Goal: Task Accomplishment & Management: Manage account settings

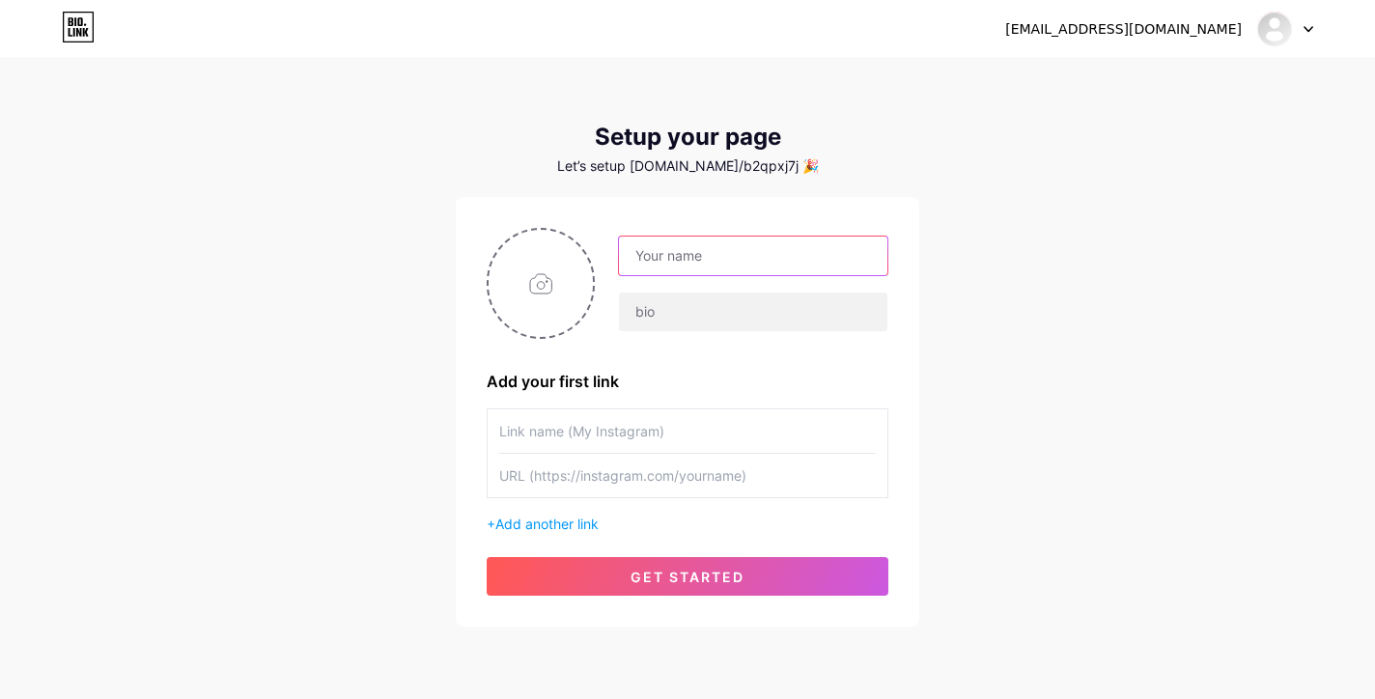
click at [737, 255] on input "text" at bounding box center [753, 255] width 268 height 39
type input "Habilidades Digitales 2025"
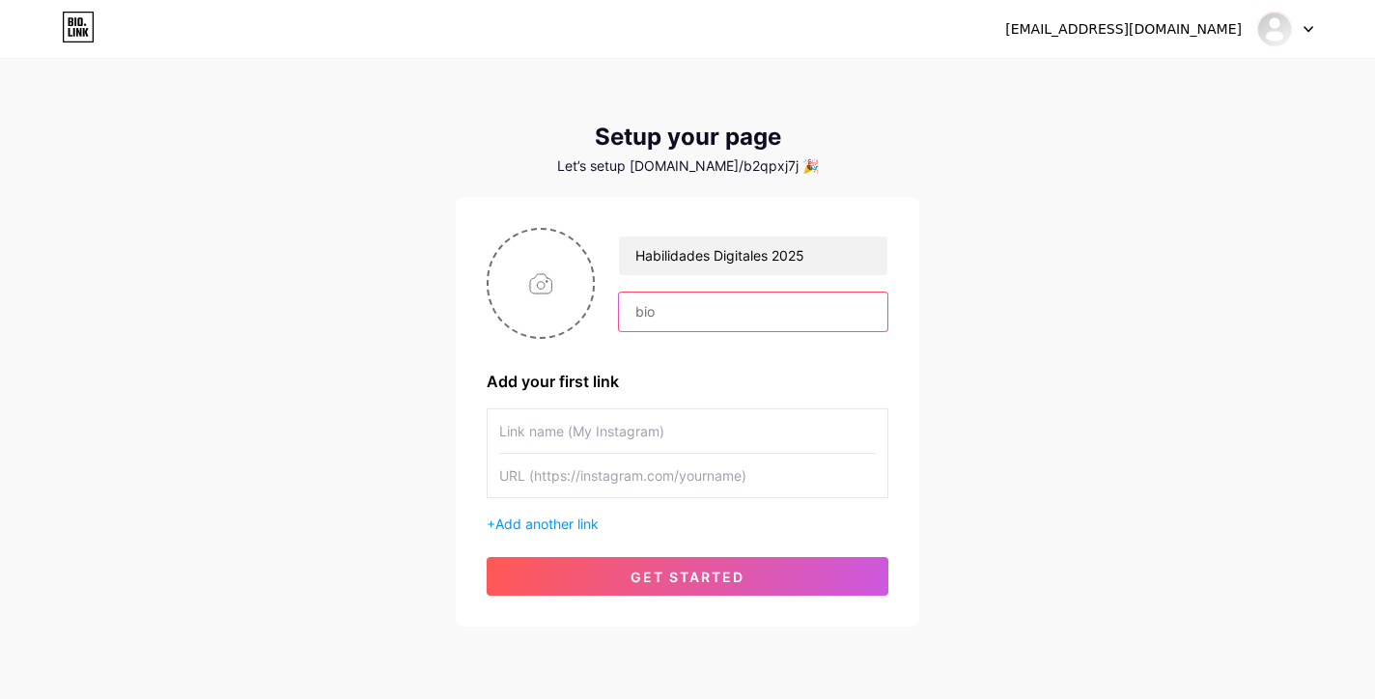
click at [695, 315] on input "text" at bounding box center [753, 311] width 268 height 39
type input "Curso de especialización en habilidades digitales, dirigido para médicos genera…"
click at [631, 405] on div "Habilidades Digitales 2025 Curso de especialización en habilidades digitales, d…" at bounding box center [688, 412] width 402 height 368
click at [727, 180] on div "Setup your page Let’s setup bio.link/b2qpxj7j 🎉 Habilidades Digitales 2025 Curs…" at bounding box center [687, 375] width 463 height 503
click at [729, 169] on div "Let’s setup bio.link/b2qpxj7j 🎉" at bounding box center [687, 165] width 463 height 15
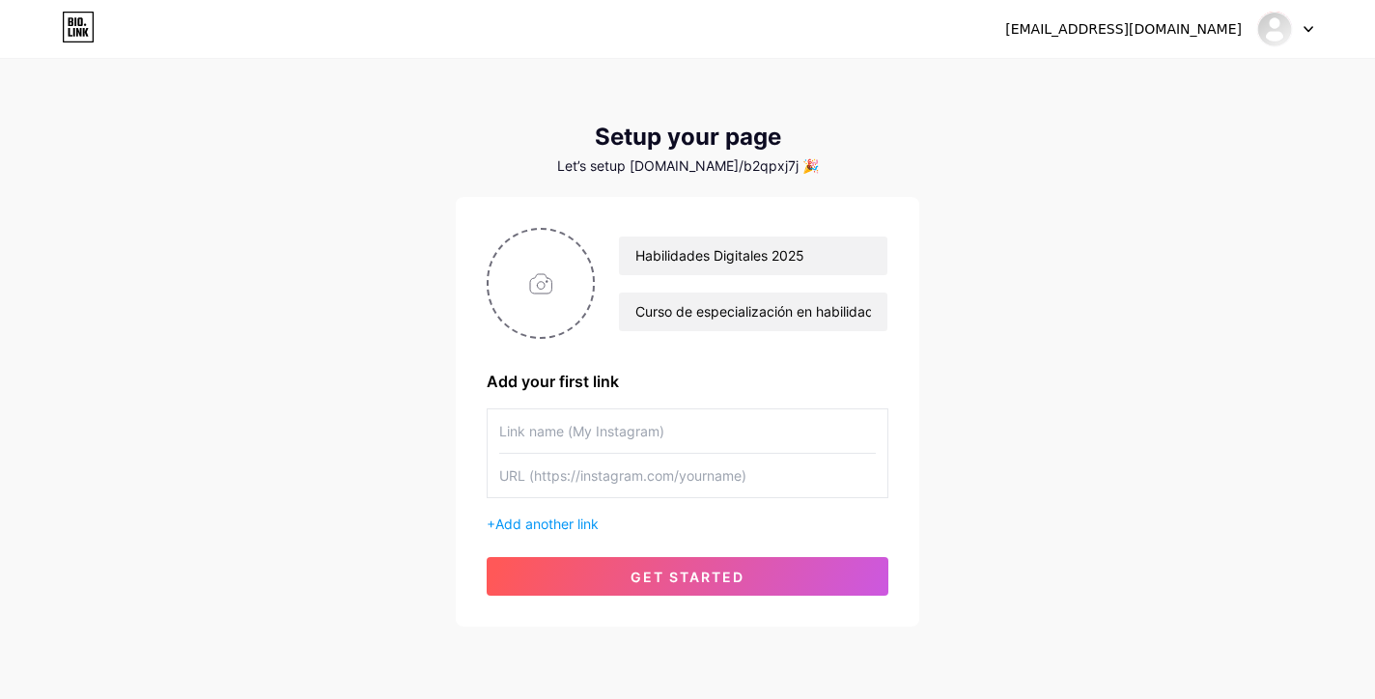
click at [74, 17] on icon at bounding box center [78, 27] width 33 height 31
click at [93, 38] on icon at bounding box center [79, 28] width 30 height 30
click at [86, 38] on icon at bounding box center [78, 27] width 33 height 31
click at [1277, 41] on img at bounding box center [1274, 29] width 31 height 31
click at [1308, 35] on div at bounding box center [1285, 29] width 56 height 35
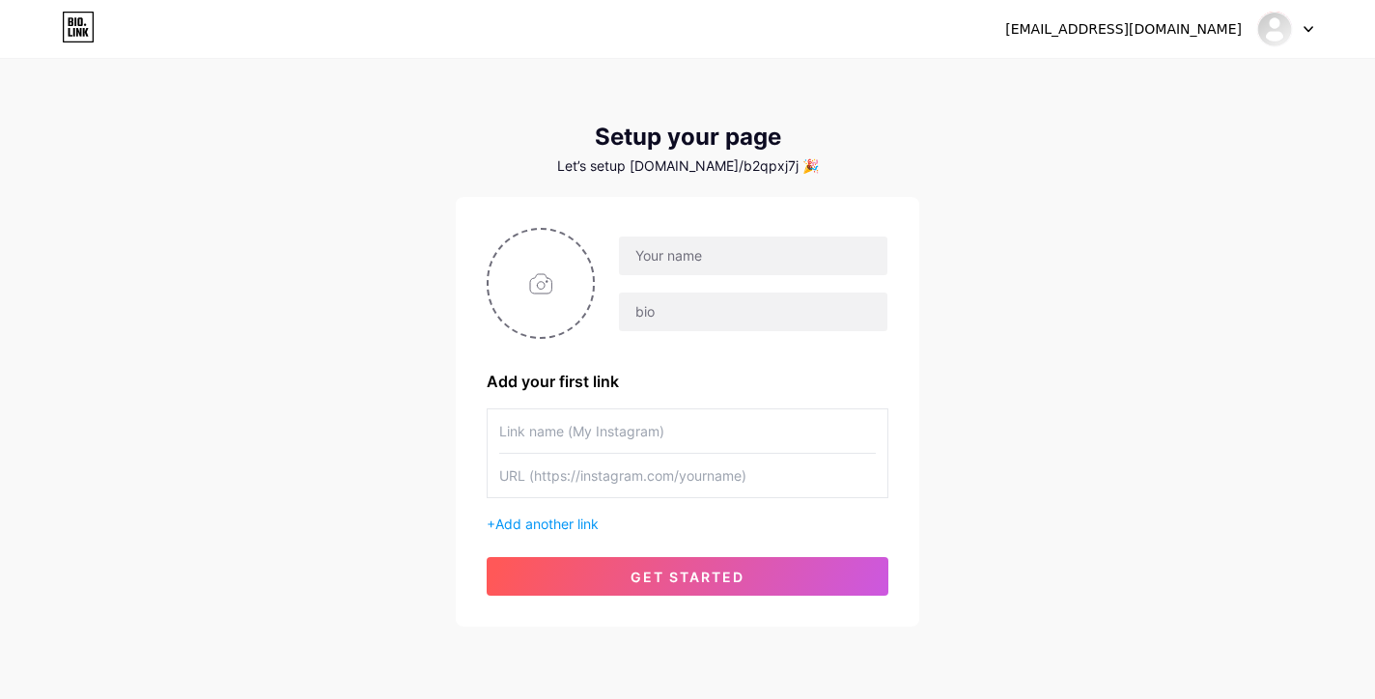
click at [739, 163] on div "Let’s setup bio.link/b2qpxj7j 🎉" at bounding box center [687, 165] width 463 height 15
click at [771, 163] on div "Let’s setup bio.link/b2qpxj7j 🎉" at bounding box center [687, 165] width 463 height 15
click at [586, 519] on span "Add another link" at bounding box center [546, 523] width 103 height 16
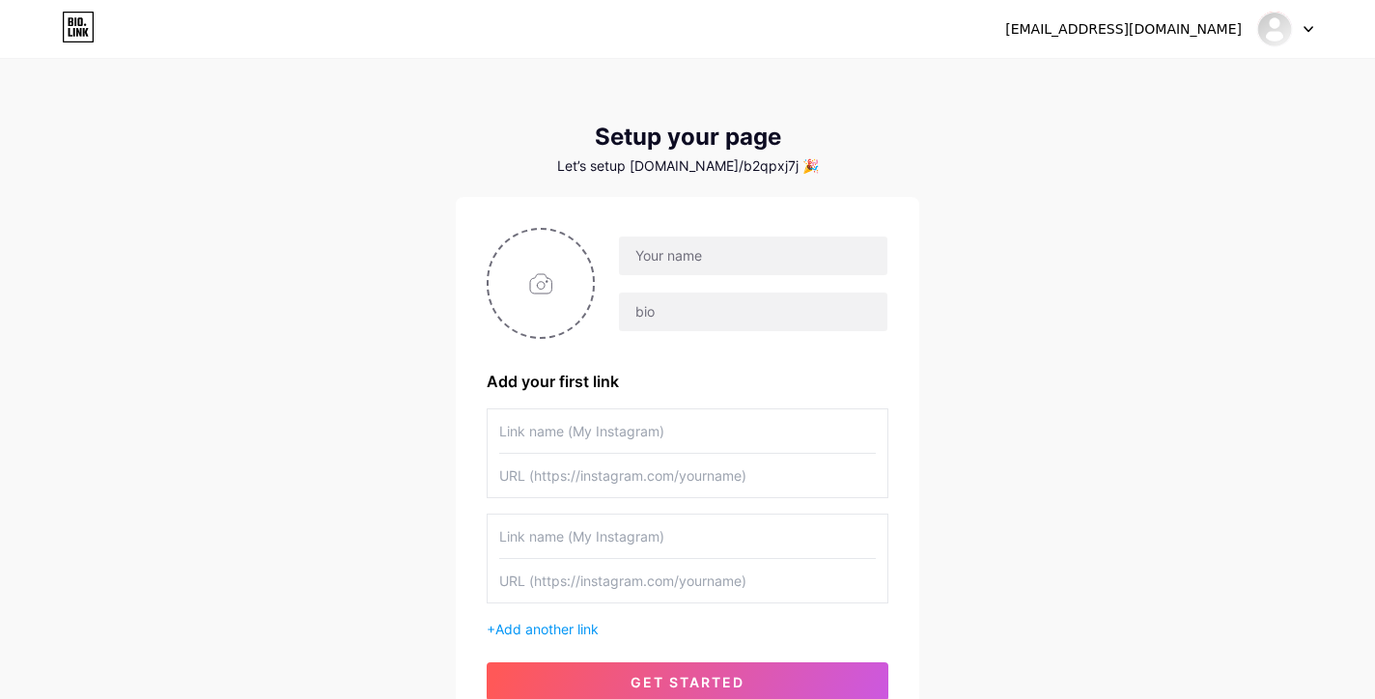
click at [1300, 17] on div at bounding box center [1285, 29] width 56 height 35
click at [1173, 106] on li "Logout" at bounding box center [1191, 131] width 239 height 52
click at [1145, 87] on link "Dashboard" at bounding box center [1191, 79] width 239 height 52
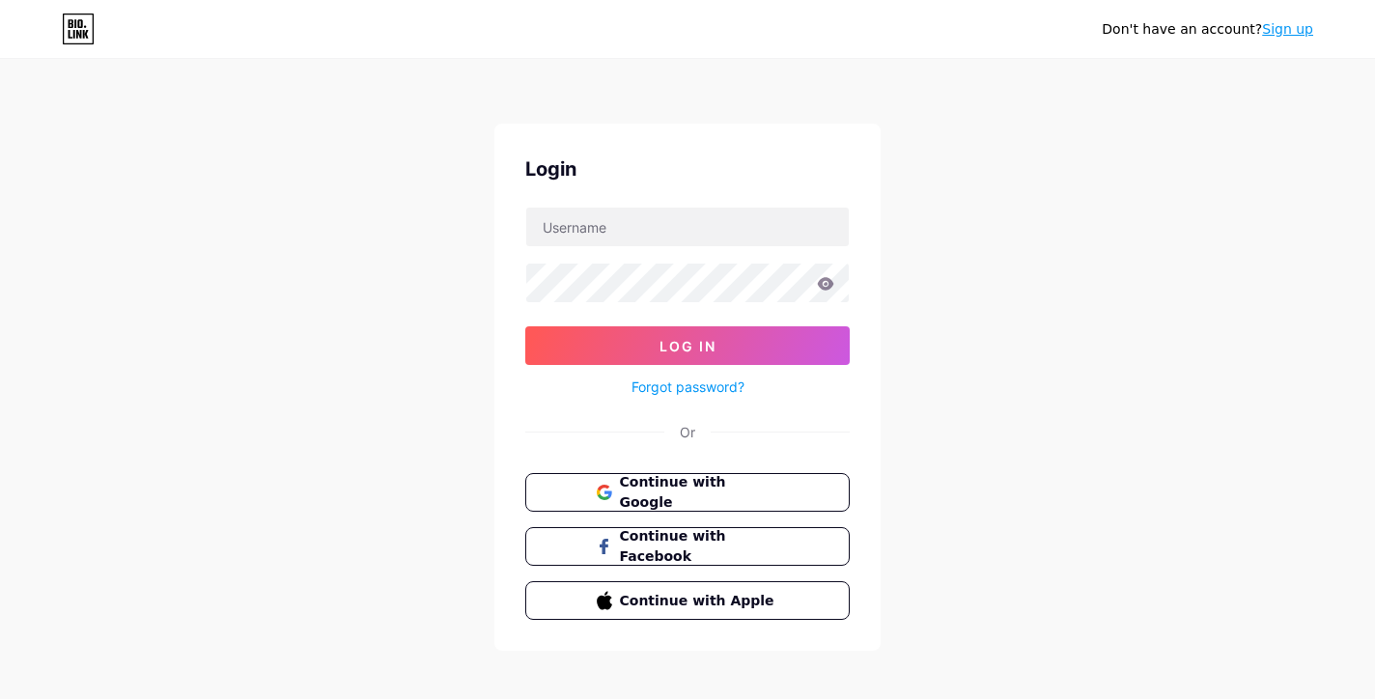
click at [1148, 32] on div "Don't have an account? Sign up" at bounding box center [1206, 29] width 211 height 20
click at [79, 26] on icon at bounding box center [79, 23] width 5 height 9
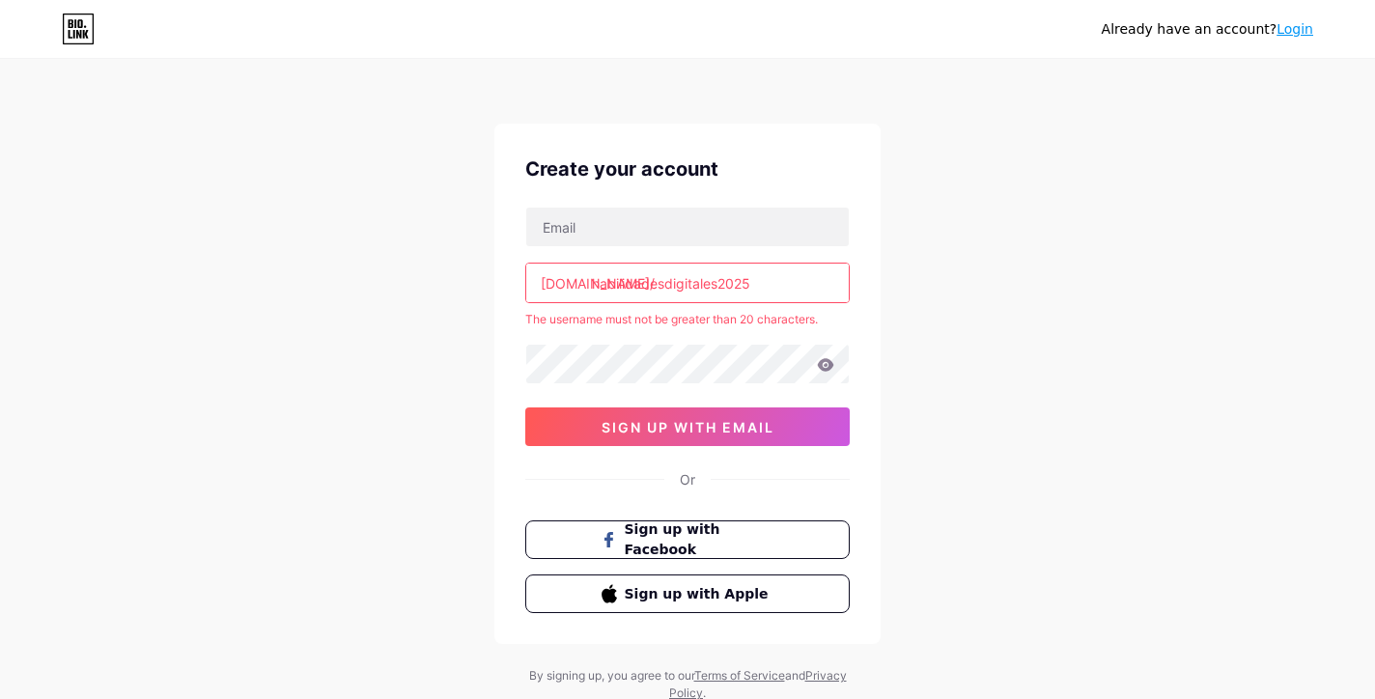
click at [765, 289] on input "habilidadesdigitales2025" at bounding box center [687, 283] width 322 height 39
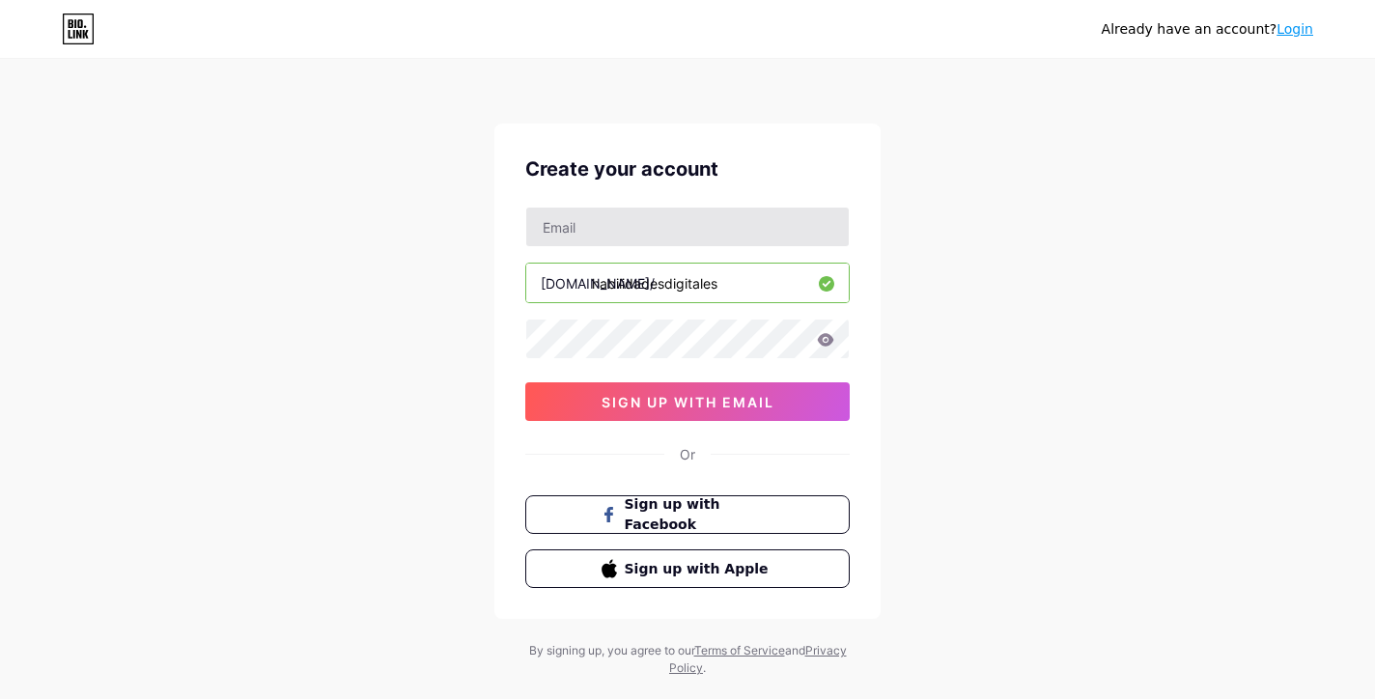
type input "habilidadesdigitales"
click at [633, 219] on input "text" at bounding box center [687, 227] width 322 height 39
type input "[EMAIL_ADDRESS][DOMAIN_NAME]"
click at [1015, 368] on div "Already have an account? Login Create your account [EMAIL_ADDRESS][DOMAIN_NAME]…" at bounding box center [687, 369] width 1375 height 738
click at [963, 290] on div "Already have an account? Login Create your account [EMAIL_ADDRESS][DOMAIN_NAME]…" at bounding box center [687, 369] width 1375 height 738
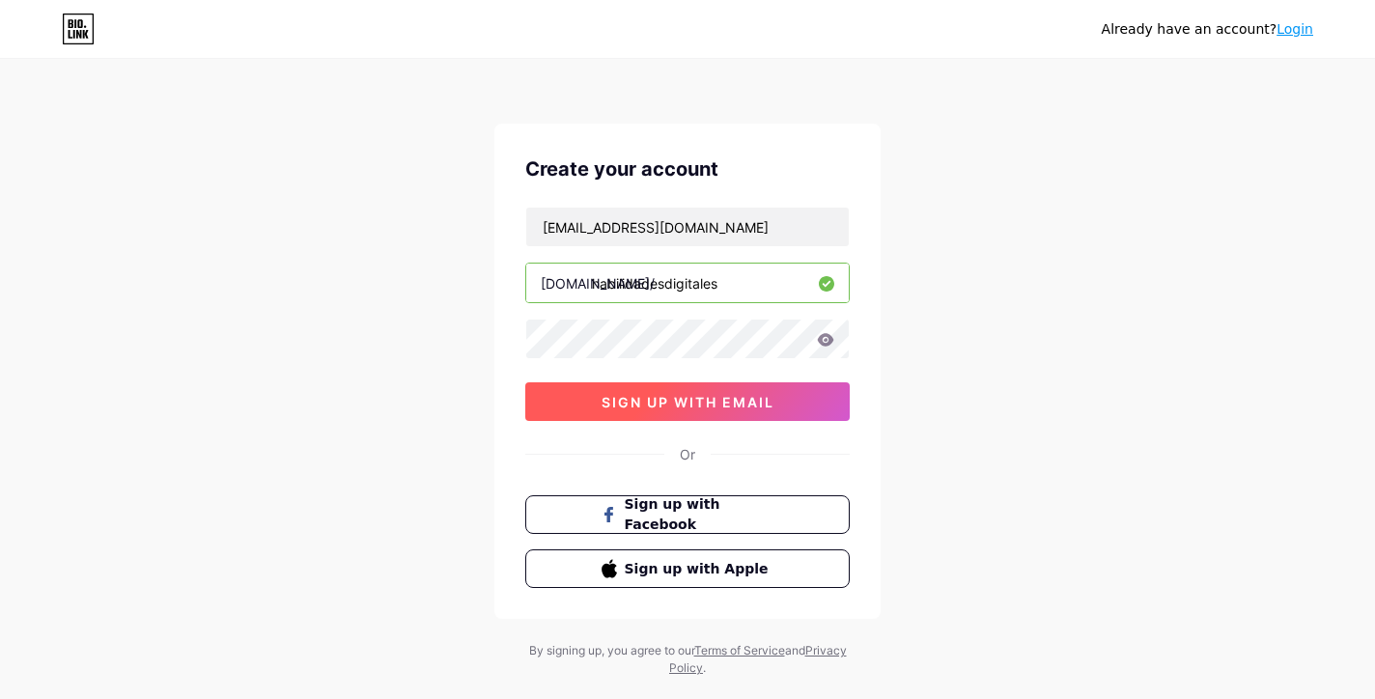
click at [752, 403] on span "sign up with email" at bounding box center [687, 402] width 173 height 16
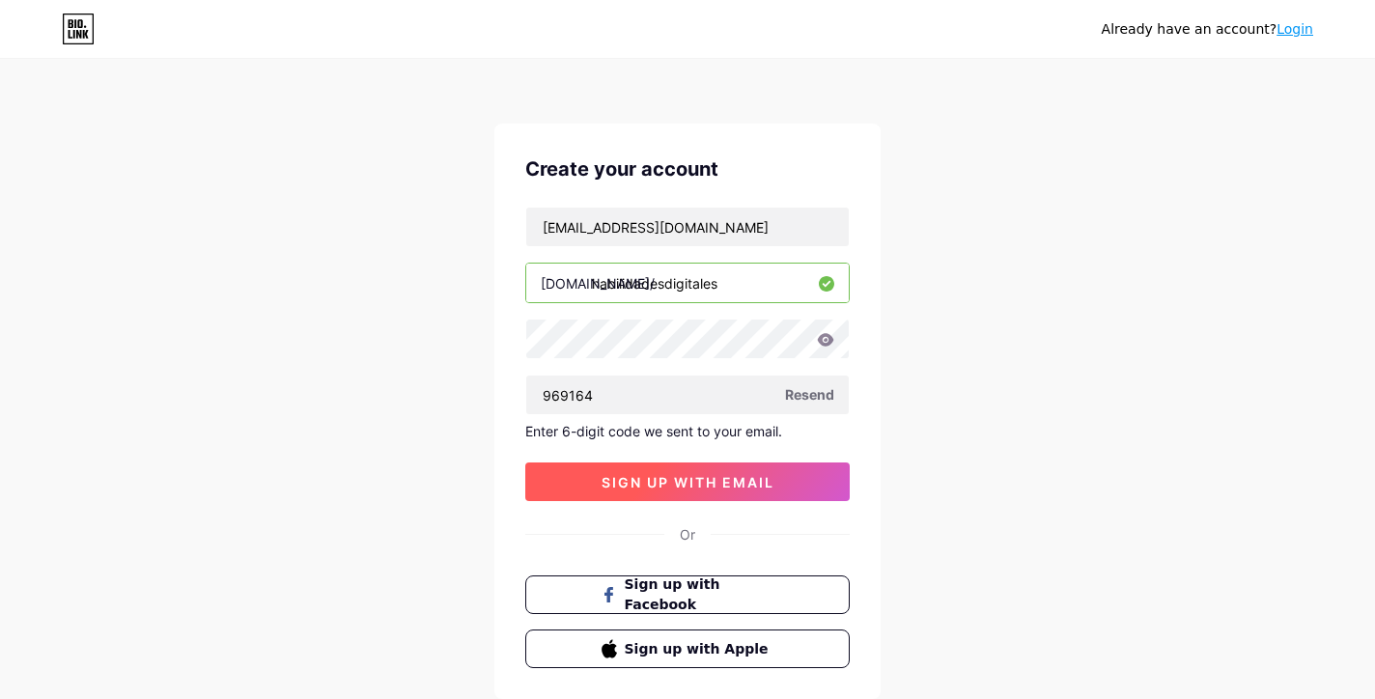
type input "969164"
click at [812, 474] on button "sign up with email" at bounding box center [687, 481] width 324 height 39
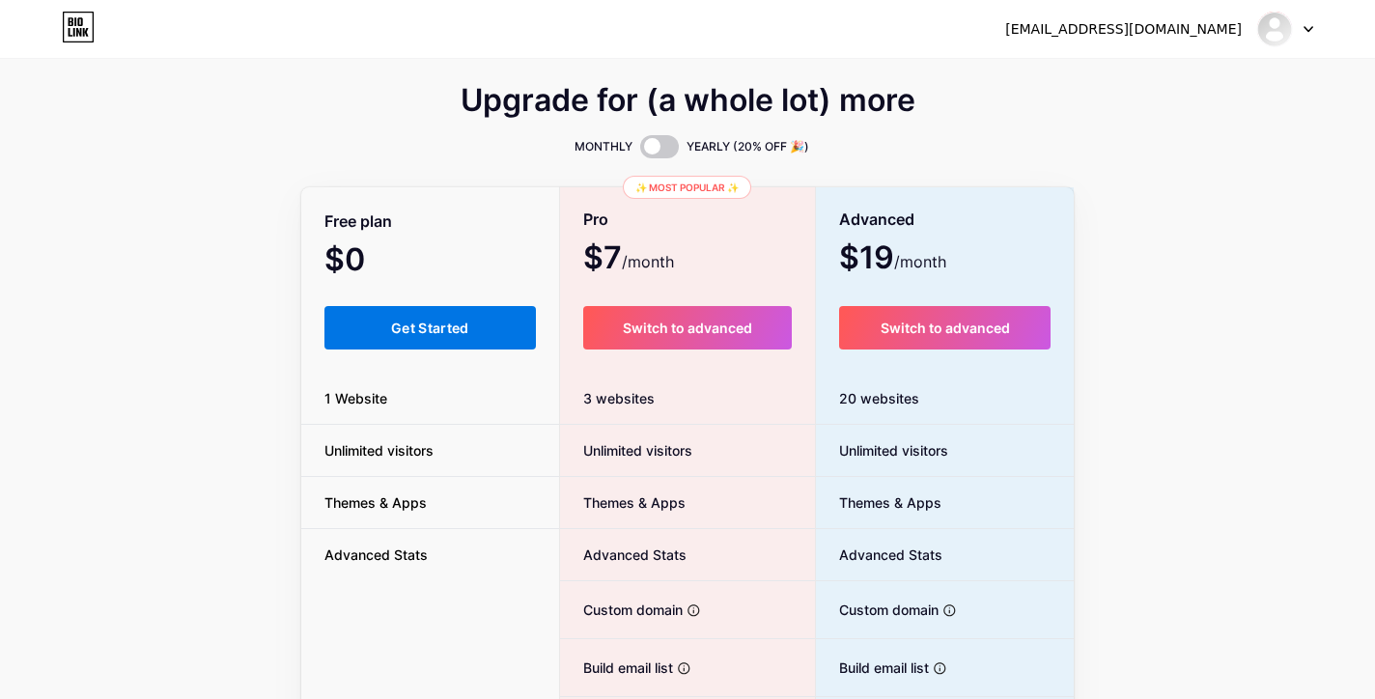
click at [453, 328] on span "Get Started" at bounding box center [430, 328] width 78 height 16
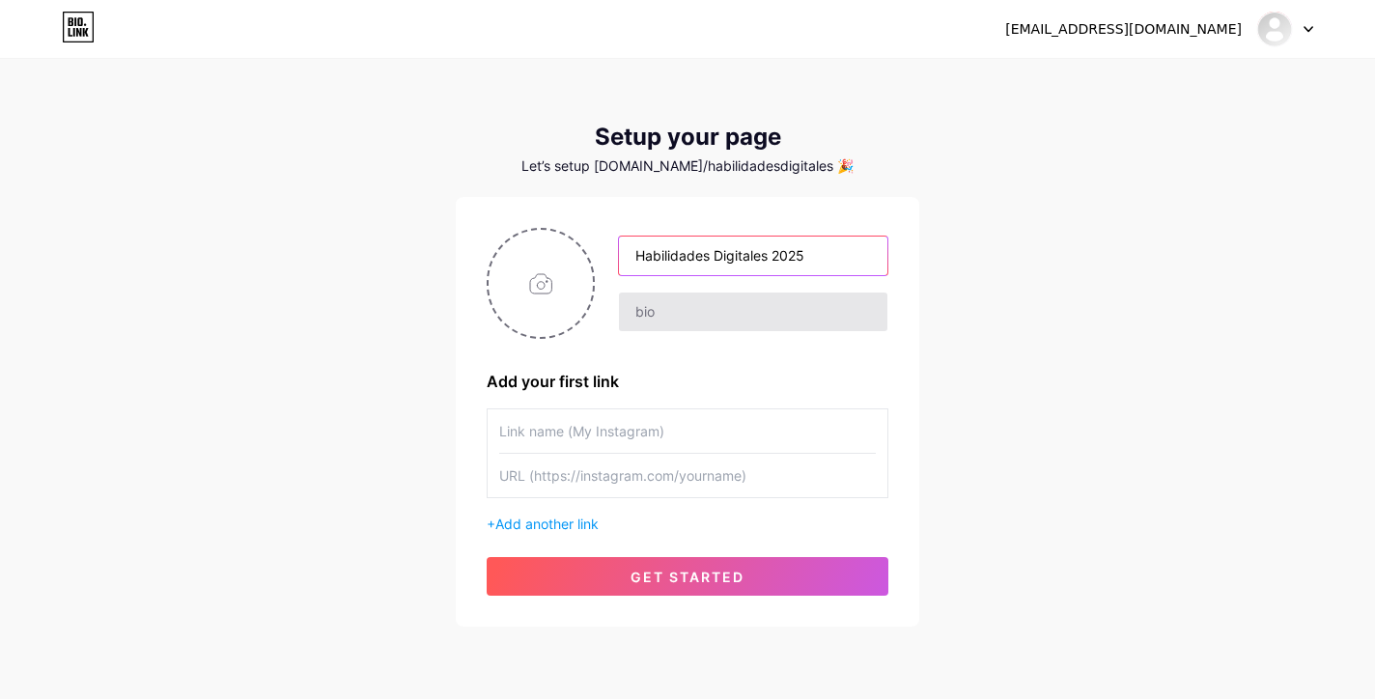
type input "Habilidades Digitales 2025"
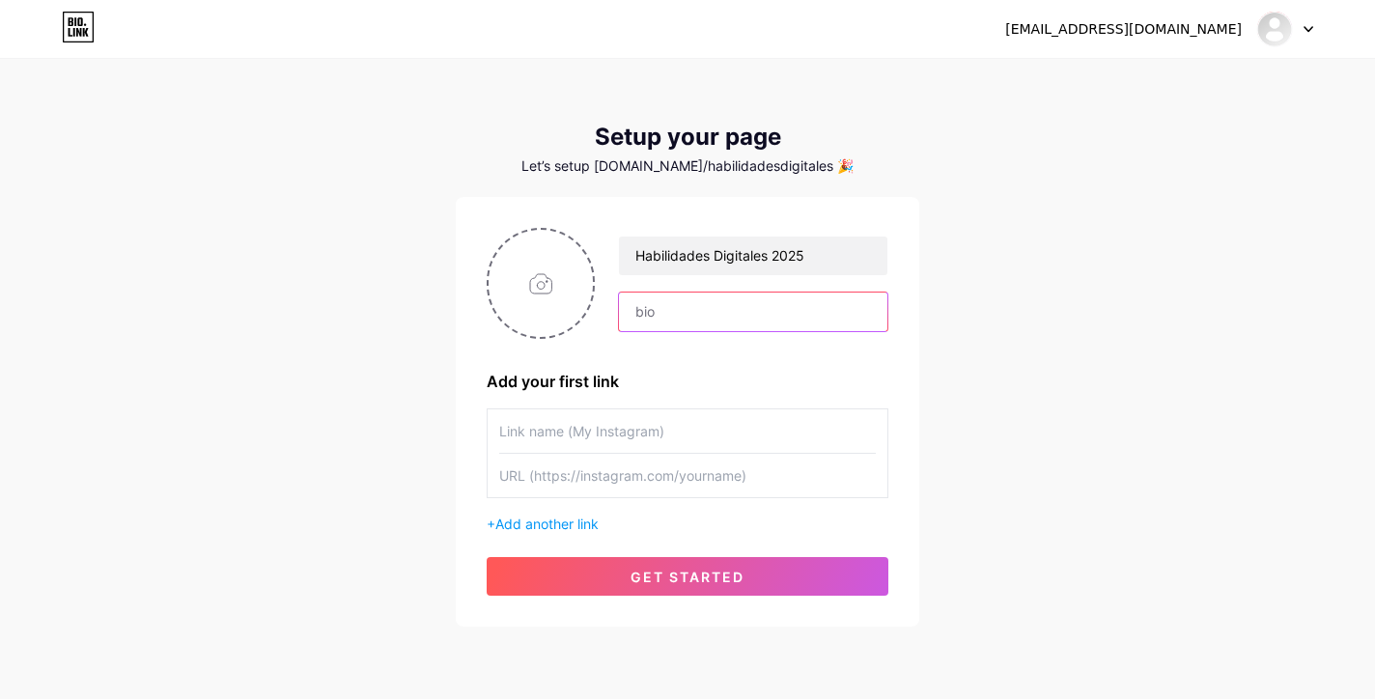
click at [699, 301] on input "text" at bounding box center [753, 311] width 268 height 39
type input "Curso de especialización en habilidades digitales, dirigido para médicos genera…"
drag, startPoint x: 803, startPoint y: 169, endPoint x: 626, endPoint y: 166, distance: 177.6
click at [626, 166] on div "Let’s setup [DOMAIN_NAME]/habilidadesdigitales 🎉" at bounding box center [687, 165] width 463 height 15
copy div "[DOMAIN_NAME]/habilidadesdigitales"
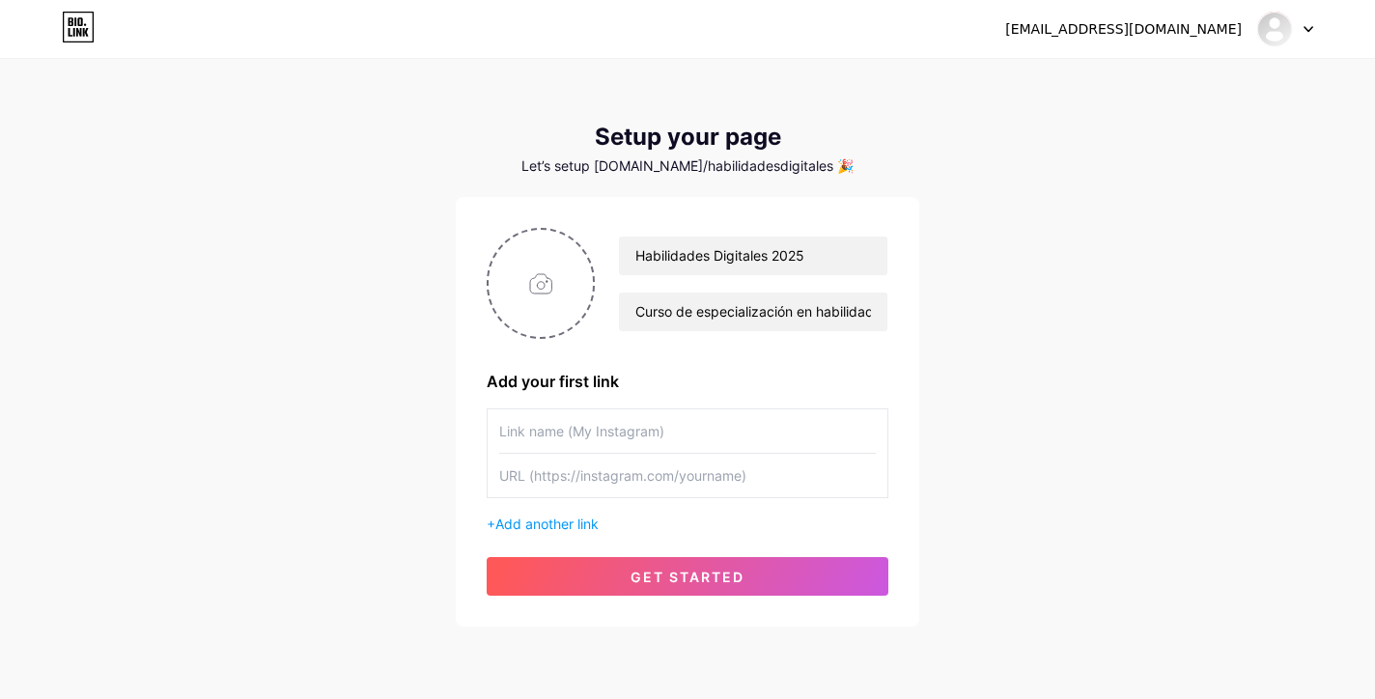
click at [685, 417] on input "text" at bounding box center [687, 430] width 376 height 43
type input "Habilidades Digitales 2025"
type input "i"
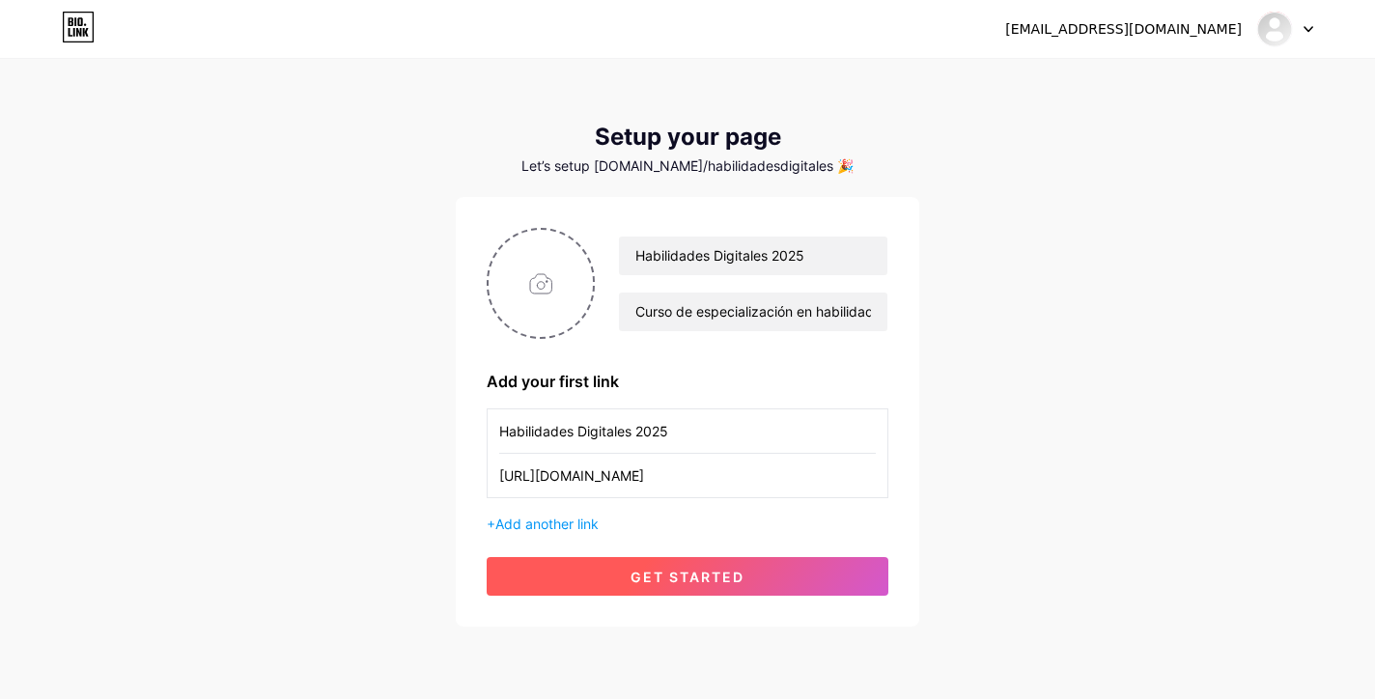
type input "[URL][DOMAIN_NAME]"
click at [684, 569] on span "get started" at bounding box center [687, 577] width 114 height 16
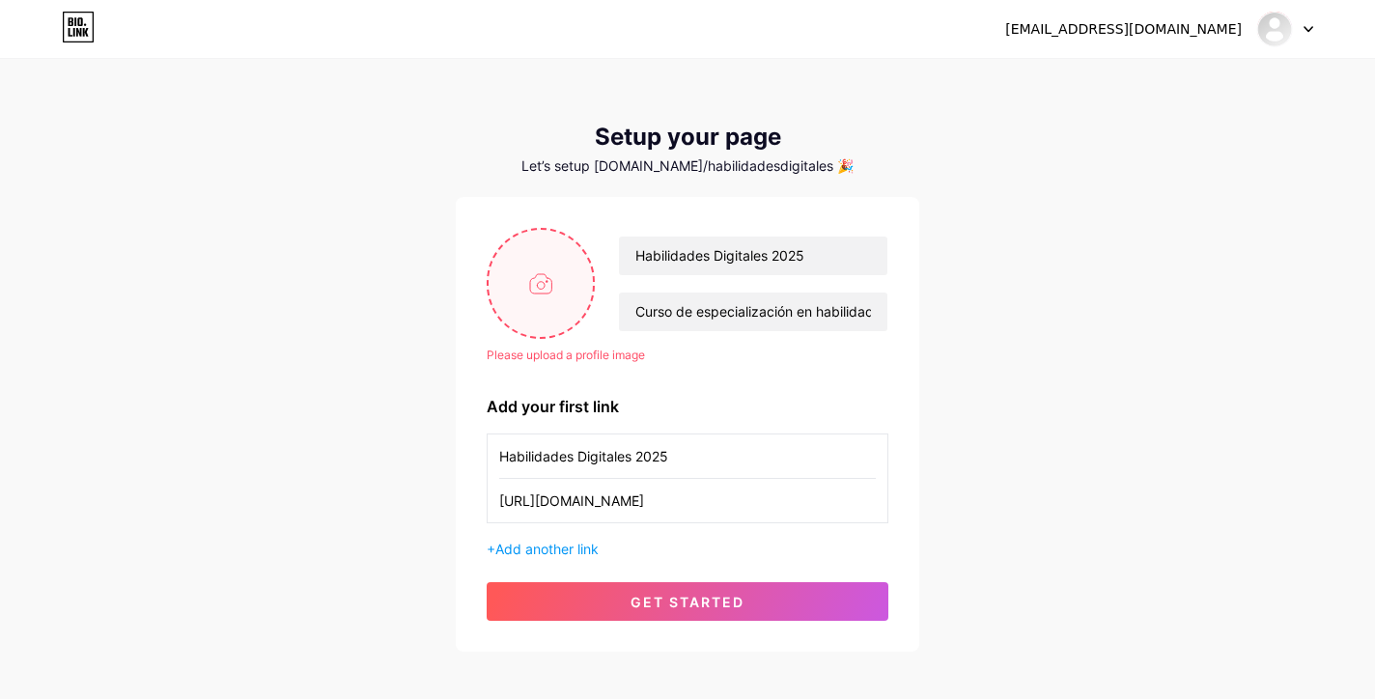
click at [538, 300] on input "file" at bounding box center [540, 283] width 104 height 107
type input "C:\fakepath\FOTO PERFIL.png"
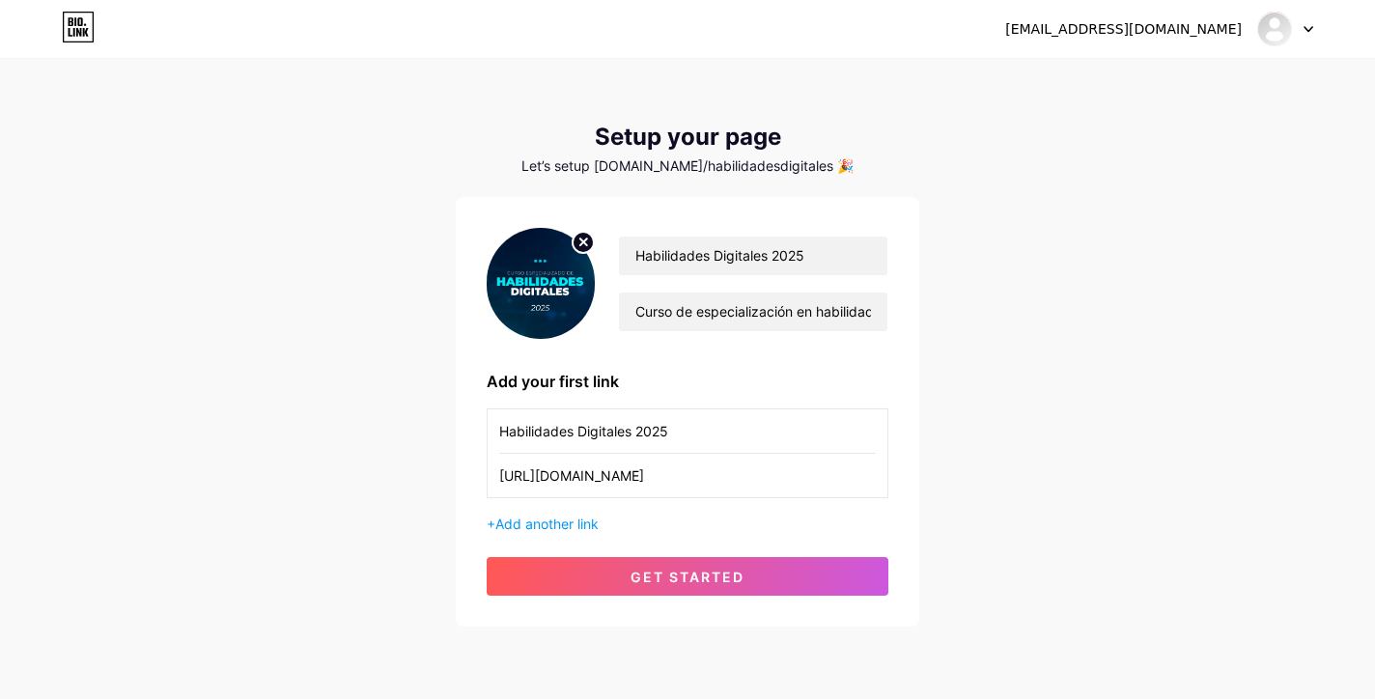
click at [580, 243] on icon at bounding box center [582, 242] width 23 height 23
click at [552, 273] on input "file" at bounding box center [540, 283] width 104 height 107
click at [542, 292] on input "file" at bounding box center [540, 283] width 104 height 107
type input "C:\fakepath\FOTO PERFIL.png"
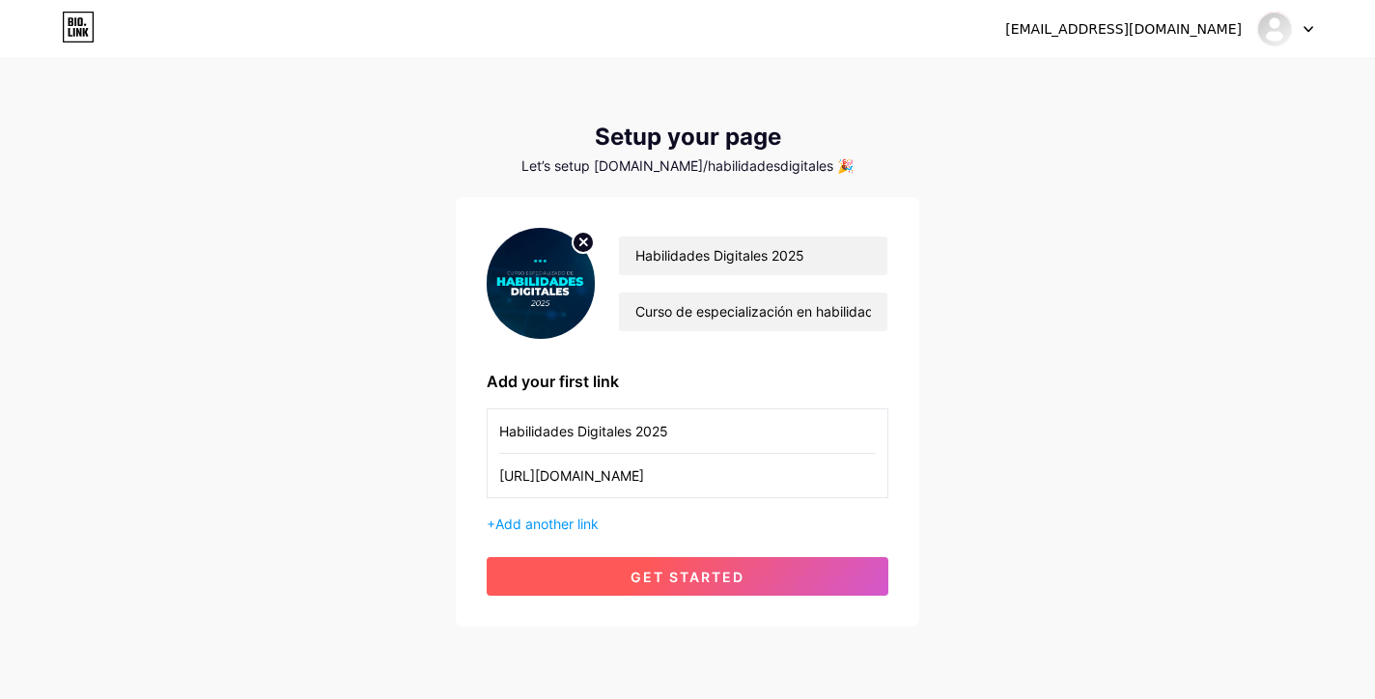
click at [804, 582] on button "get started" at bounding box center [688, 576] width 402 height 39
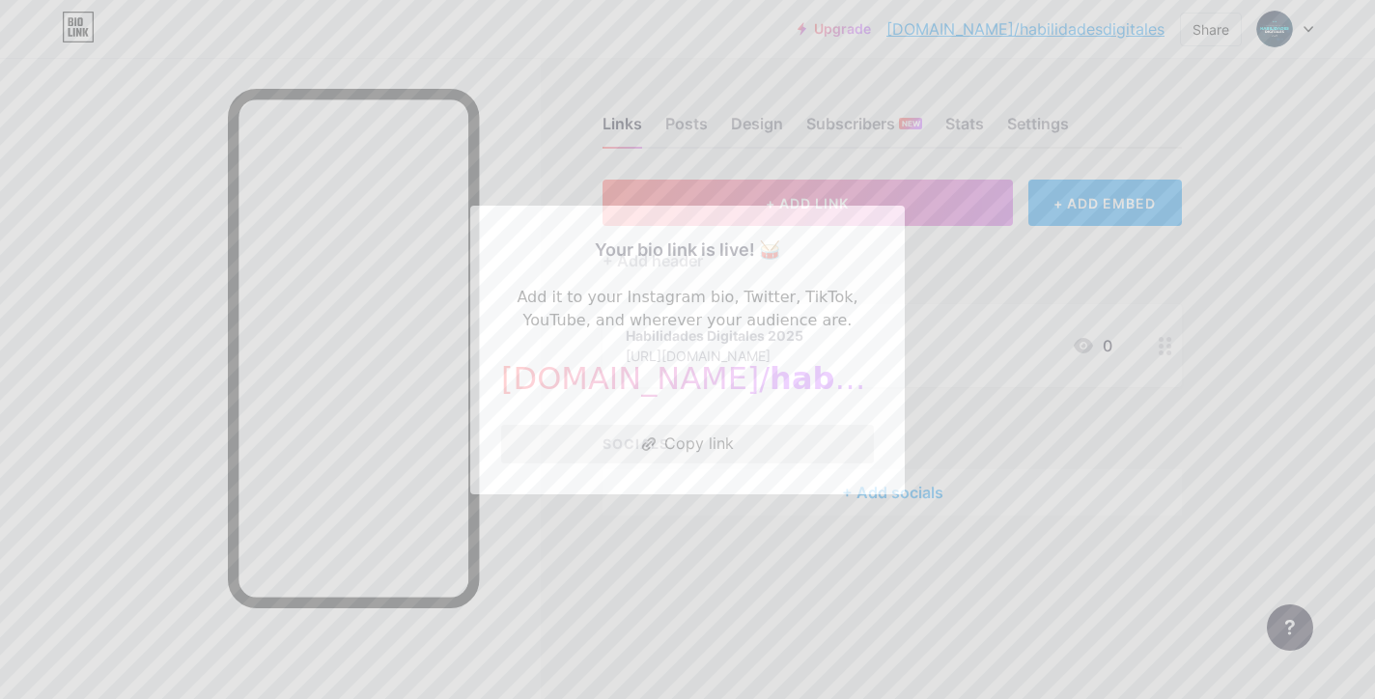
click at [760, 443] on button "Copy link" at bounding box center [687, 444] width 373 height 39
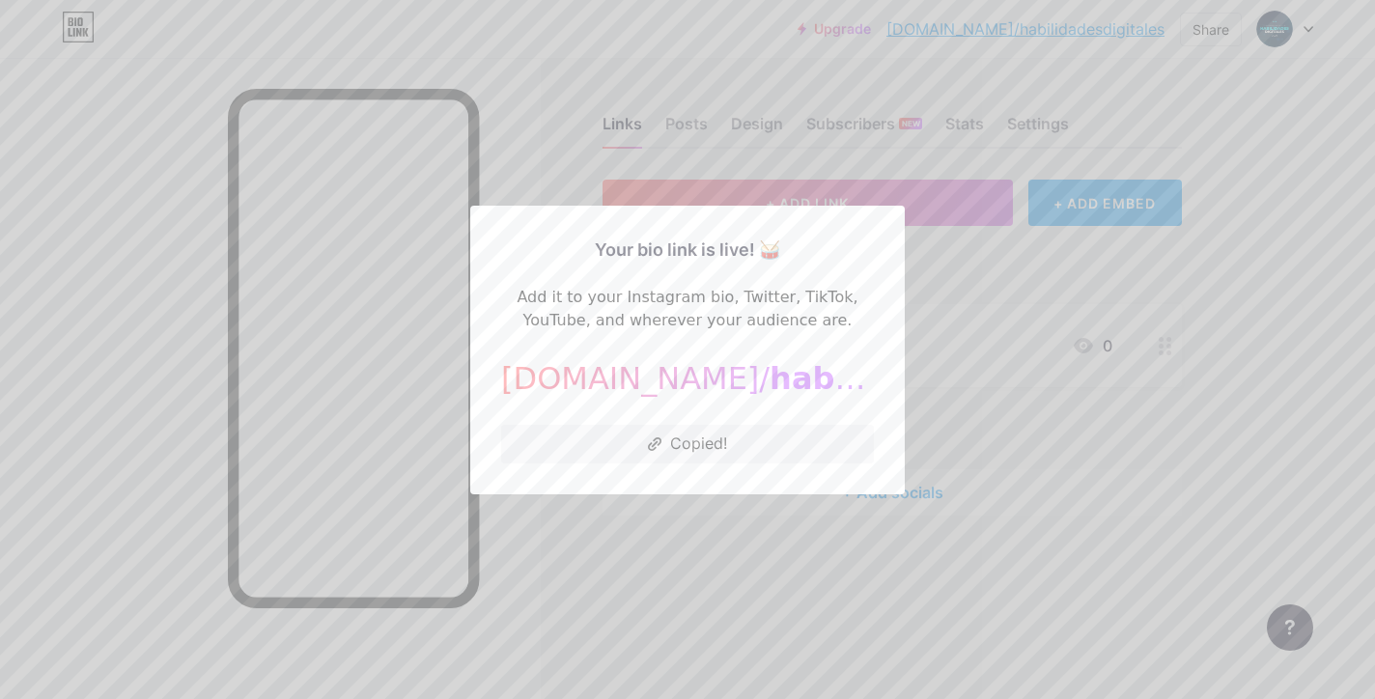
click at [771, 584] on div at bounding box center [687, 349] width 1375 height 699
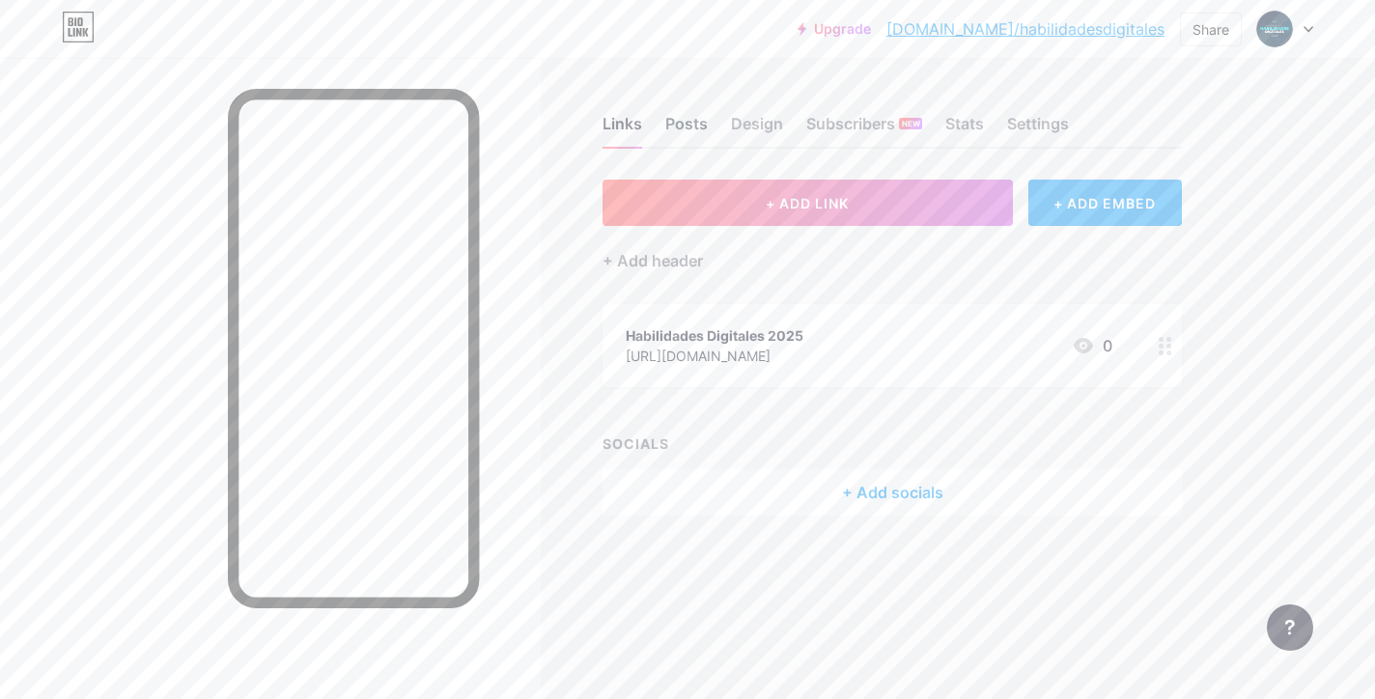
click at [686, 125] on div "Posts" at bounding box center [686, 129] width 42 height 35
click at [748, 137] on div "Design" at bounding box center [757, 129] width 52 height 35
click at [637, 115] on div "Links" at bounding box center [622, 129] width 40 height 35
click at [673, 256] on div "+ Add header" at bounding box center [652, 260] width 100 height 23
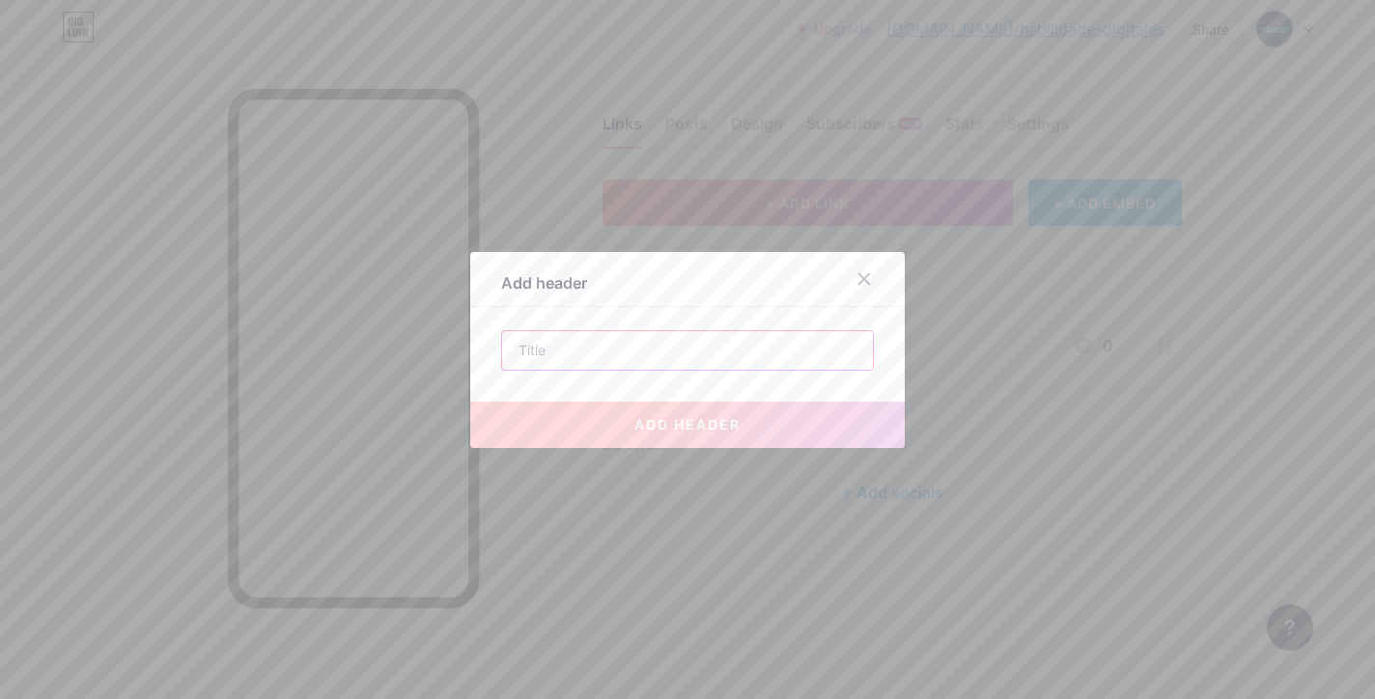
click at [648, 350] on input "text" at bounding box center [687, 350] width 371 height 39
click at [860, 277] on icon at bounding box center [863, 278] width 15 height 15
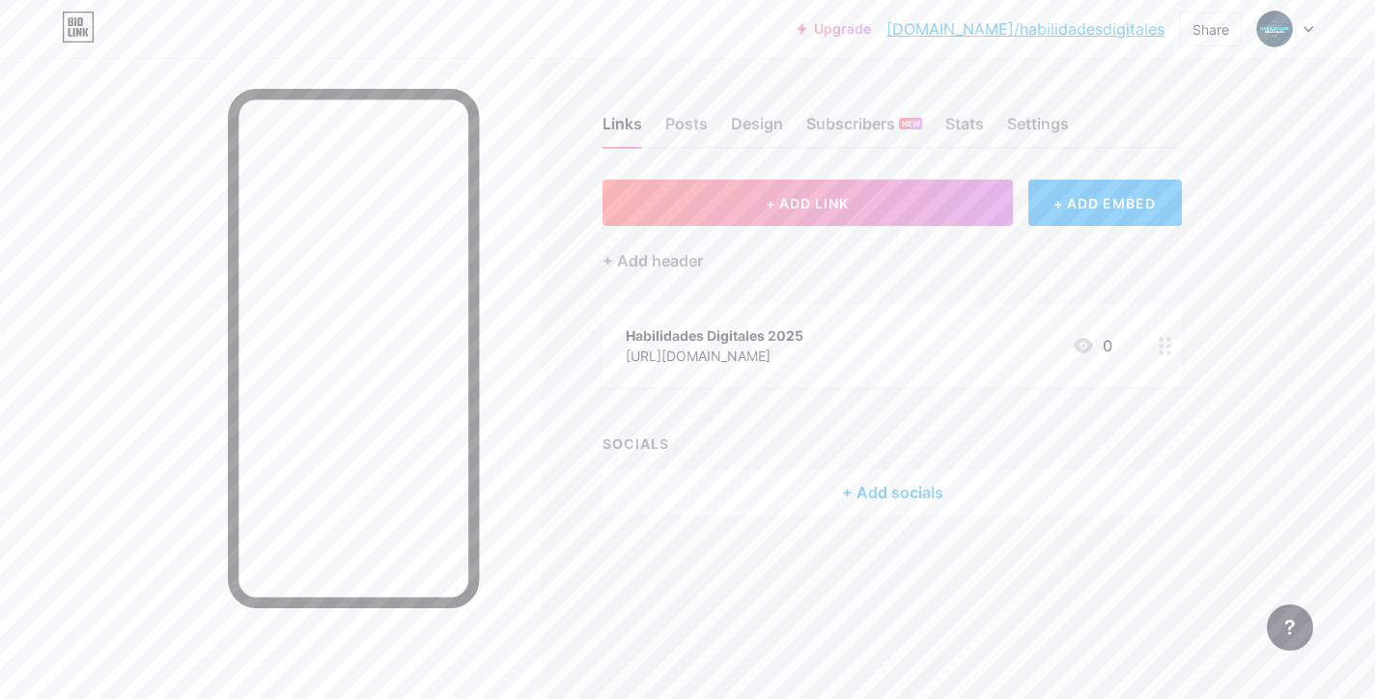
click at [791, 370] on div "Habilidades Digitales 2025 [URL][DOMAIN_NAME] 0" at bounding box center [891, 345] width 579 height 83
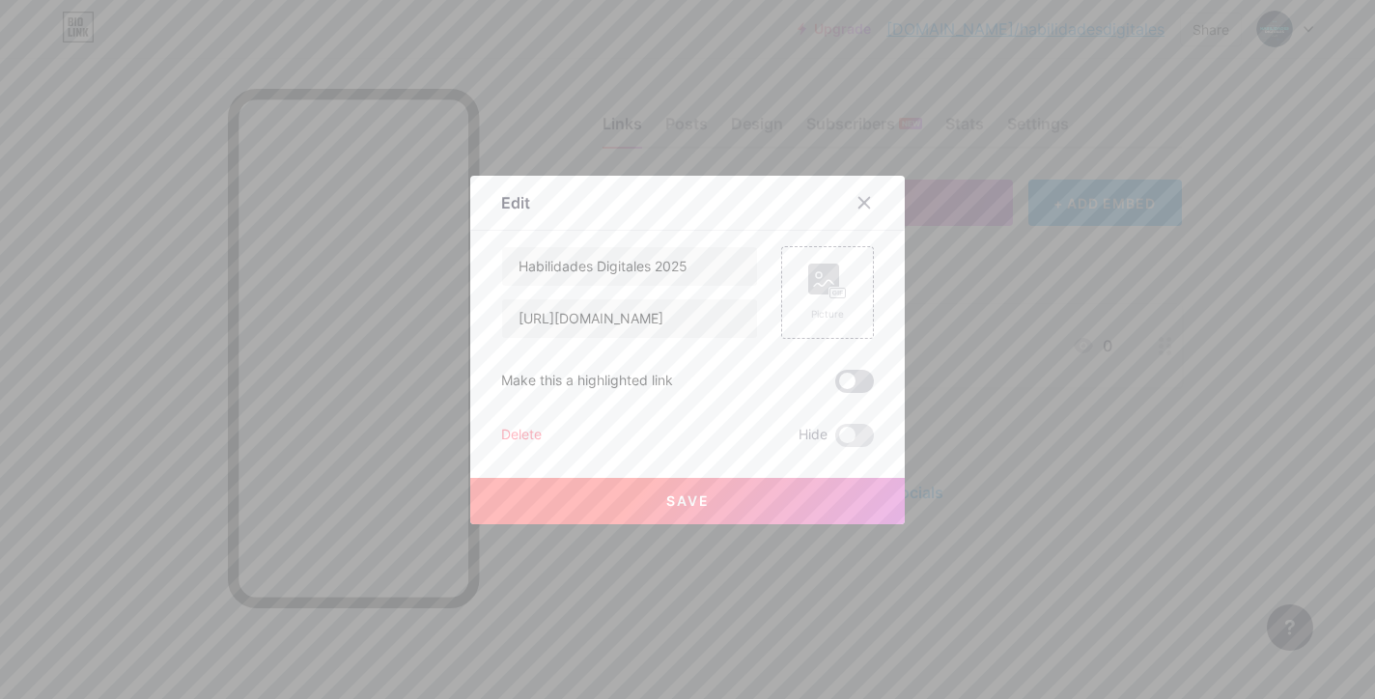
click at [857, 385] on span at bounding box center [854, 381] width 39 height 23
click at [835, 386] on input "checkbox" at bounding box center [835, 386] width 0 height 0
click at [746, 525] on div at bounding box center [687, 349] width 1375 height 699
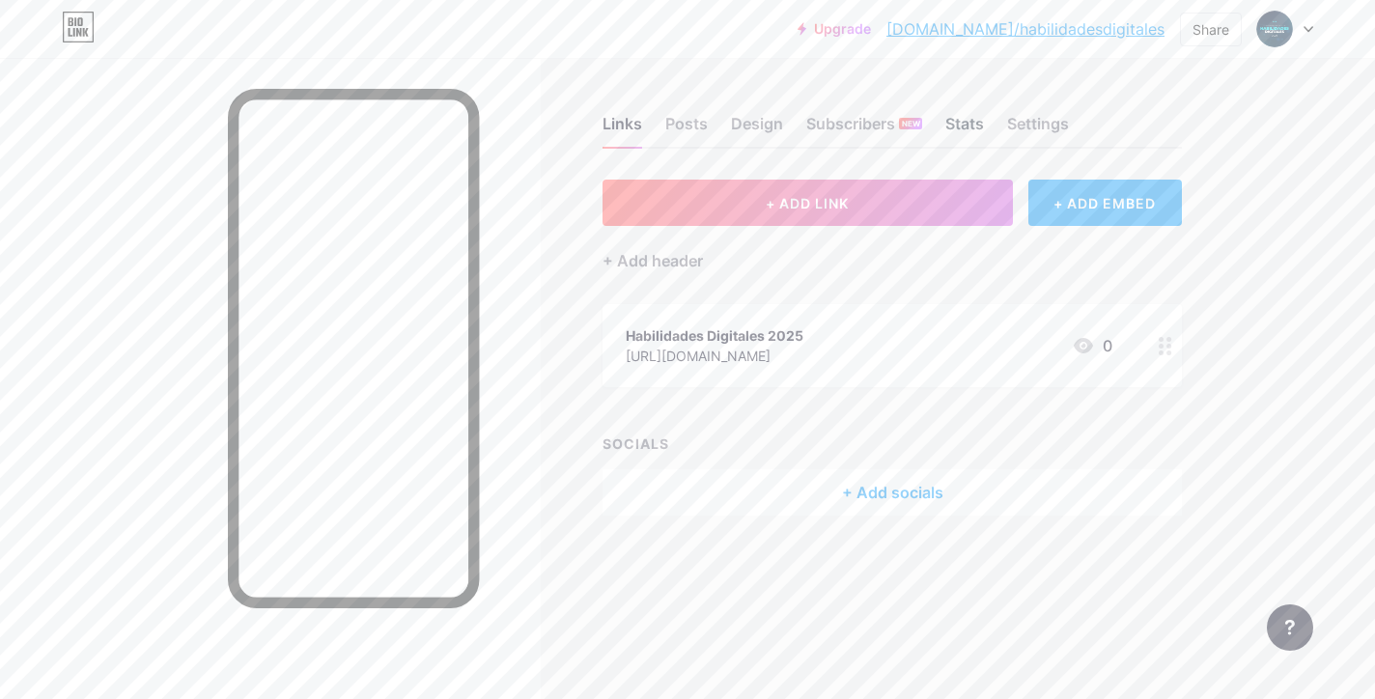
click at [967, 136] on div "Stats" at bounding box center [964, 129] width 39 height 35
click at [1032, 118] on div "Settings" at bounding box center [1038, 129] width 62 height 35
click at [763, 125] on div "Design" at bounding box center [757, 129] width 52 height 35
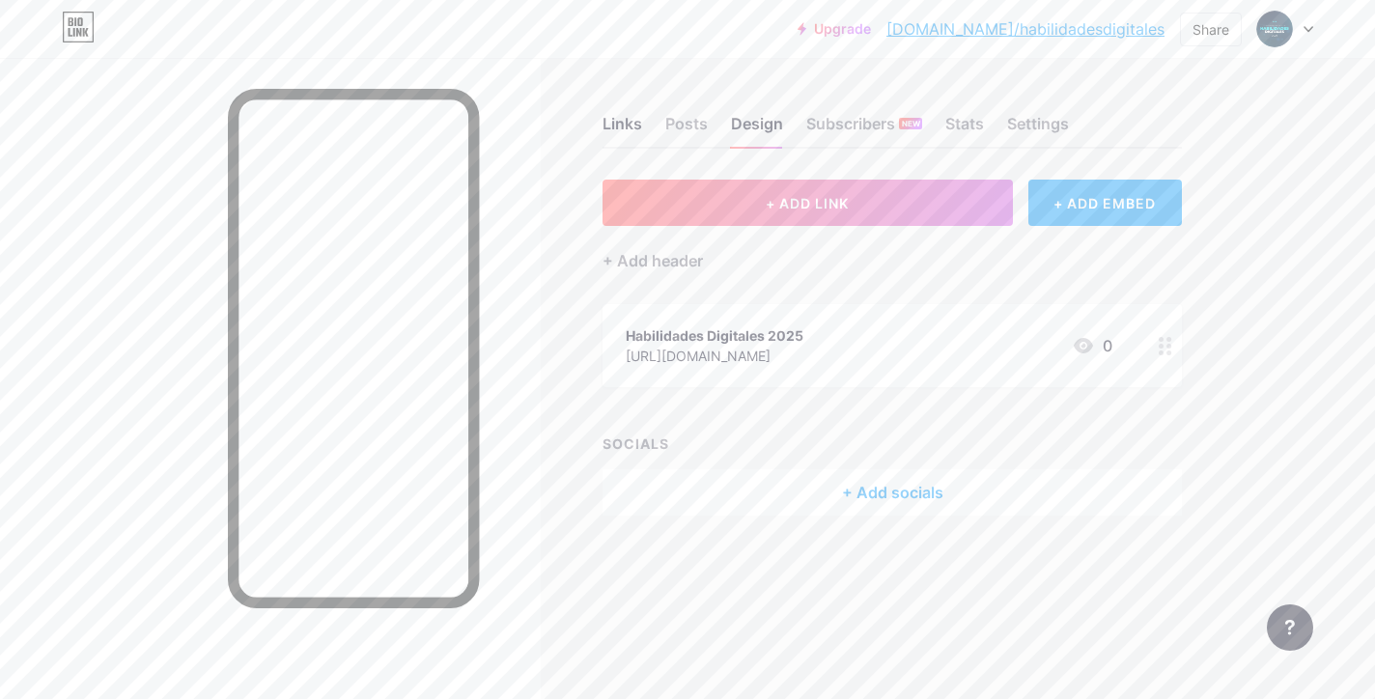
click at [669, 156] on div "Links Posts Design Subscribers NEW Stats Settings + ADD LINK + ADD EMBED + Add …" at bounding box center [631, 335] width 1263 height 554
click at [1126, 203] on div "+ ADD EMBED" at bounding box center [1104, 203] width 153 height 46
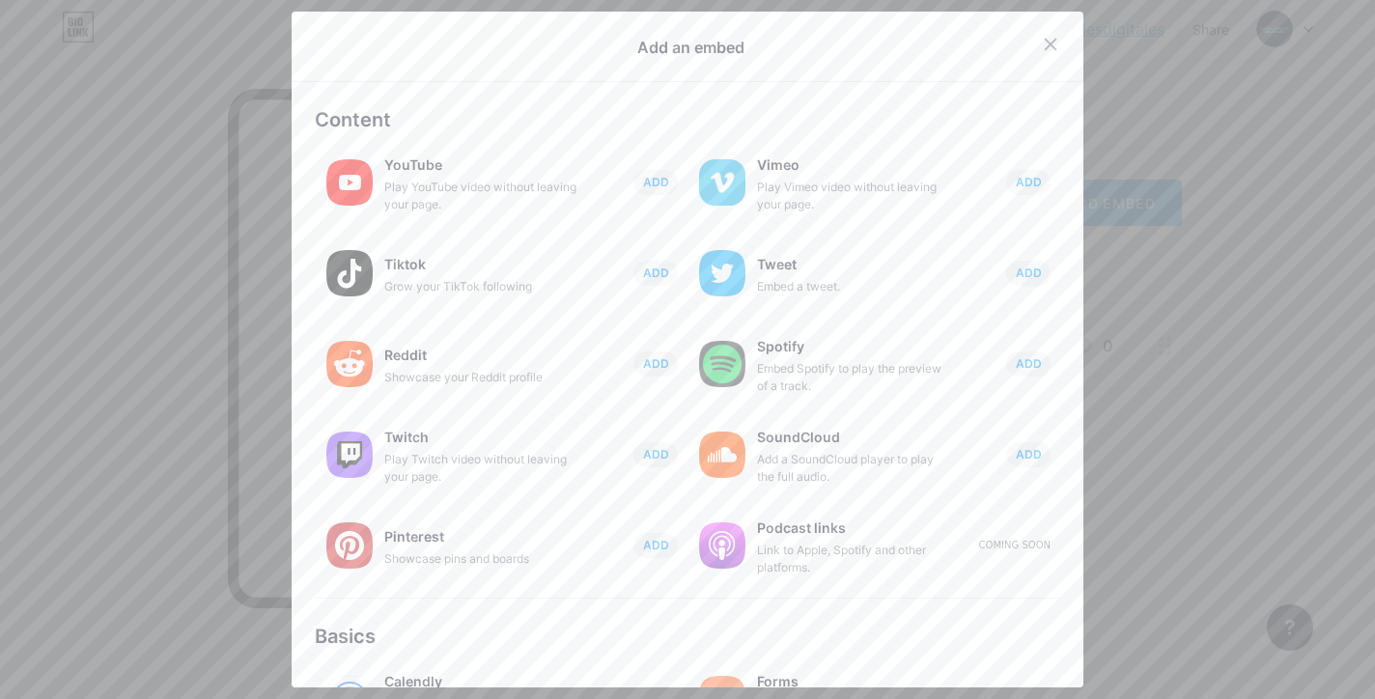
click at [1202, 400] on div at bounding box center [687, 349] width 1375 height 699
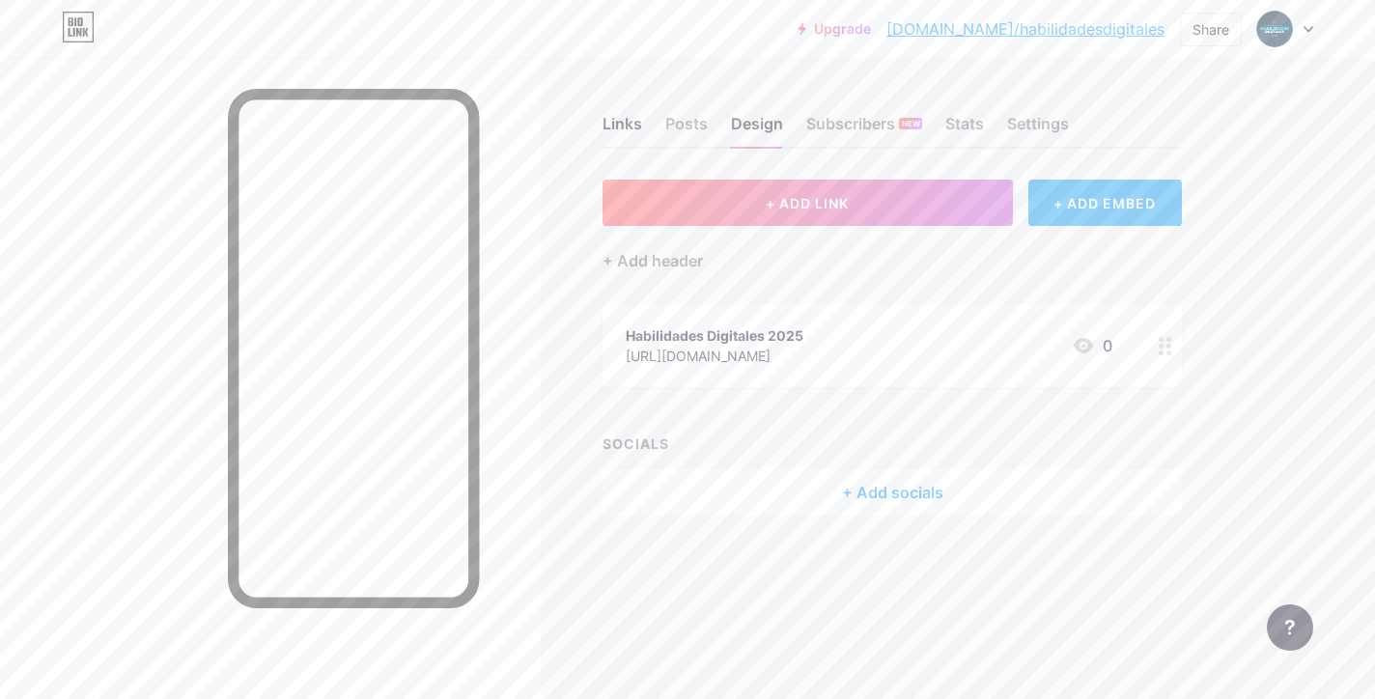
click at [867, 489] on div "+ Add socials" at bounding box center [891, 492] width 579 height 46
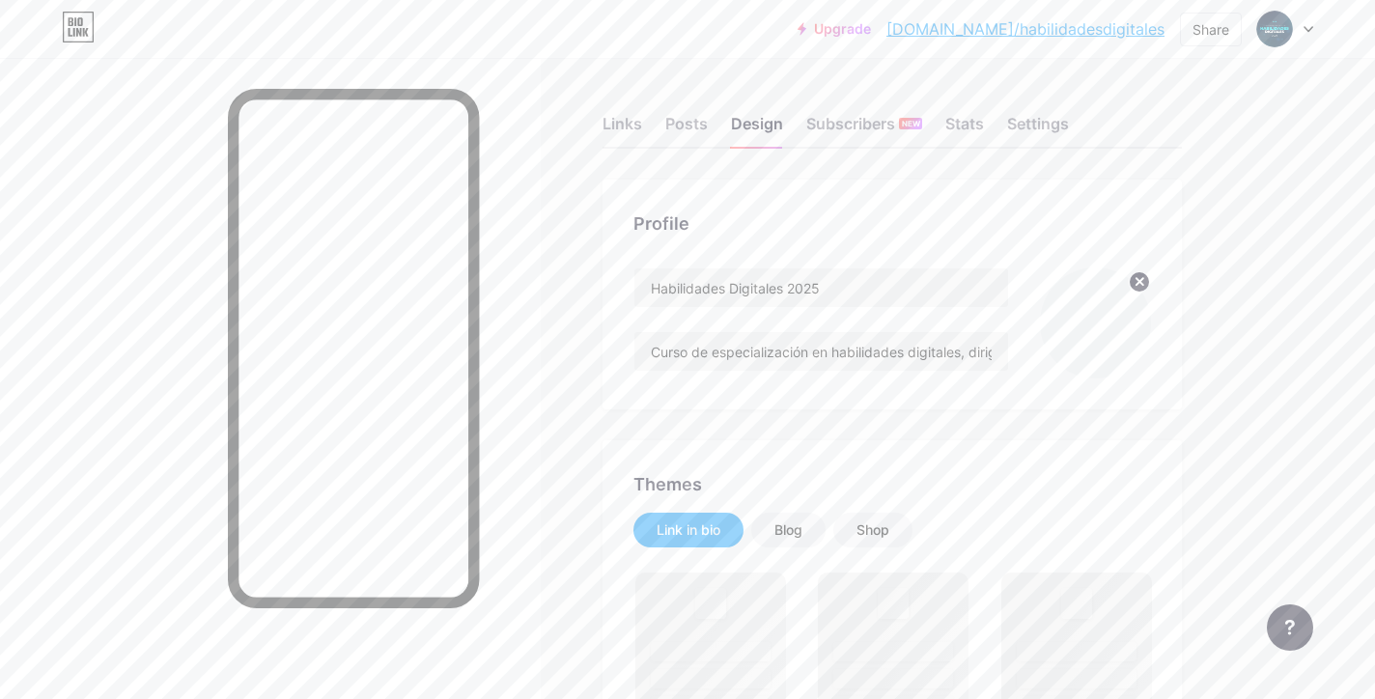
click at [835, 311] on div "Habilidades Digitales 2025 Curso de especialización en habilidades digitales, d…" at bounding box center [820, 322] width 375 height 111
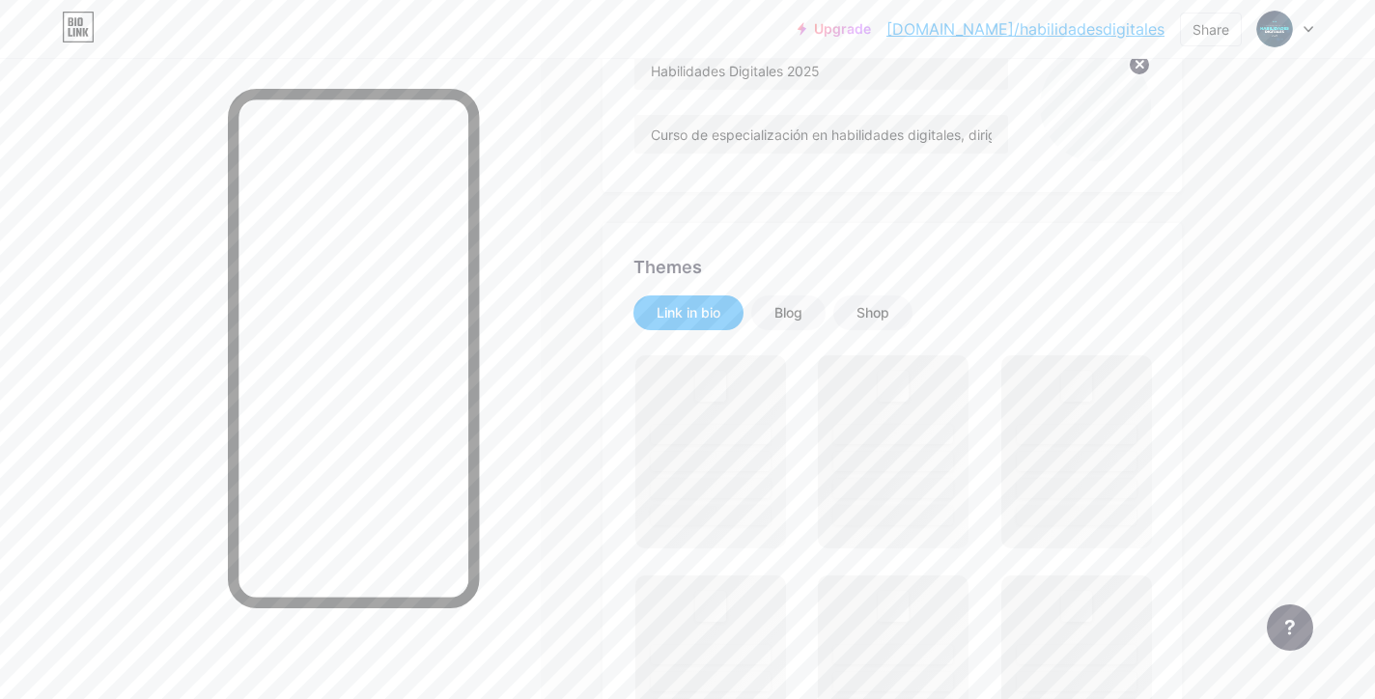
scroll to position [223, 0]
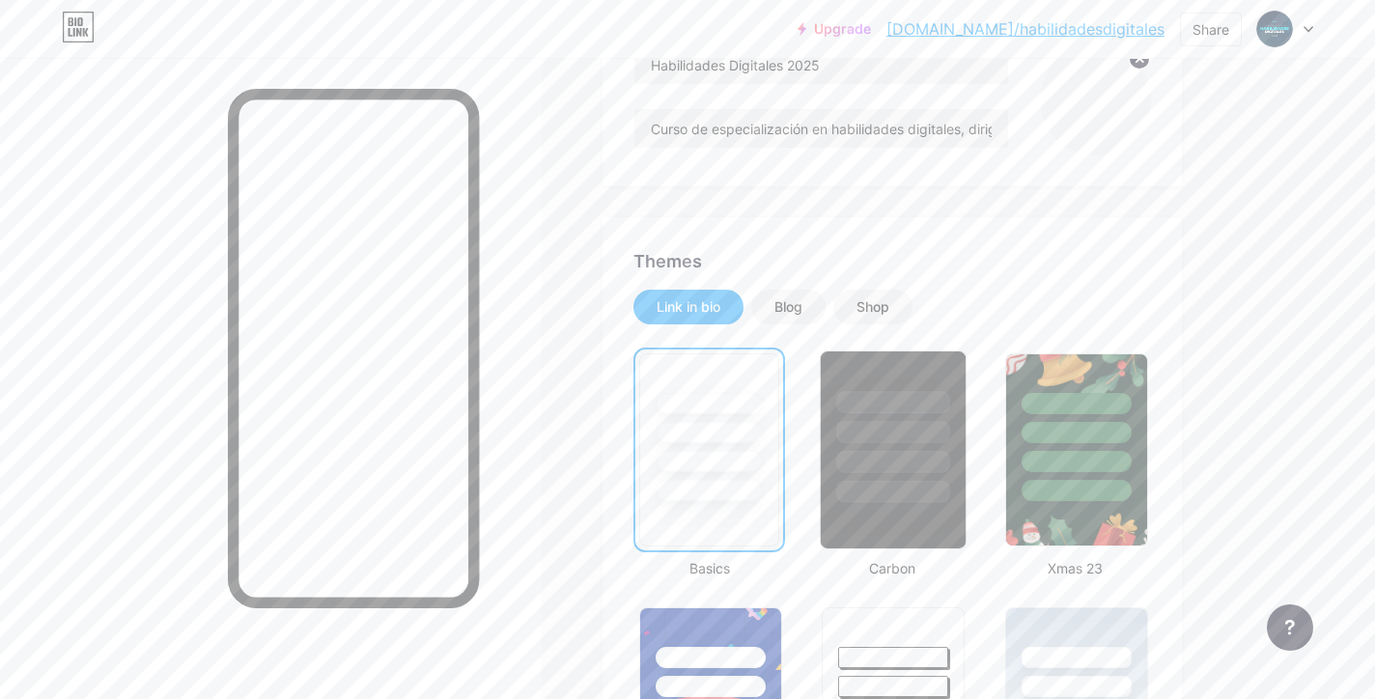
click at [898, 451] on div at bounding box center [892, 427] width 145 height 152
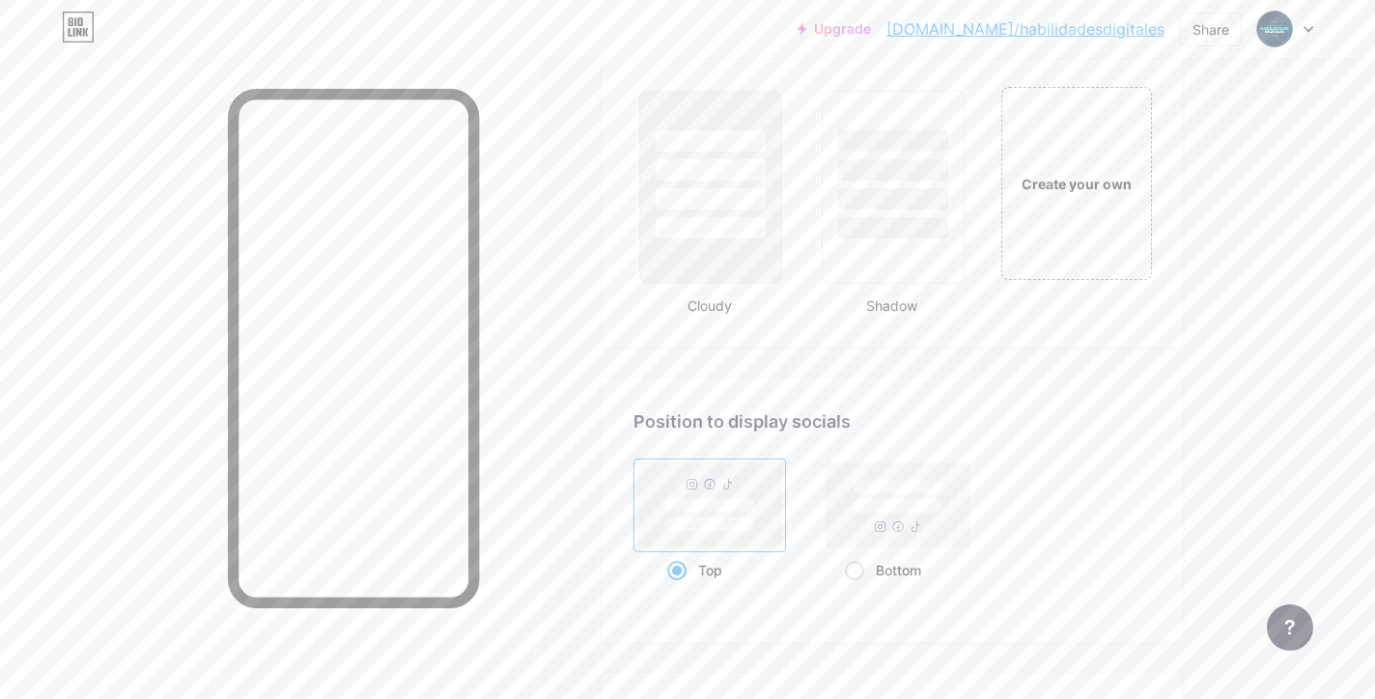
scroll to position [2254, 0]
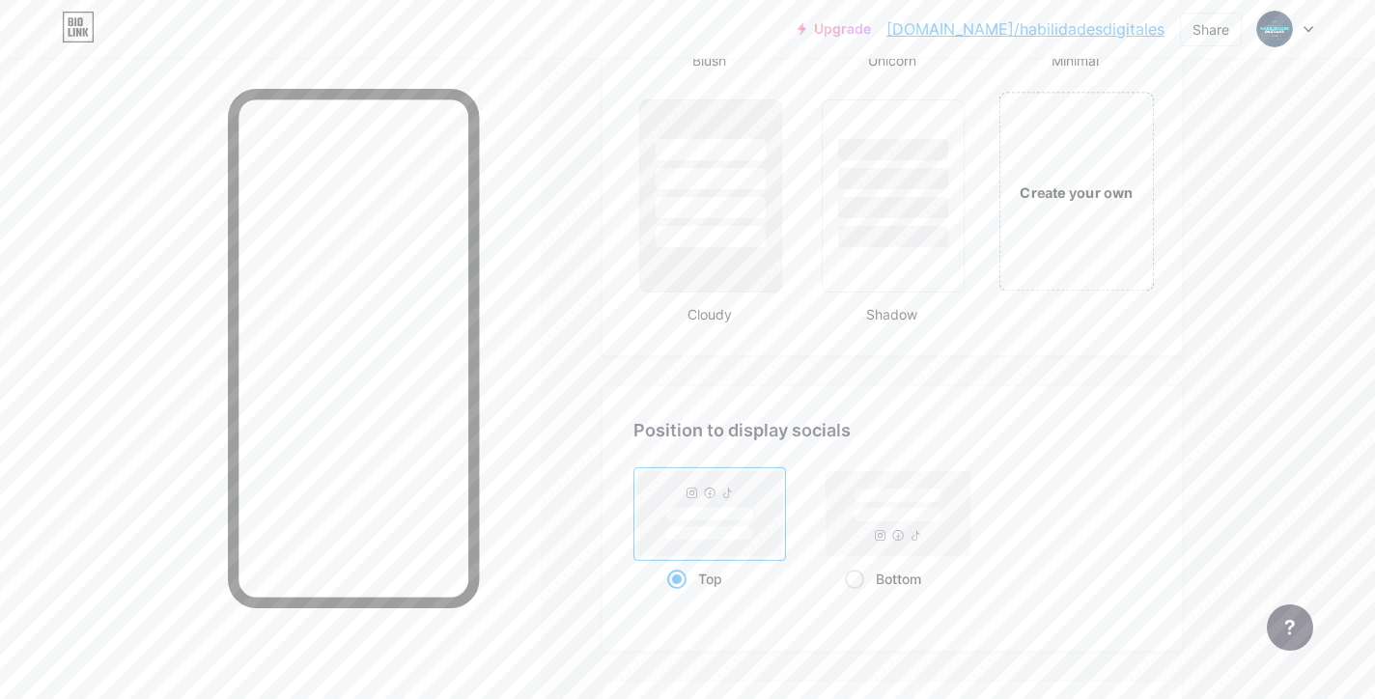
click at [1088, 203] on div "Create your own" at bounding box center [1075, 191] width 155 height 199
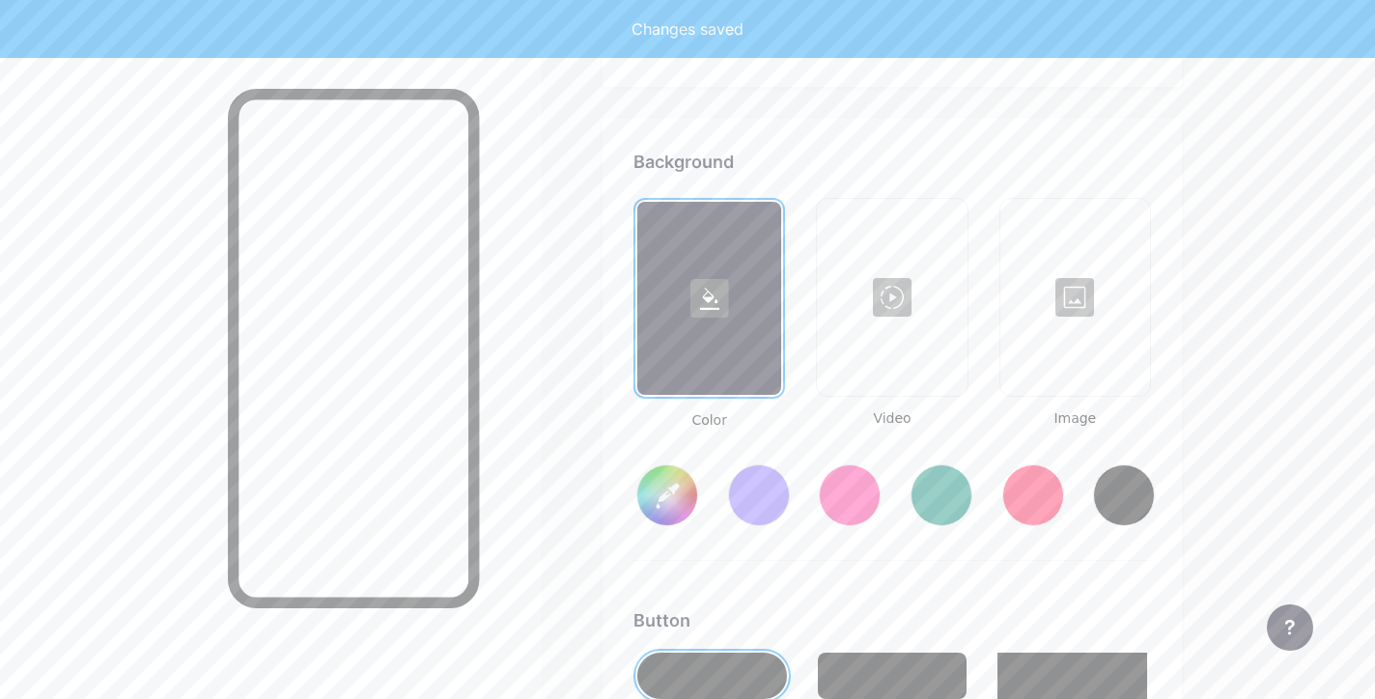
scroll to position [2563, 0]
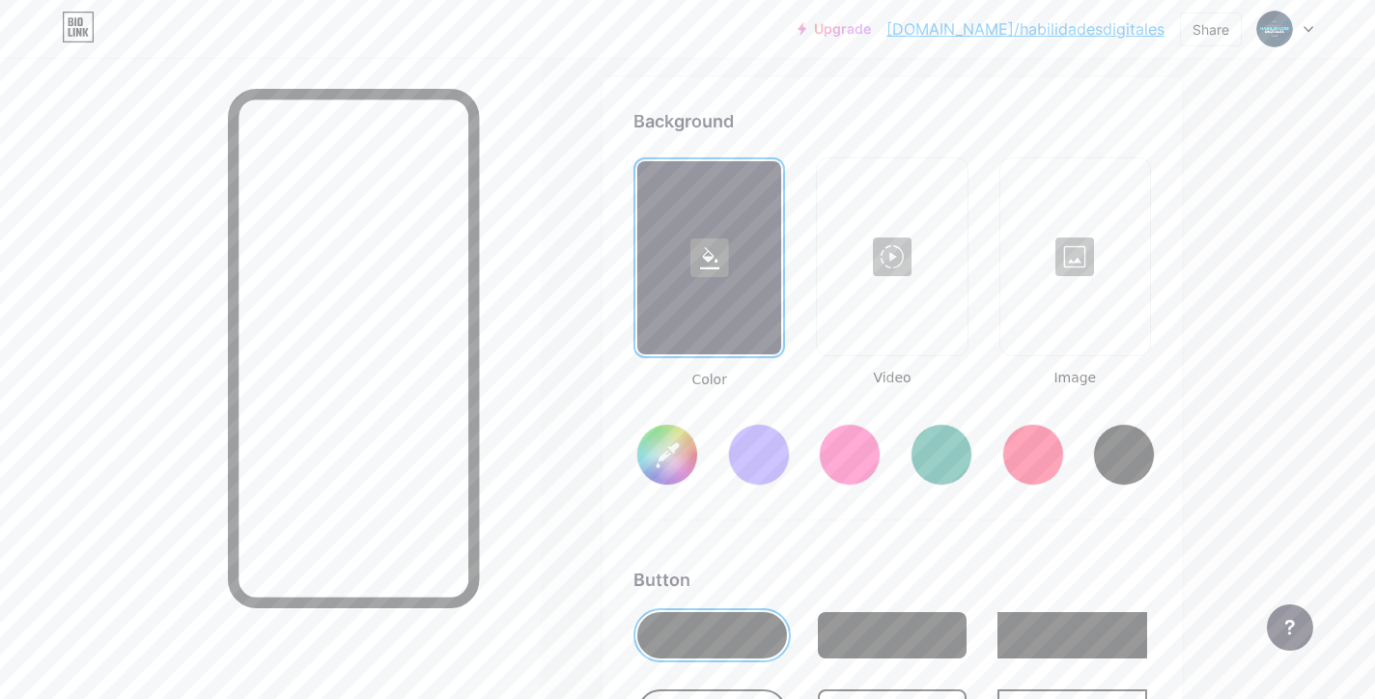
type input "#ffffff"
type input "#000000"
click at [1020, 256] on div at bounding box center [1075, 256] width 146 height 193
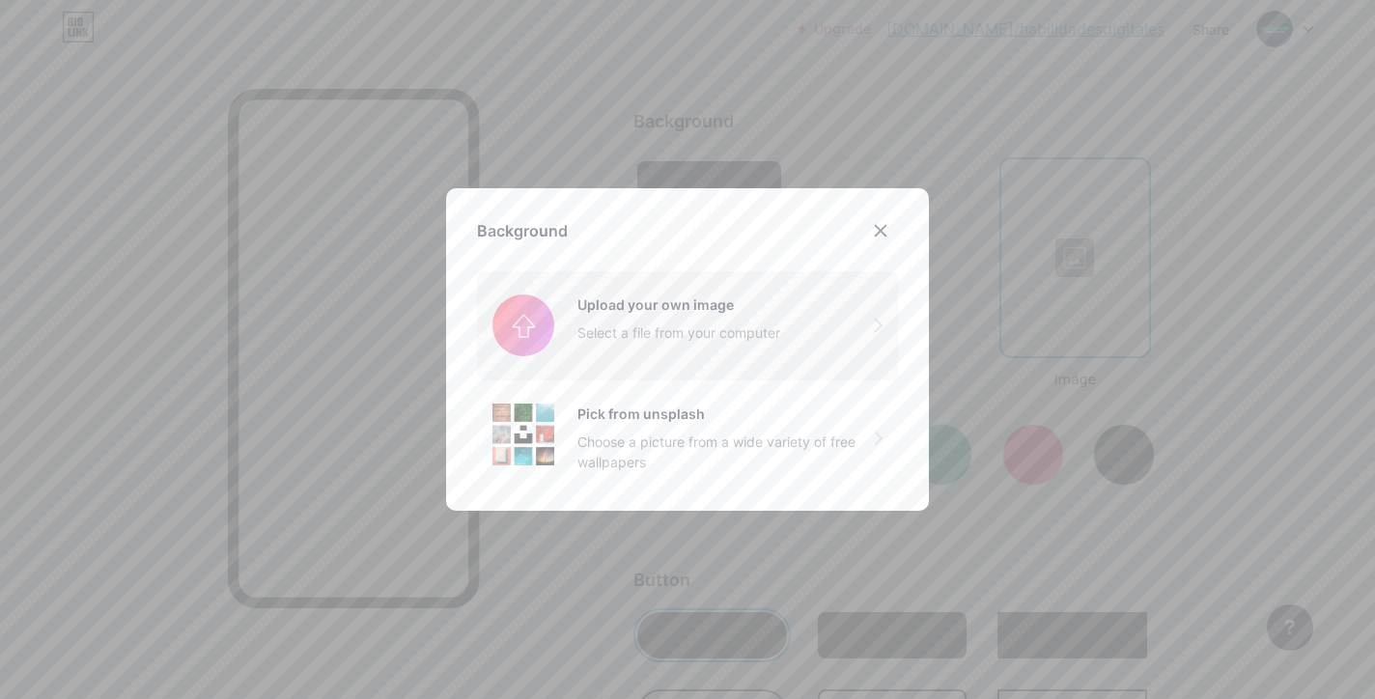
click at [704, 340] on input "file" at bounding box center [687, 325] width 421 height 108
click at [811, 347] on input "file" at bounding box center [687, 325] width 421 height 108
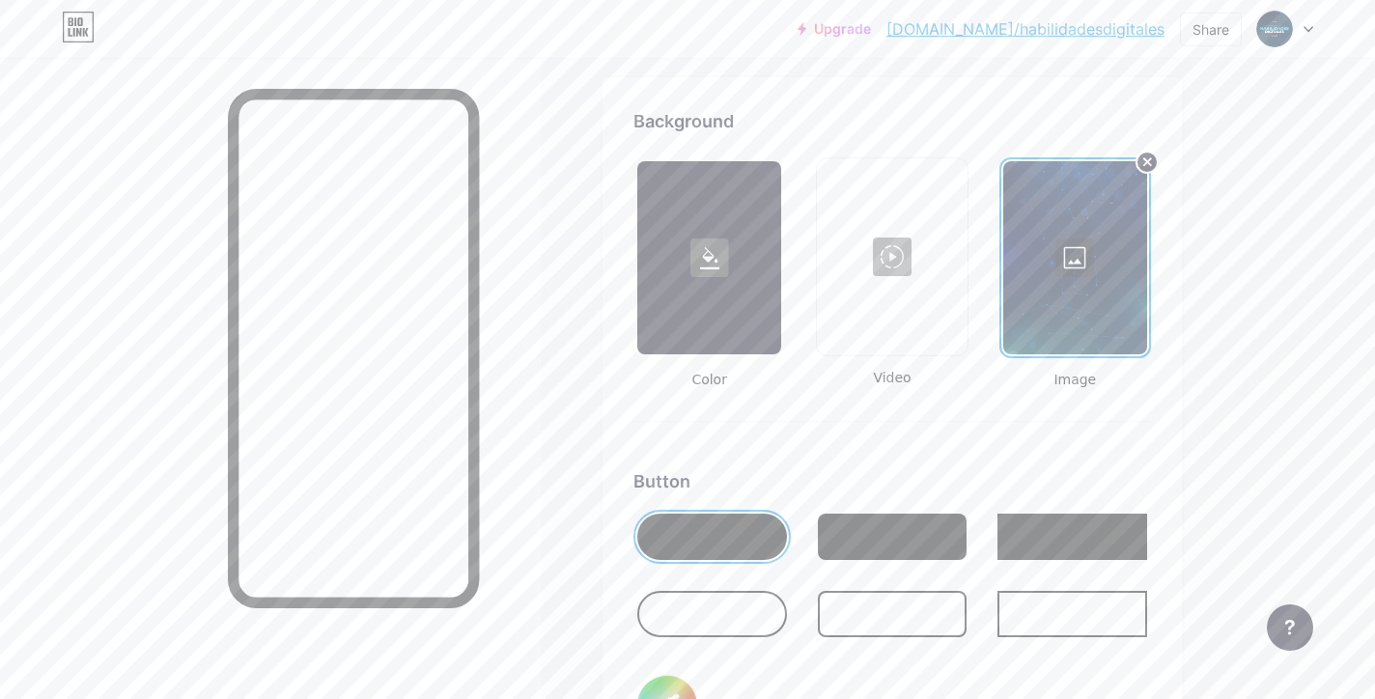
click at [728, 606] on div at bounding box center [712, 614] width 150 height 46
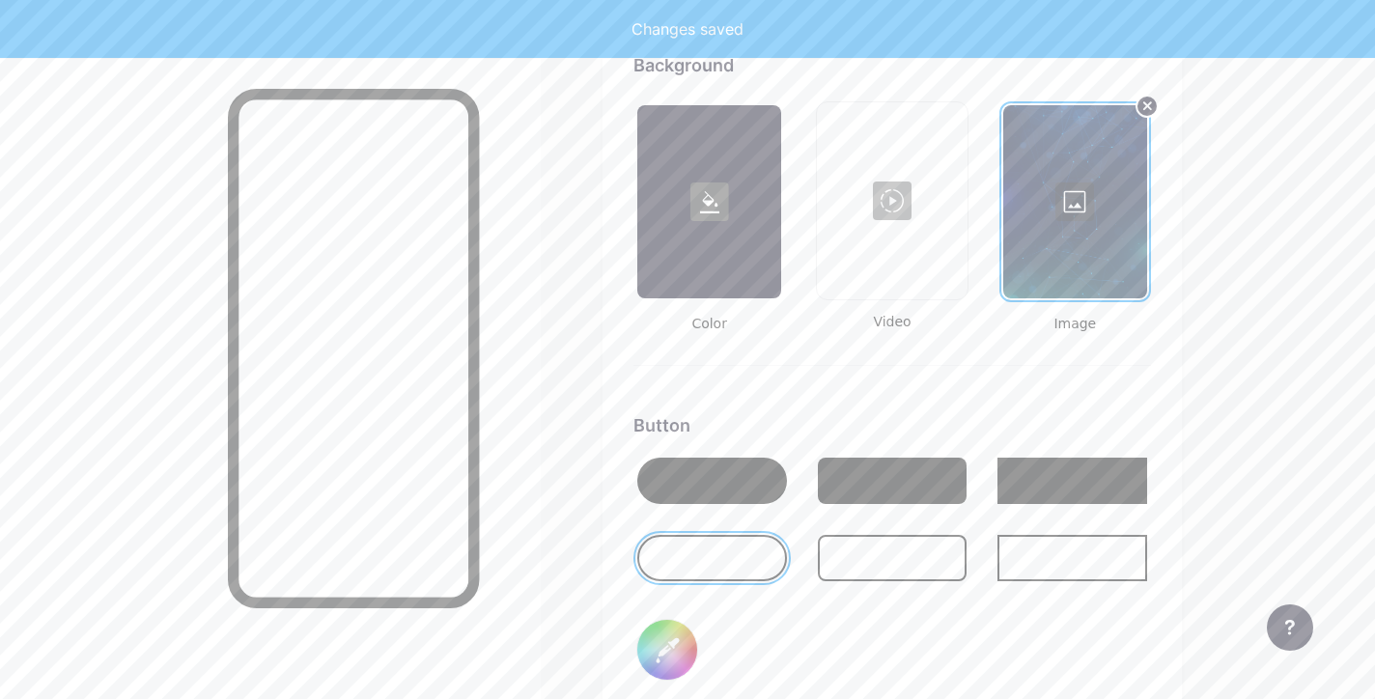
scroll to position [2636, 0]
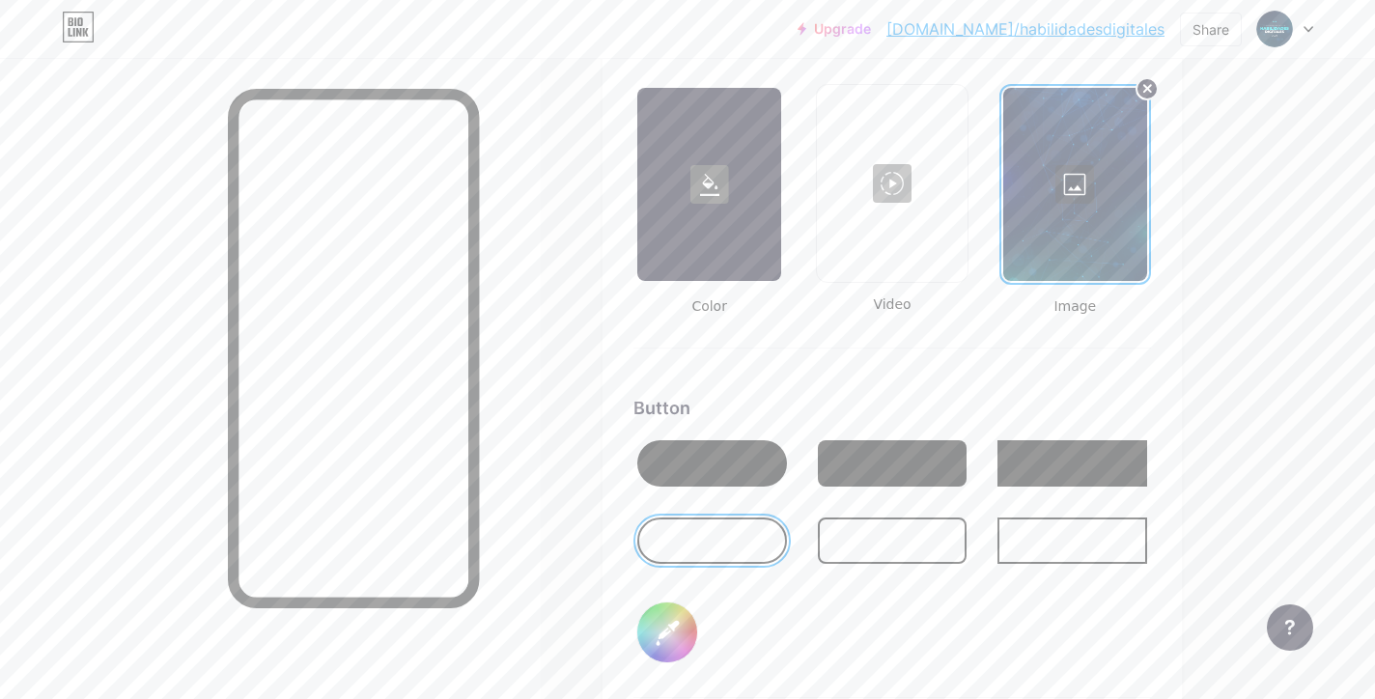
click at [891, 525] on div at bounding box center [893, 540] width 150 height 46
click at [665, 617] on input "#000000" at bounding box center [667, 632] width 60 height 60
type input "#caf0fe"
click at [682, 459] on div at bounding box center [712, 463] width 150 height 46
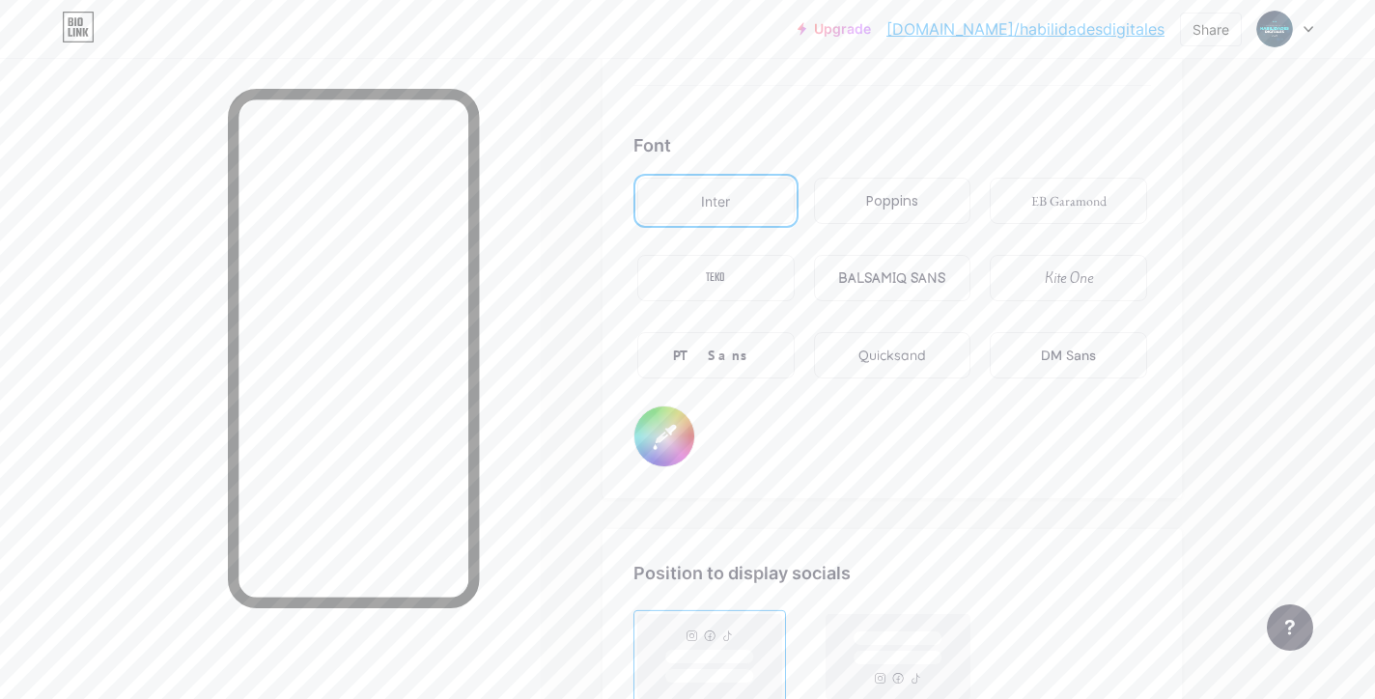
scroll to position [3252, 0]
click at [903, 201] on div "Poppins" at bounding box center [892, 197] width 52 height 20
click at [890, 379] on div "Inter Poppins EB Garamond TEKO BALSAMIQ SANS Kite One PT Sans Quicksand DM Sans" at bounding box center [891, 286] width 517 height 232
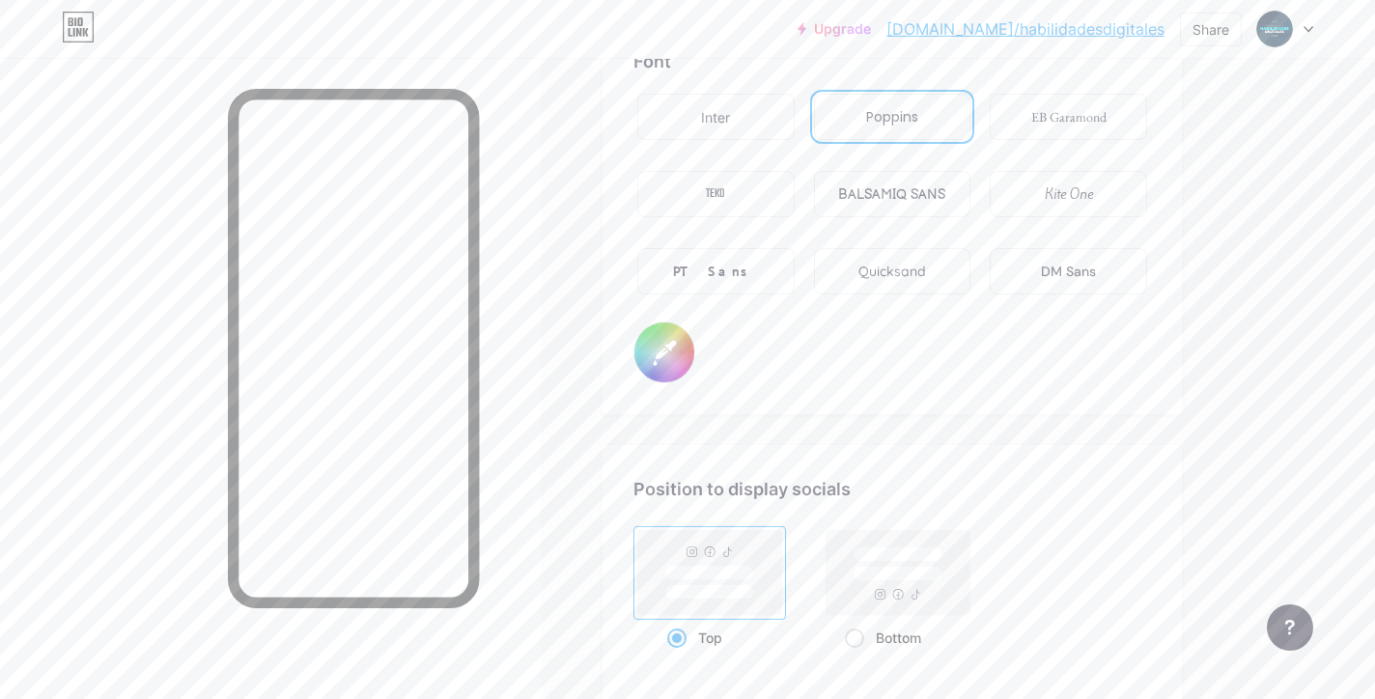
scroll to position [3329, 0]
click at [756, 125] on div "Inter" at bounding box center [715, 120] width 157 height 46
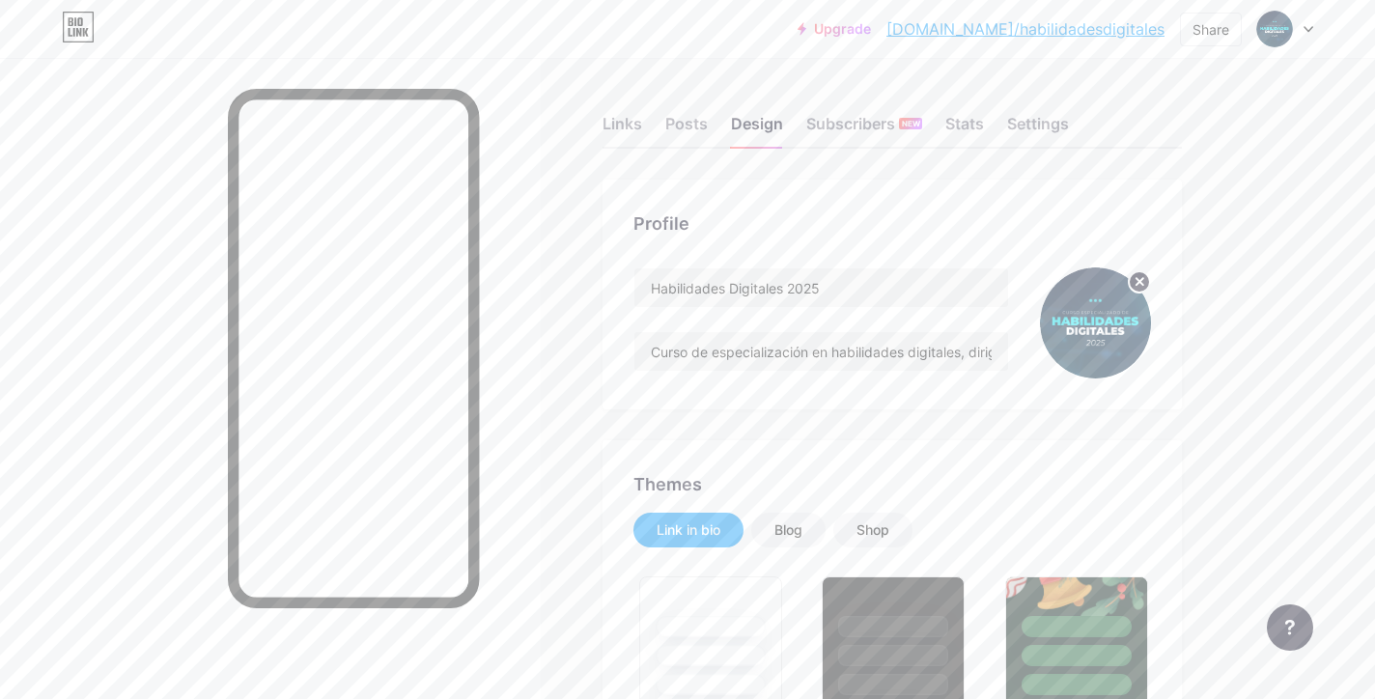
scroll to position [0, 0]
click at [634, 122] on div "Links" at bounding box center [622, 129] width 40 height 35
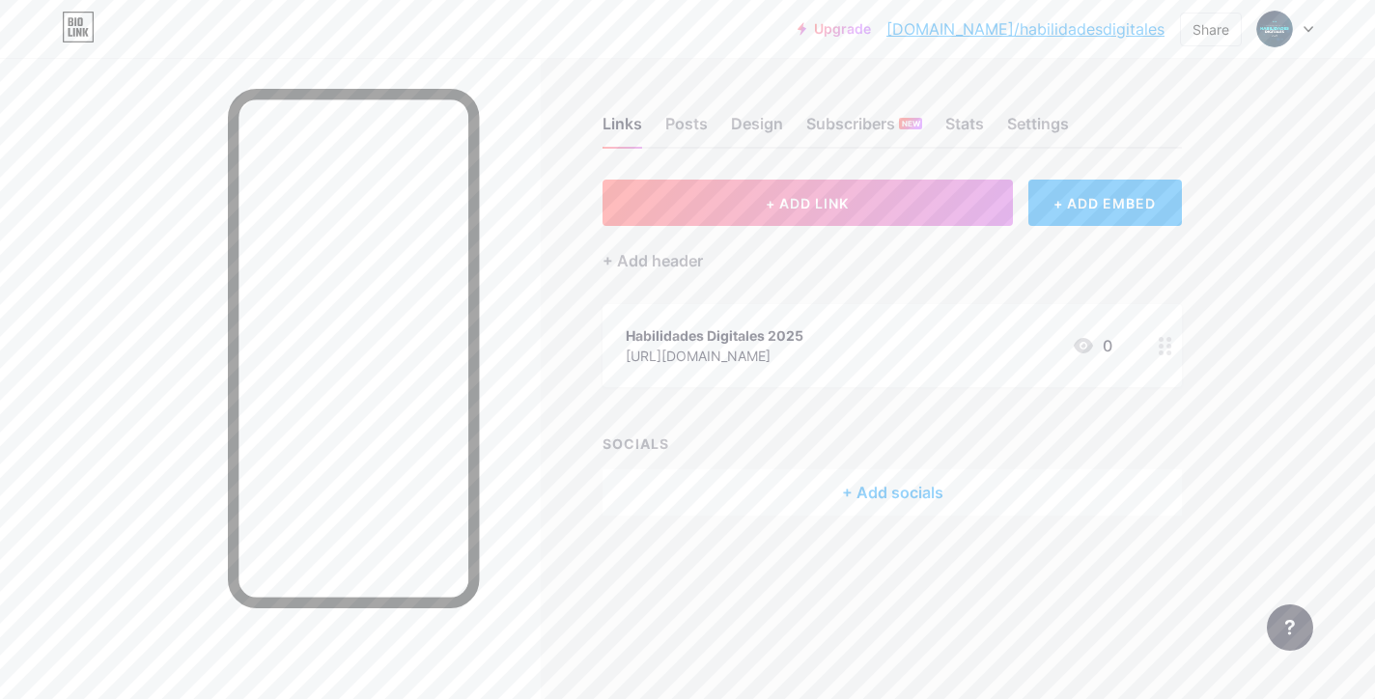
click at [934, 485] on div "+ Add socials" at bounding box center [891, 492] width 579 height 46
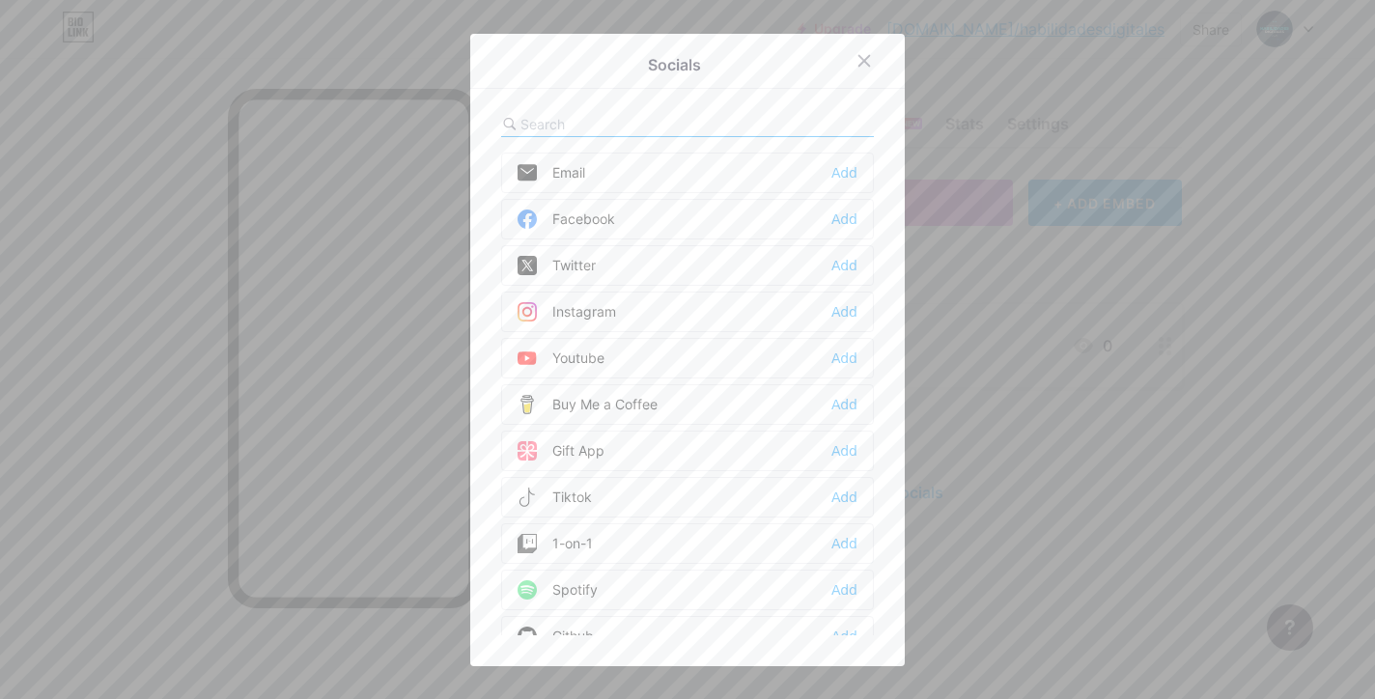
click at [1121, 434] on div at bounding box center [687, 349] width 1375 height 699
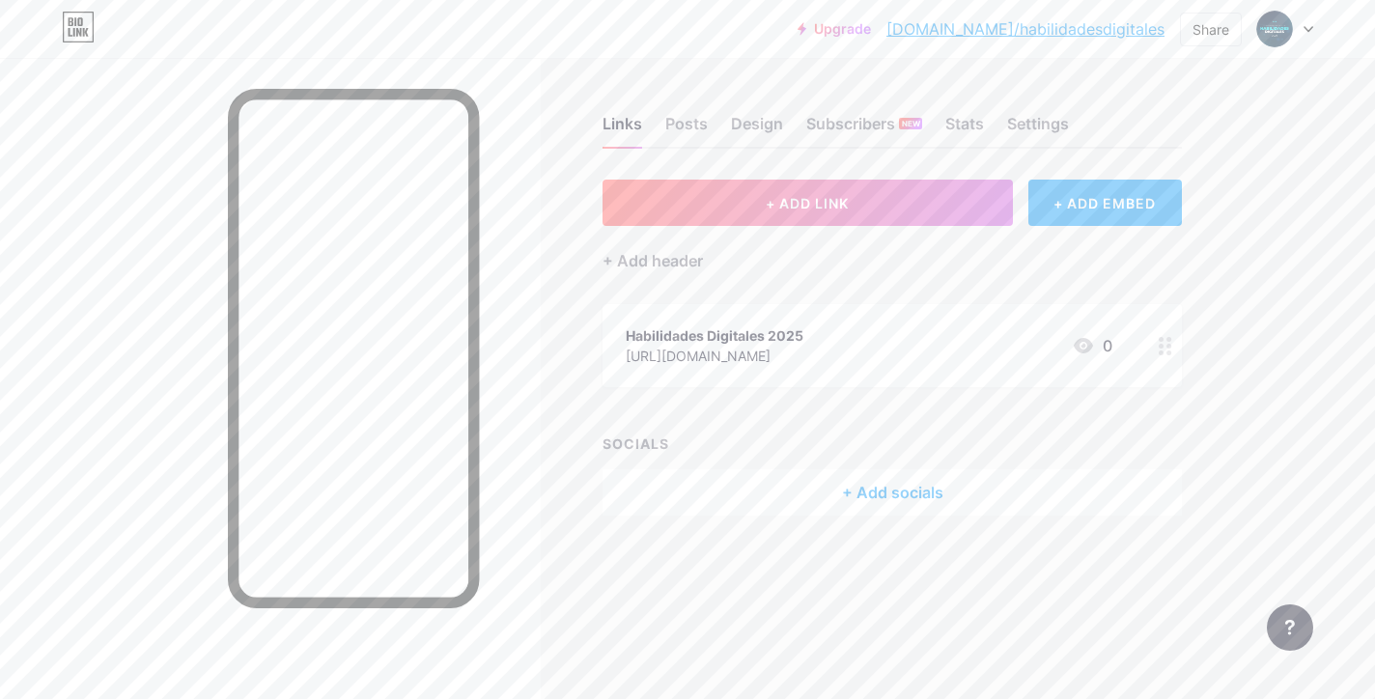
click at [1166, 374] on div at bounding box center [1165, 345] width 33 height 83
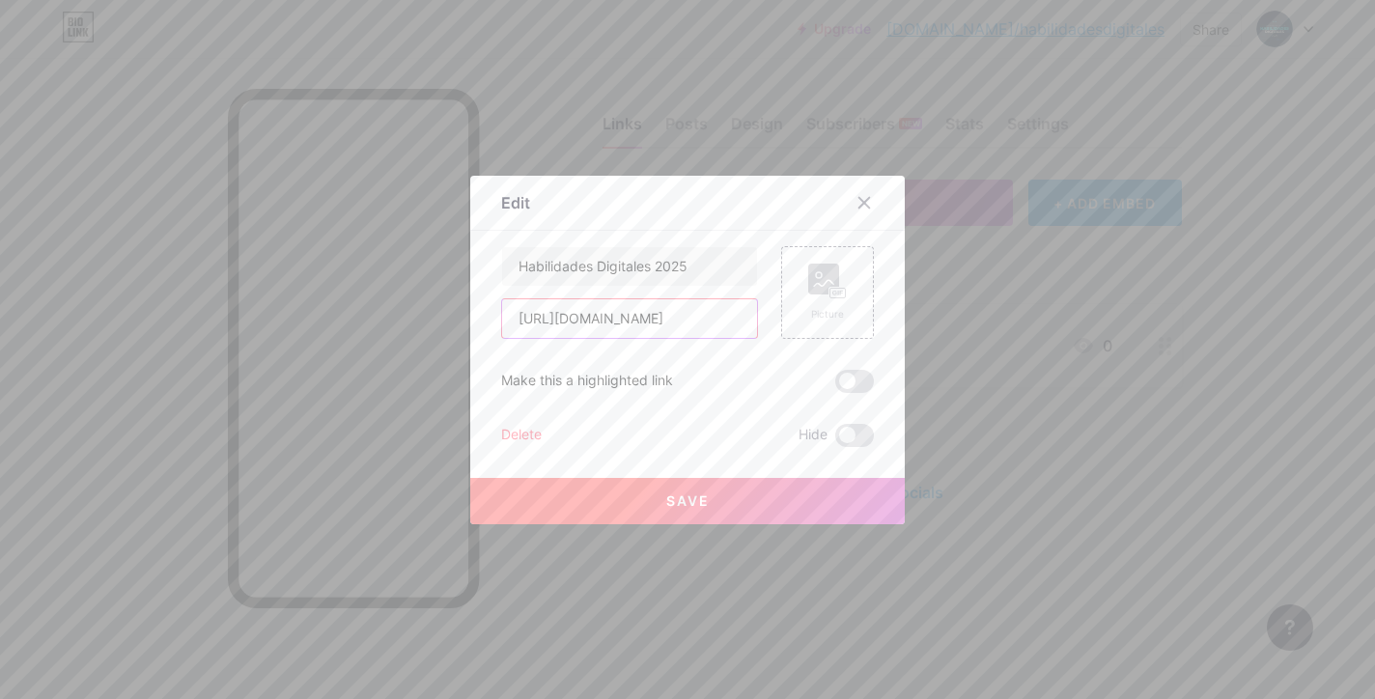
click at [584, 336] on input "[URL][DOMAIN_NAME]" at bounding box center [629, 318] width 255 height 39
click at [581, 319] on input "[URL][DOMAIN_NAME]" at bounding box center [629, 318] width 255 height 39
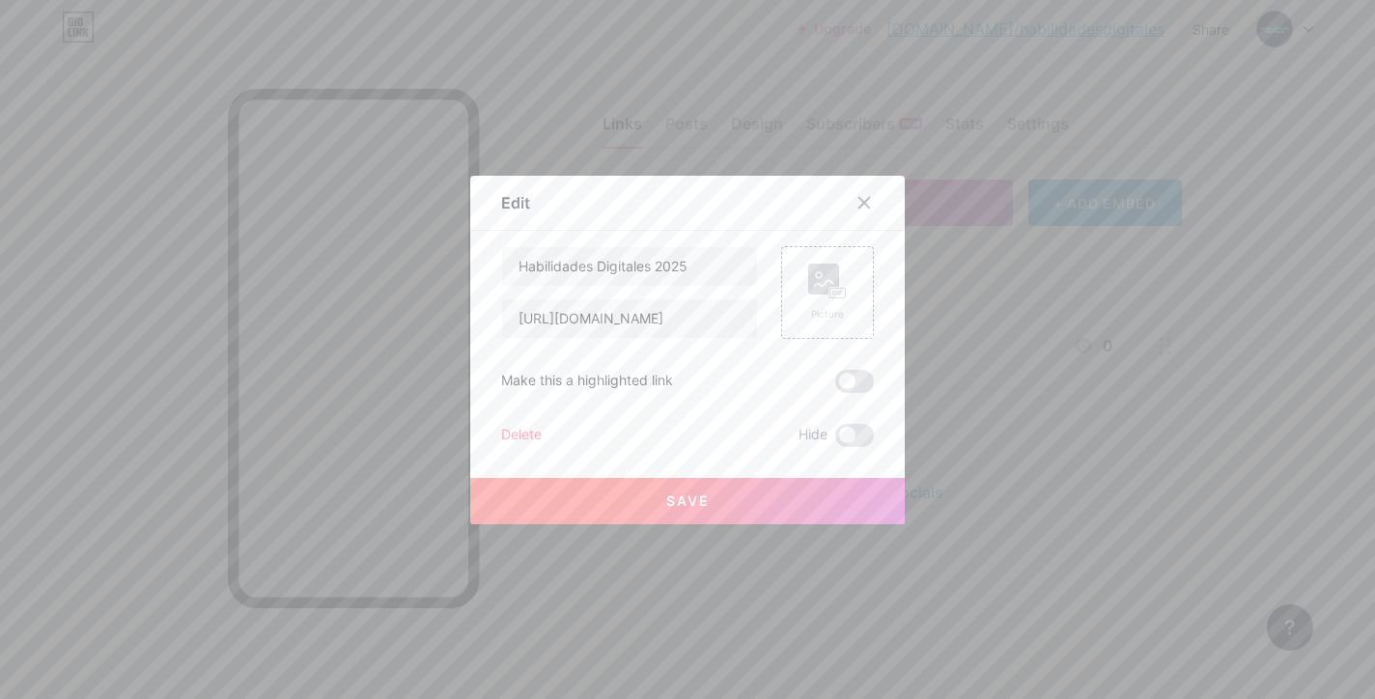
click at [524, 424] on div "Delete" at bounding box center [521, 435] width 41 height 23
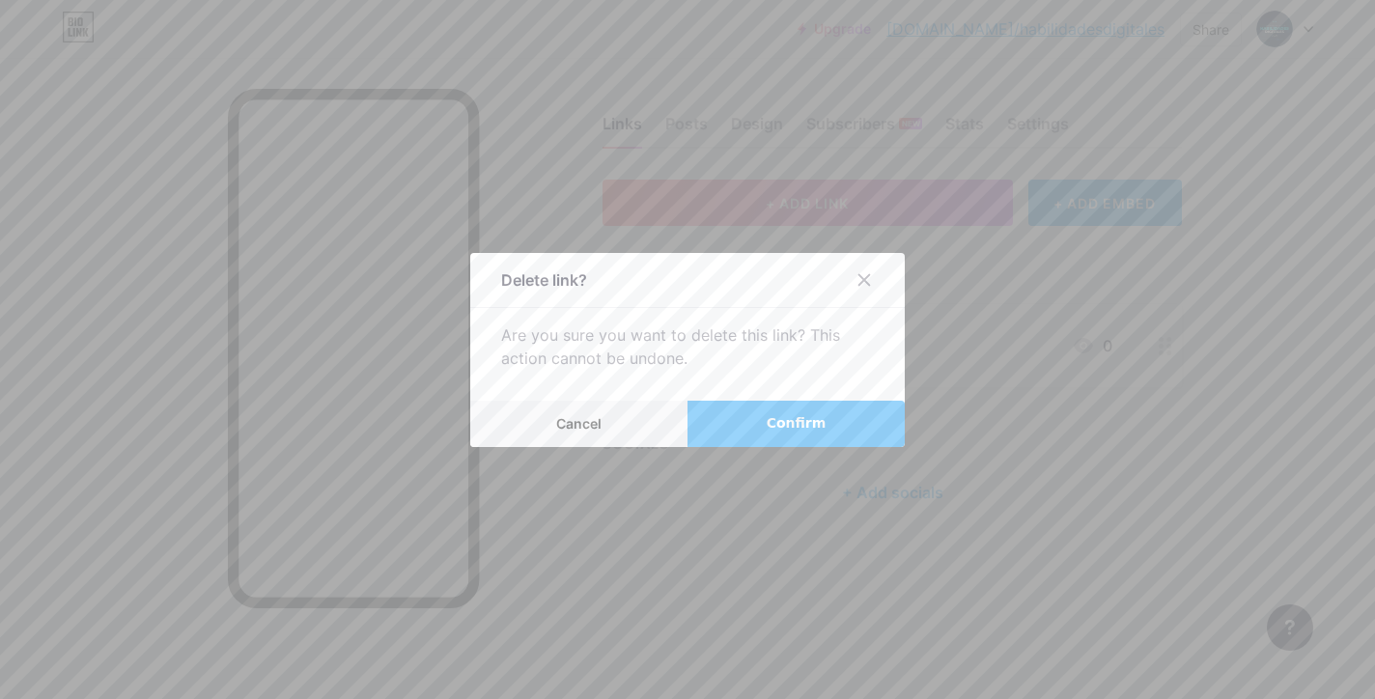
click at [750, 427] on button "Confirm" at bounding box center [795, 424] width 217 height 46
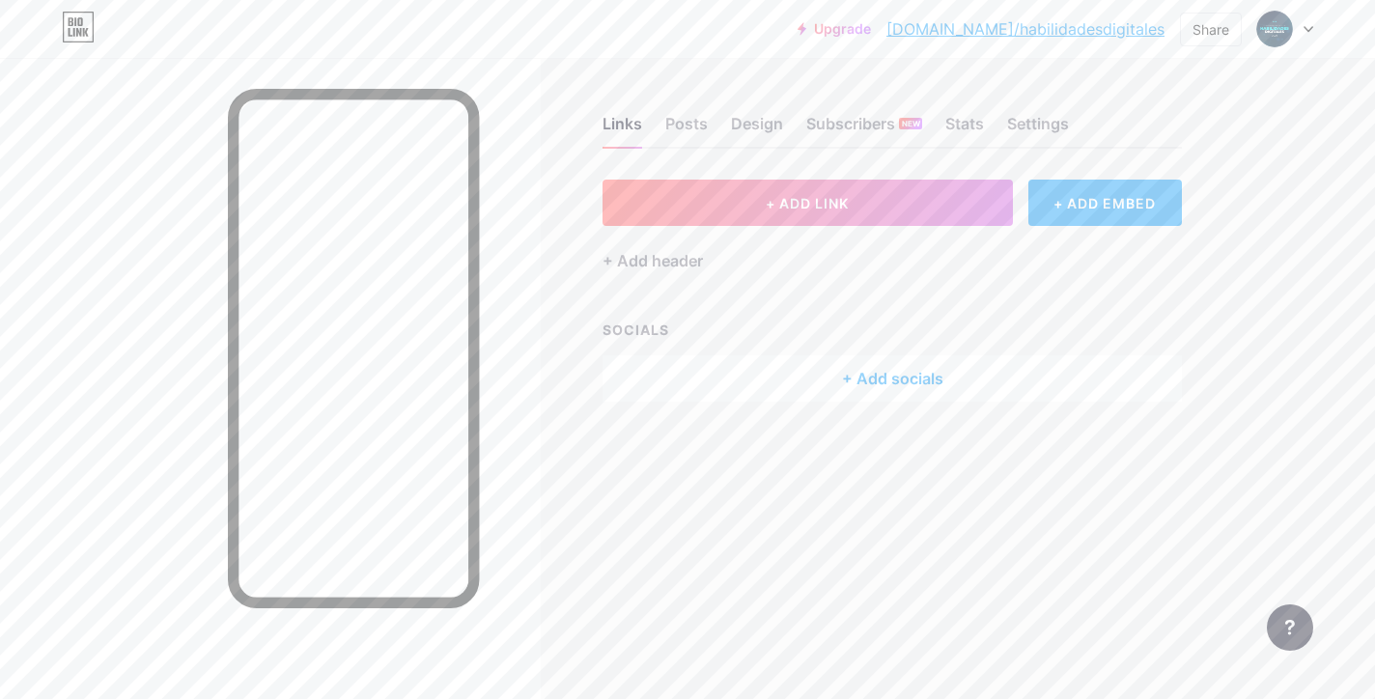
click at [897, 391] on div "+ Add socials" at bounding box center [891, 378] width 579 height 46
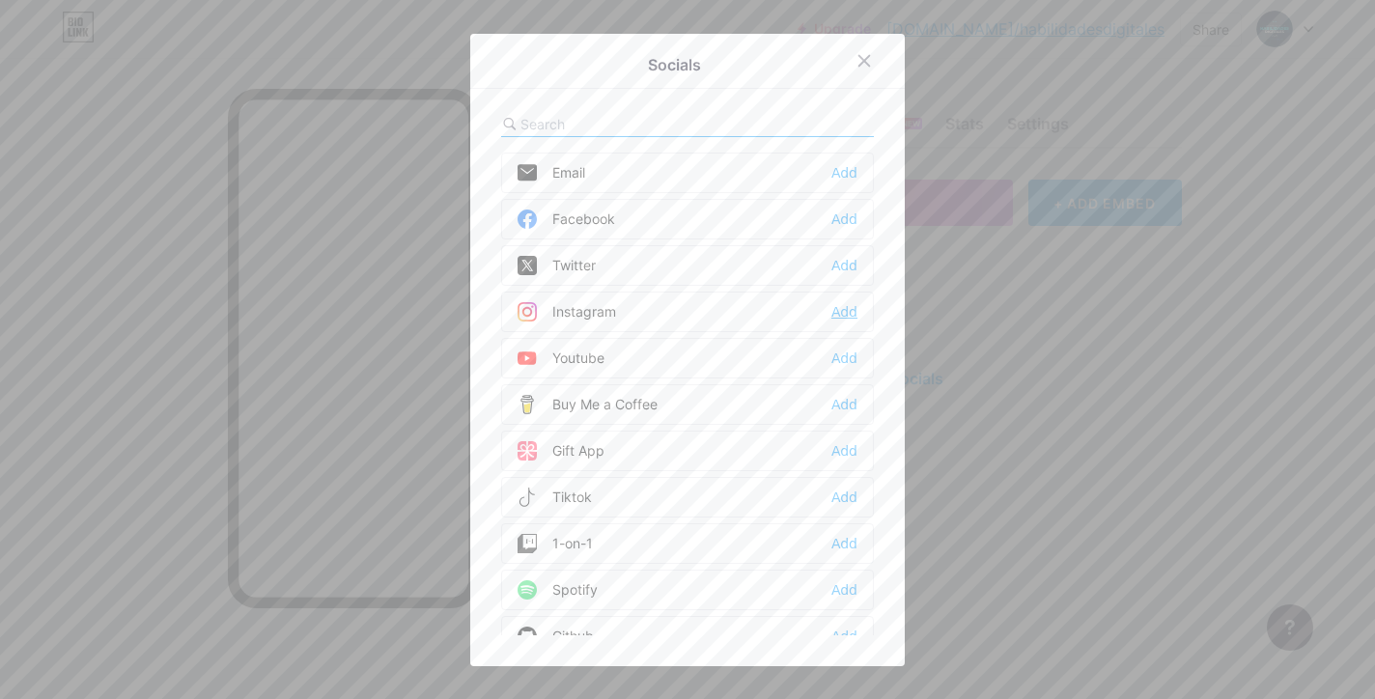
click at [847, 310] on div "Add" at bounding box center [844, 311] width 26 height 19
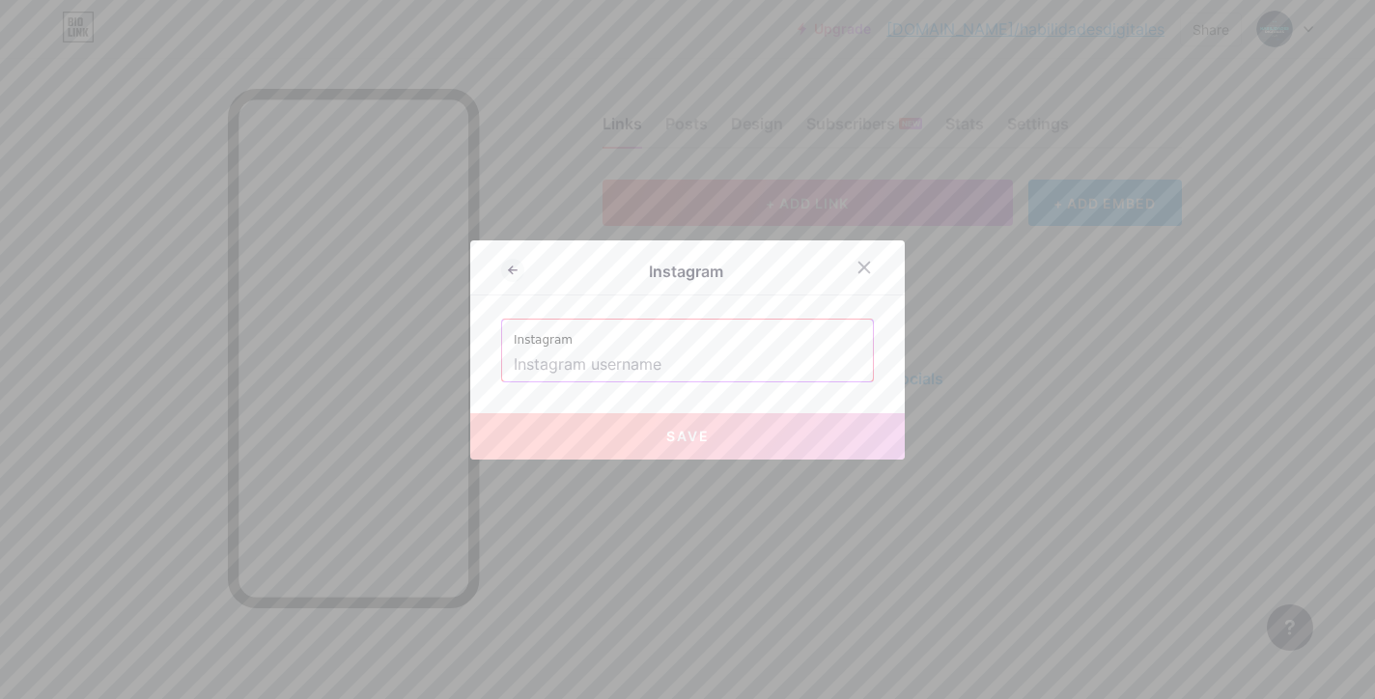
paste input "[URL][DOMAIN_NAME]"
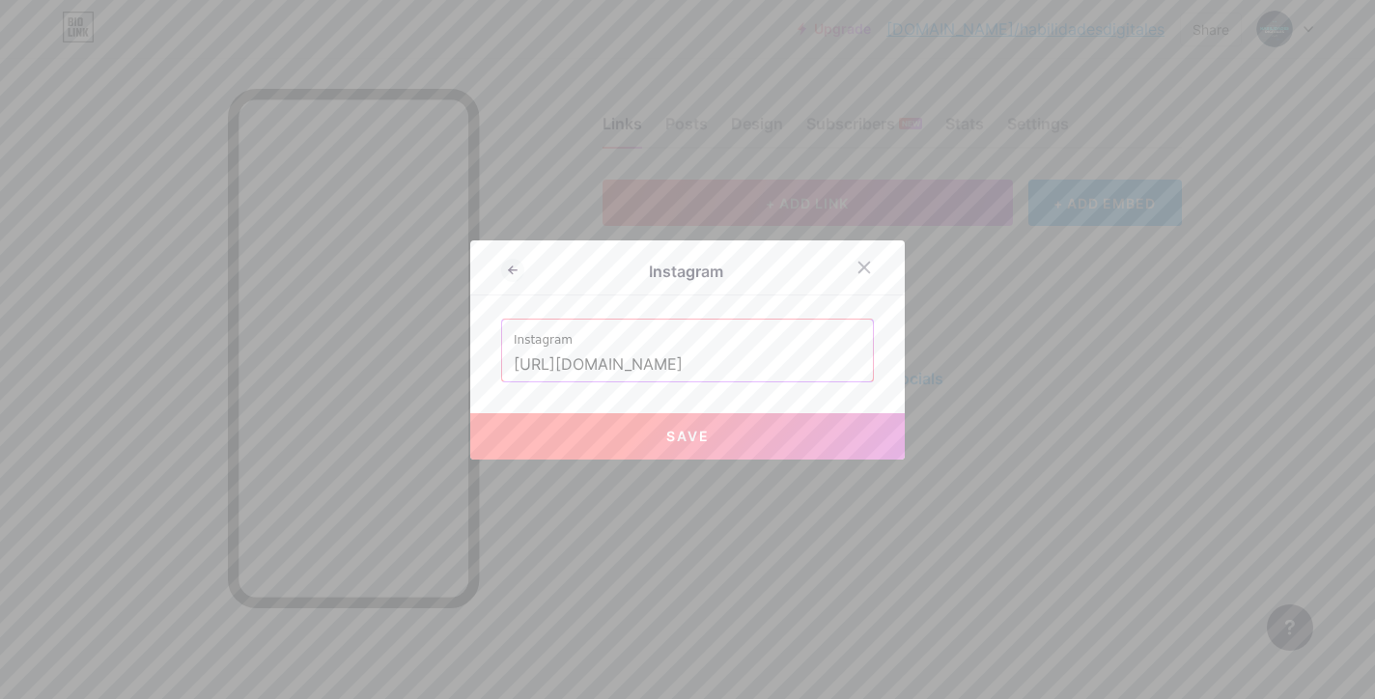
click at [702, 425] on button "Save" at bounding box center [687, 436] width 434 height 46
type input "[URL][DOMAIN_NAME][DOMAIN_NAME]"
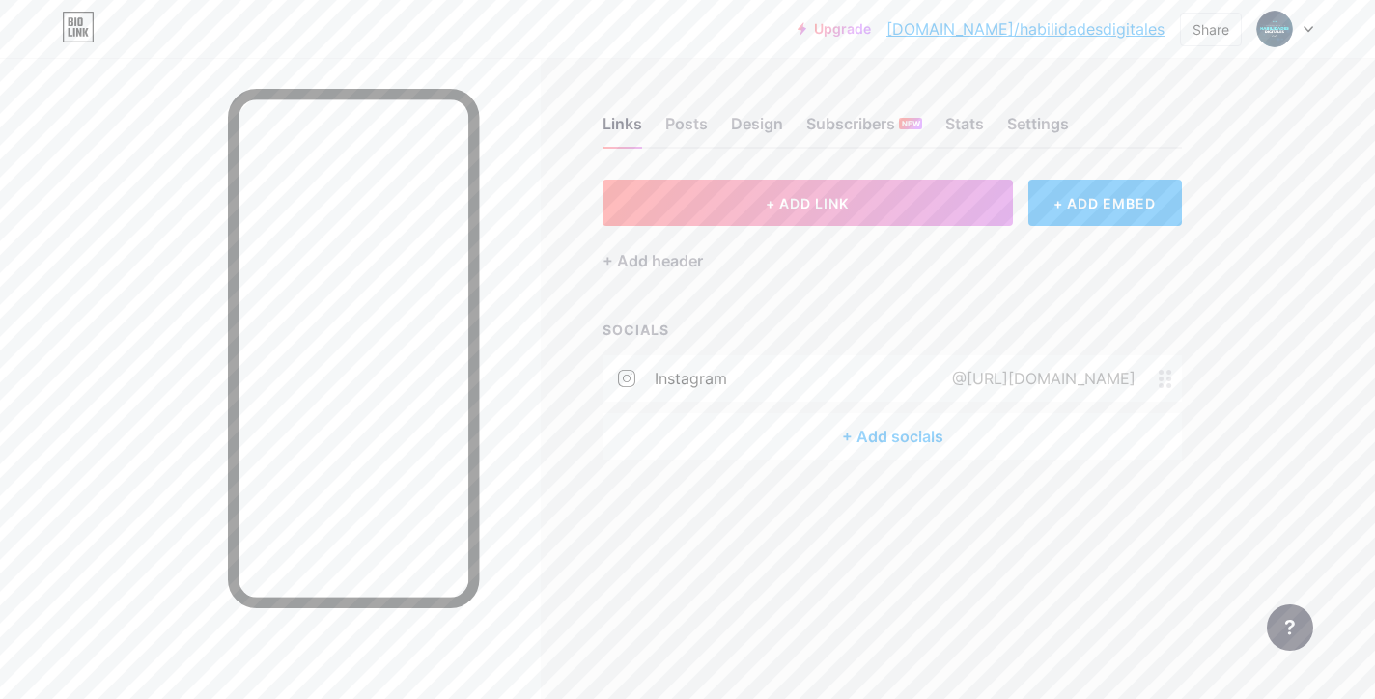
click at [947, 428] on div "+ Add socials" at bounding box center [891, 436] width 579 height 46
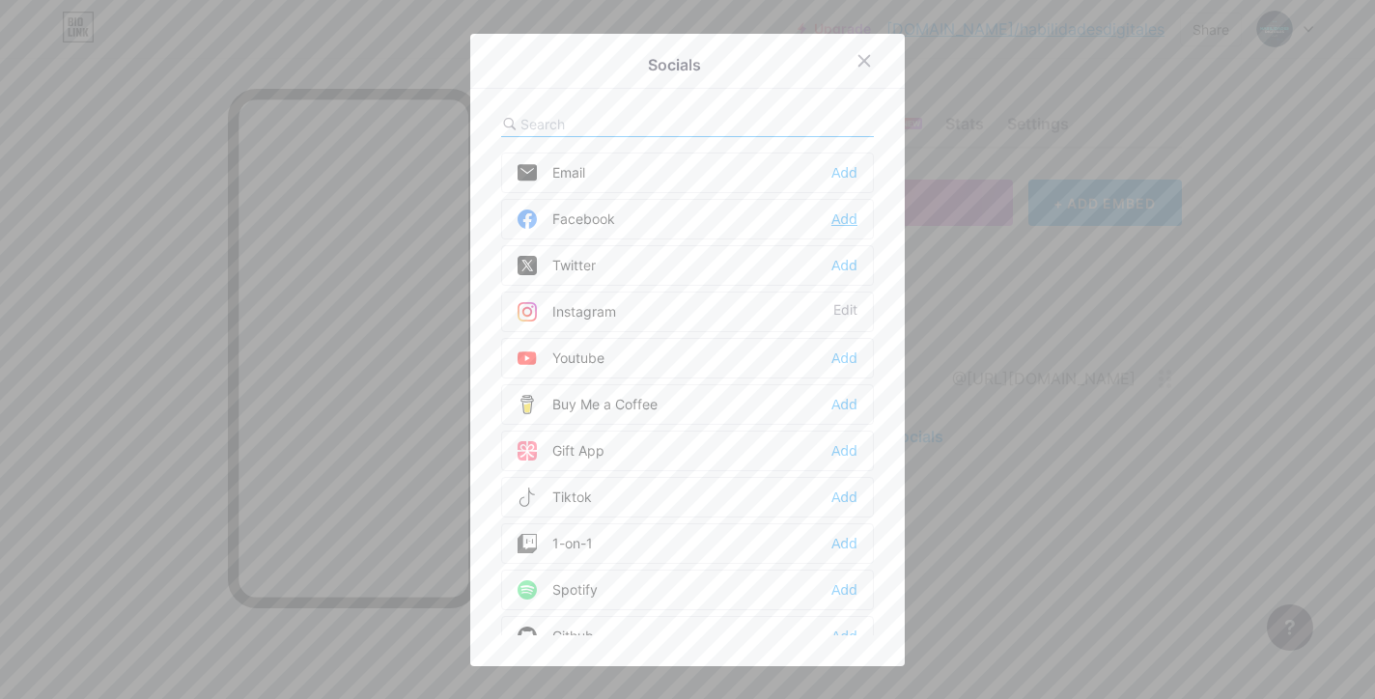
click at [848, 210] on div "Add" at bounding box center [844, 218] width 26 height 19
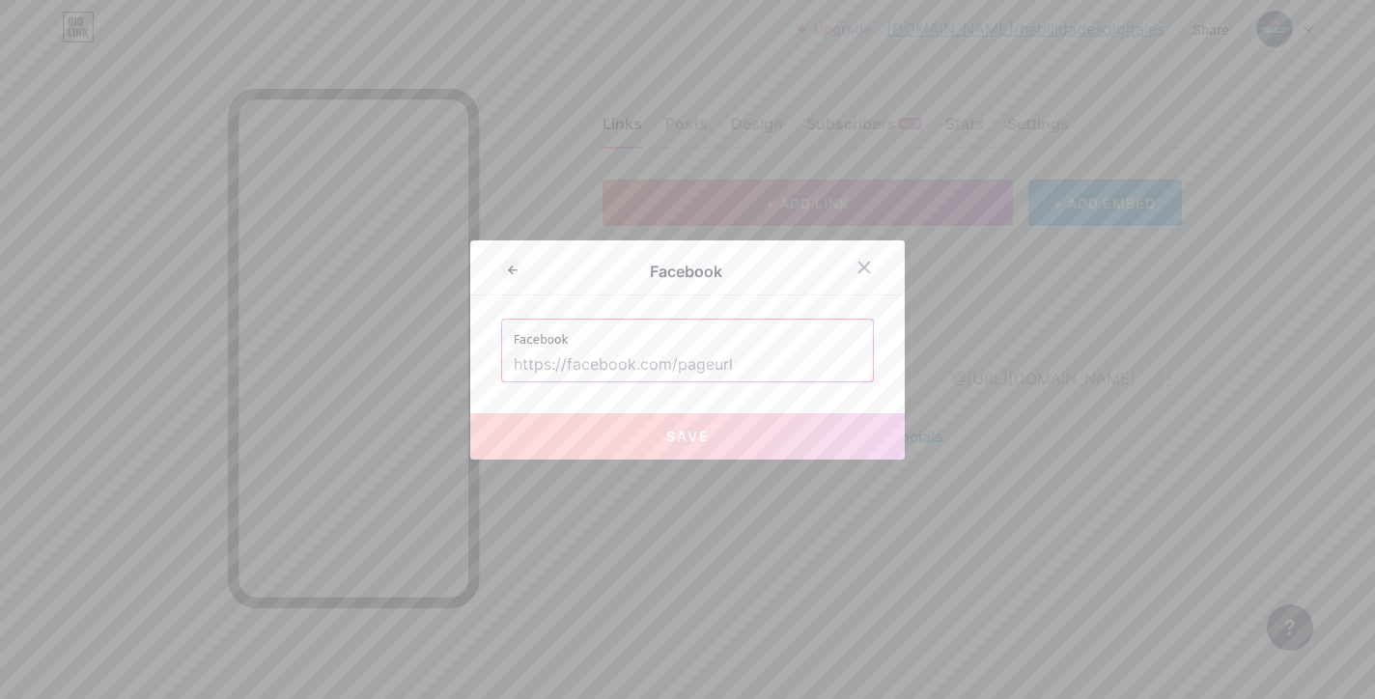
click at [690, 360] on input "text" at bounding box center [688, 364] width 348 height 33
paste input "[URL][DOMAIN_NAME]"
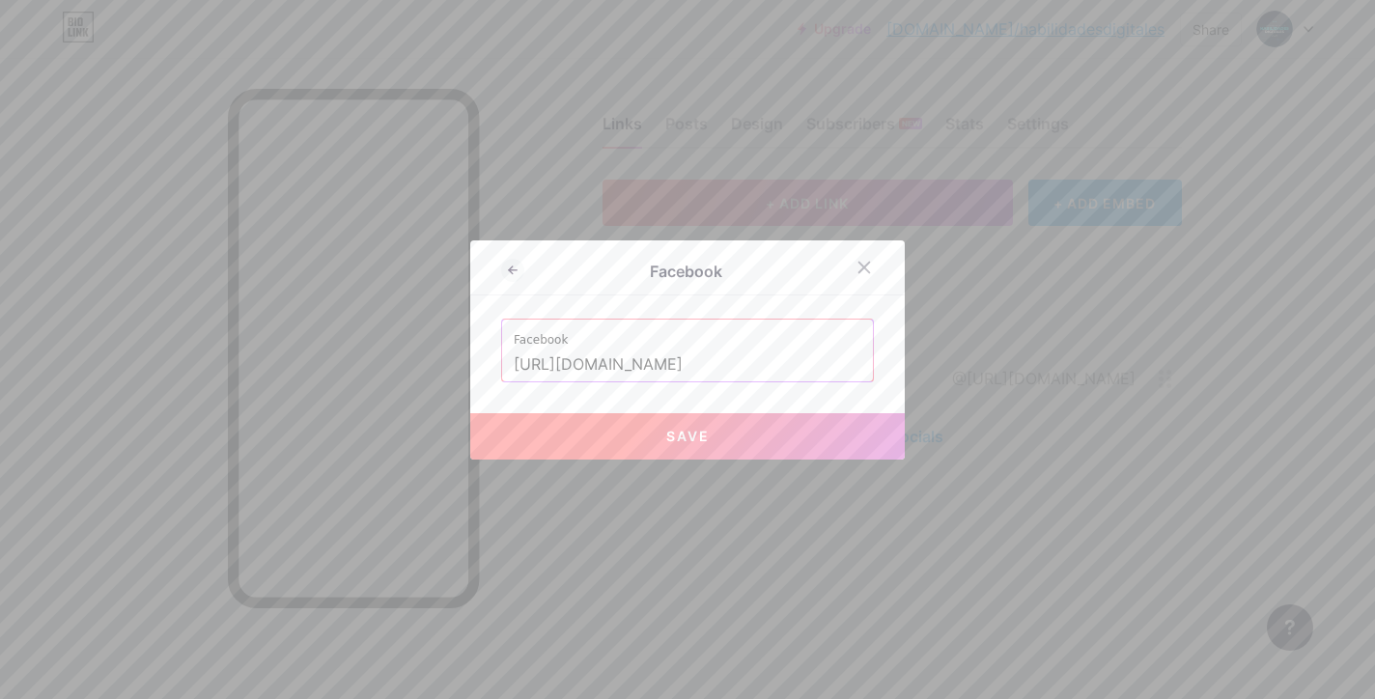
type input "[URL][DOMAIN_NAME]"
click at [682, 426] on button "Save" at bounding box center [687, 436] width 434 height 46
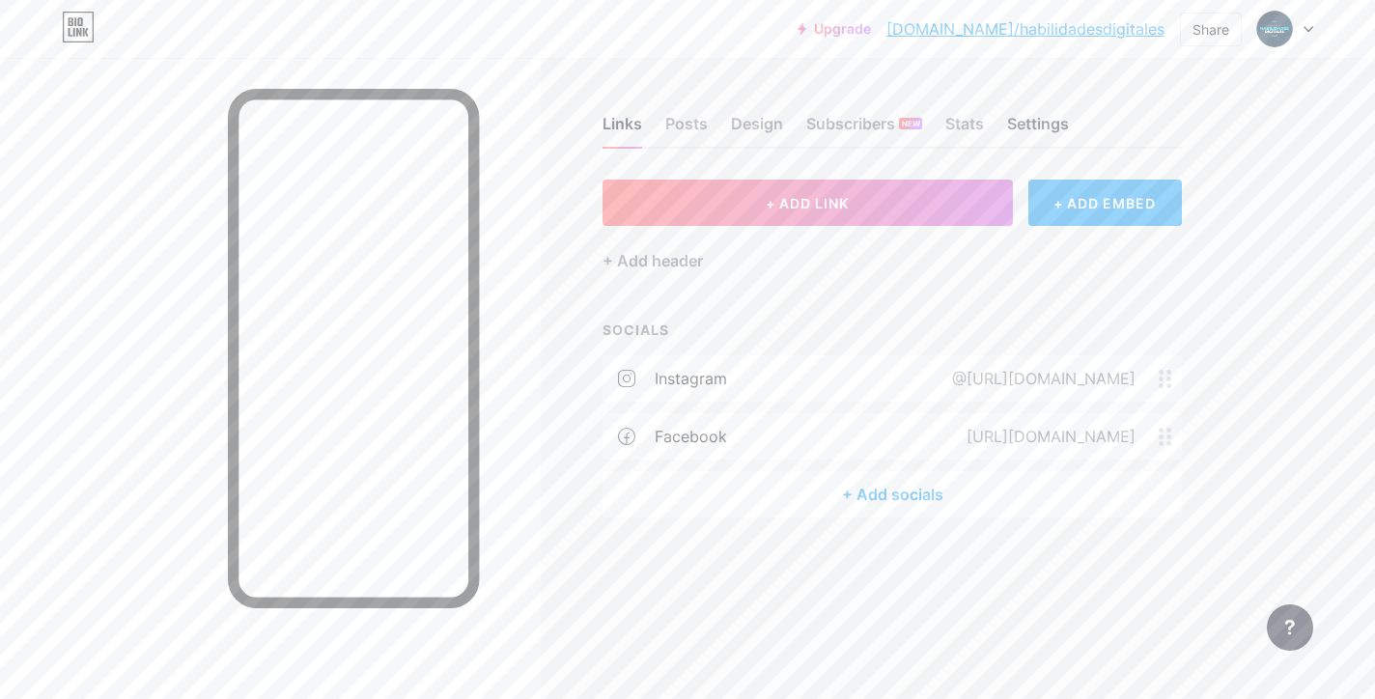
click at [1025, 125] on div "Settings" at bounding box center [1038, 129] width 62 height 35
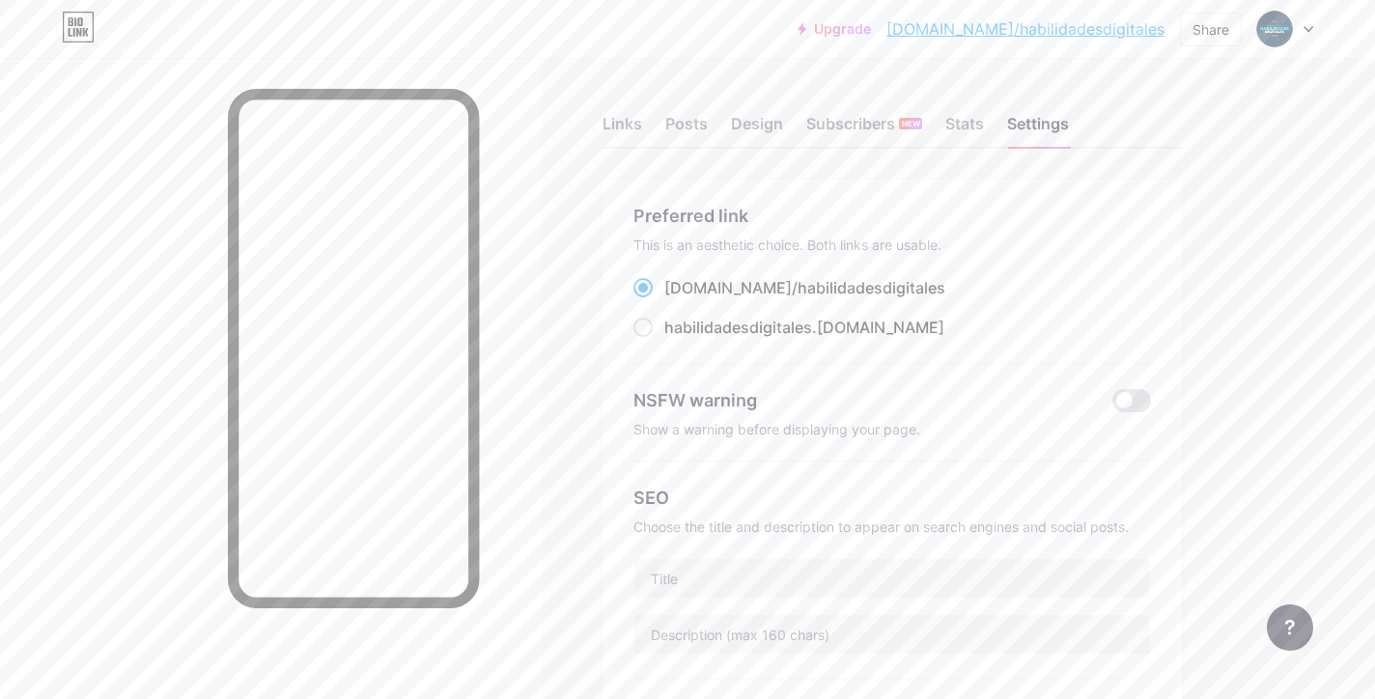
click at [663, 122] on div "Links Posts Design Subscribers NEW Stats Settings" at bounding box center [891, 115] width 579 height 68
click at [960, 130] on div "Stats" at bounding box center [964, 129] width 39 height 35
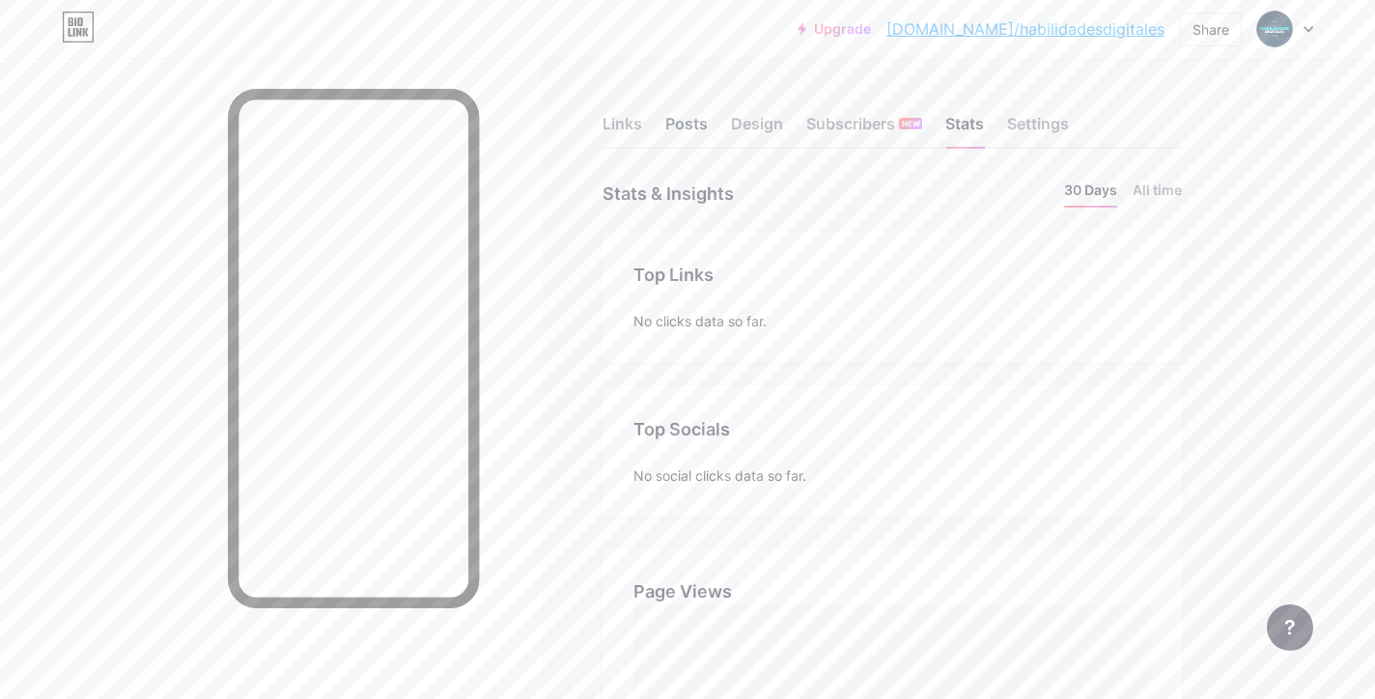
scroll to position [699, 1375]
click at [707, 125] on div "Posts" at bounding box center [686, 129] width 42 height 35
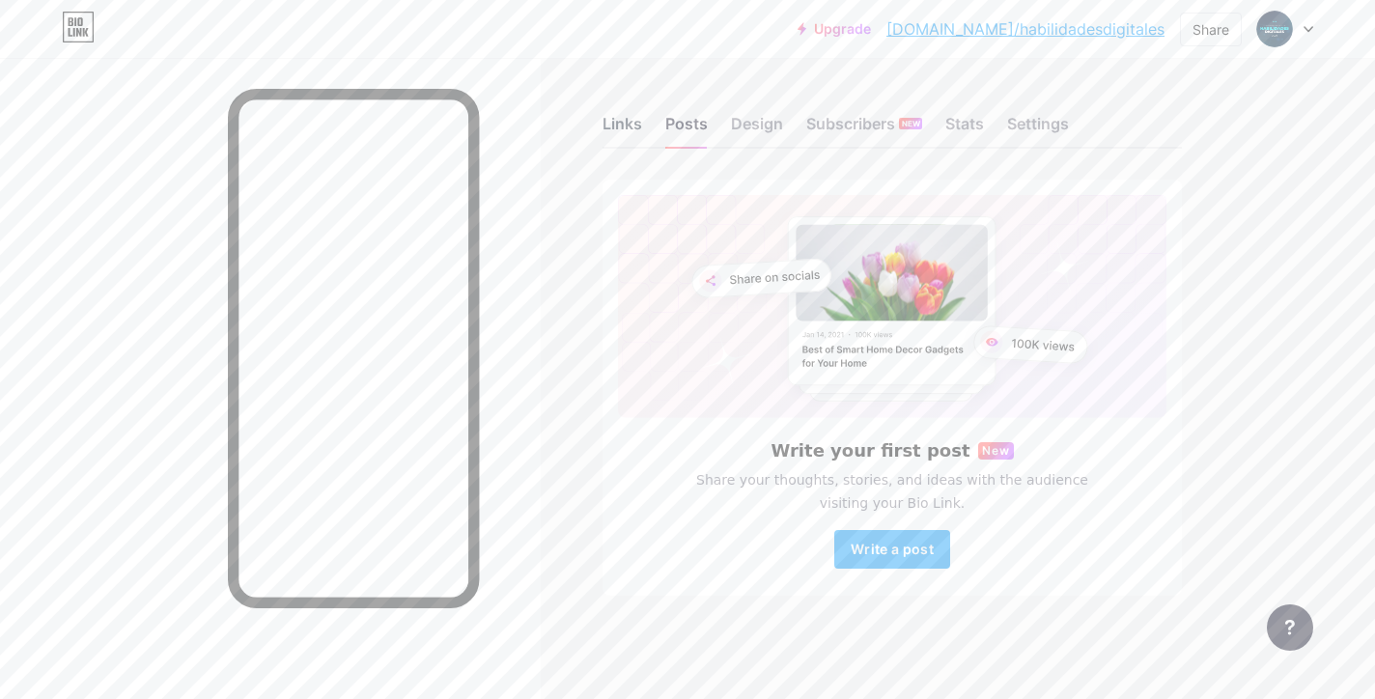
click at [614, 125] on div "Links" at bounding box center [622, 129] width 40 height 35
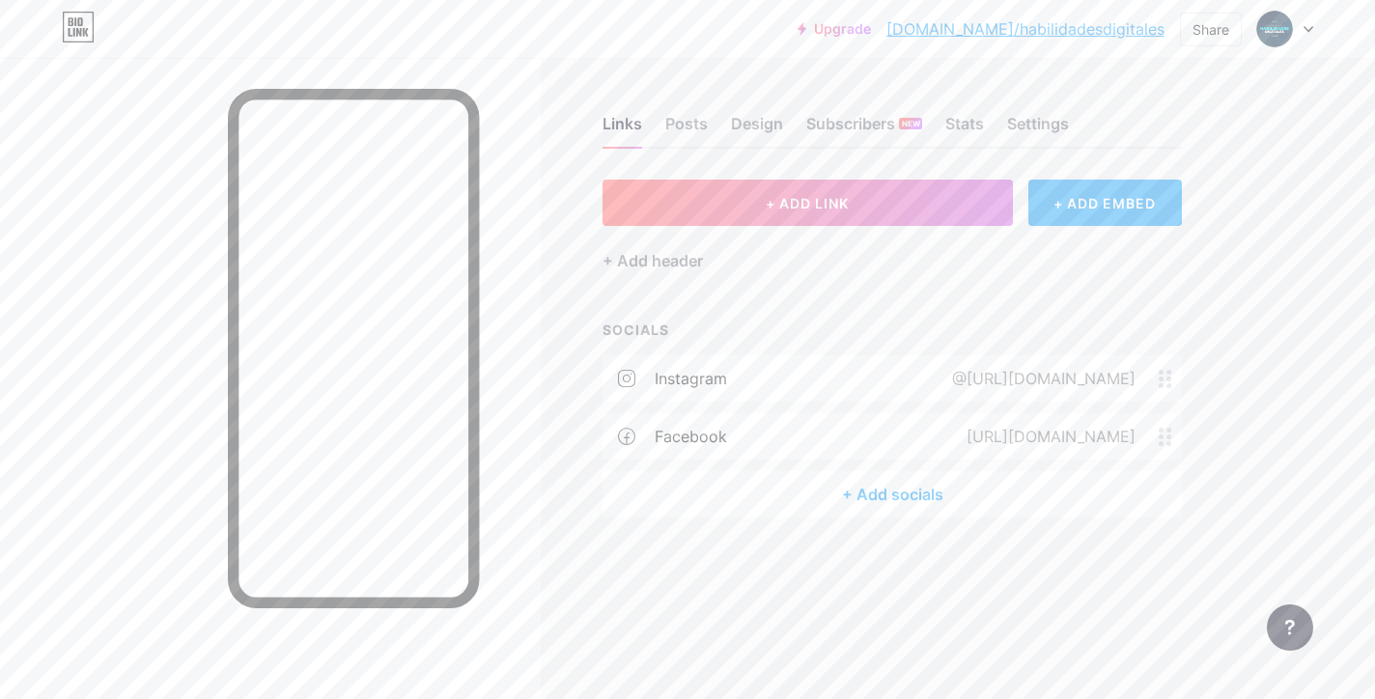
click at [787, 125] on div "Links Posts Design Subscribers NEW Stats Settings" at bounding box center [891, 115] width 579 height 68
click at [760, 124] on div "Design" at bounding box center [757, 129] width 52 height 35
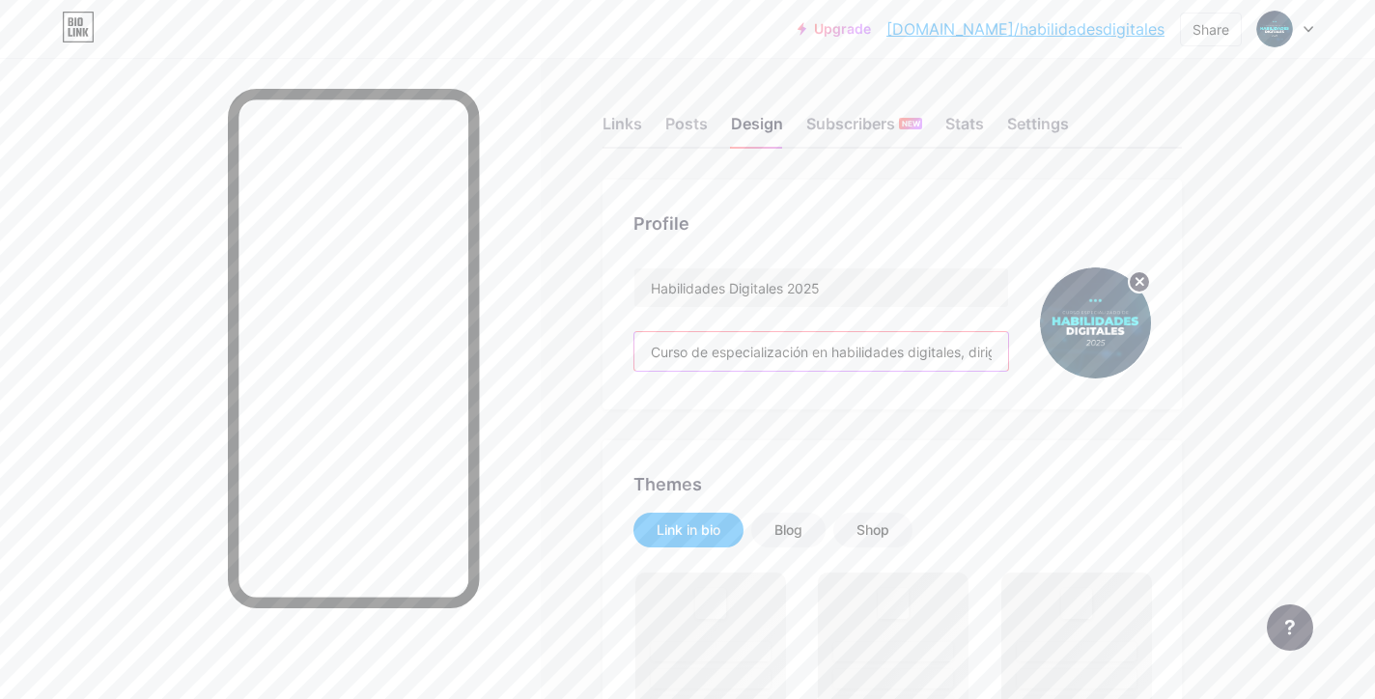
click at [794, 352] on input "Curso de especialización en habilidades digitales, dirigido para médicos genera…" at bounding box center [821, 351] width 374 height 39
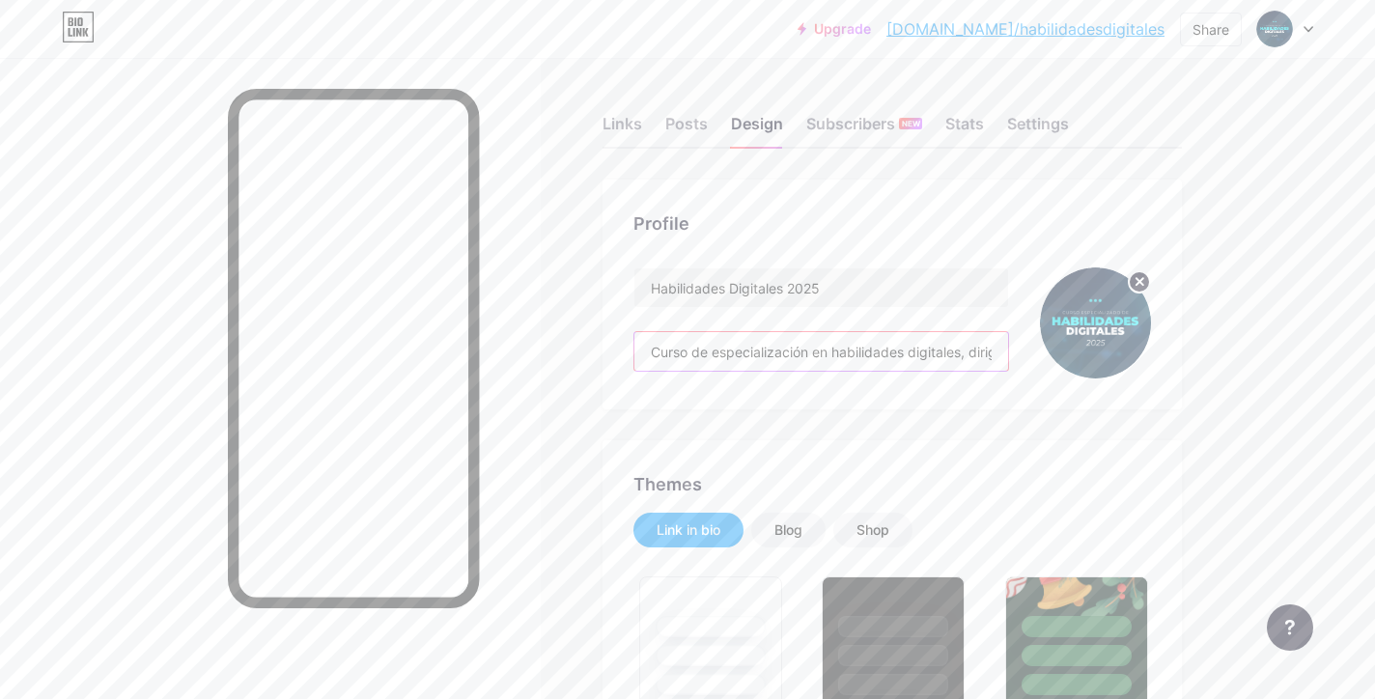
click at [794, 352] on input "Curso de especialización en habilidades digitales, dirigido para médicos genera…" at bounding box center [821, 351] width 374 height 39
type input "#caf0fe"
type input "#ffffff"
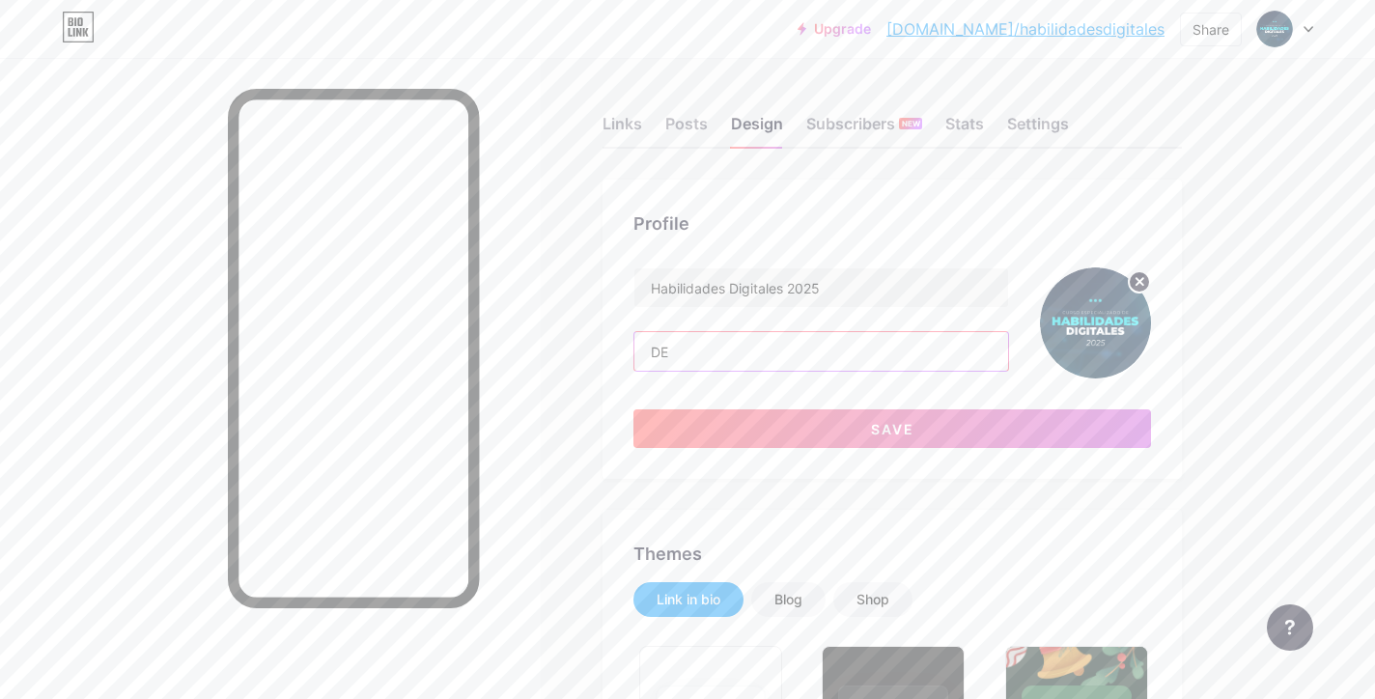
type input "D"
type input "P"
type input "D"
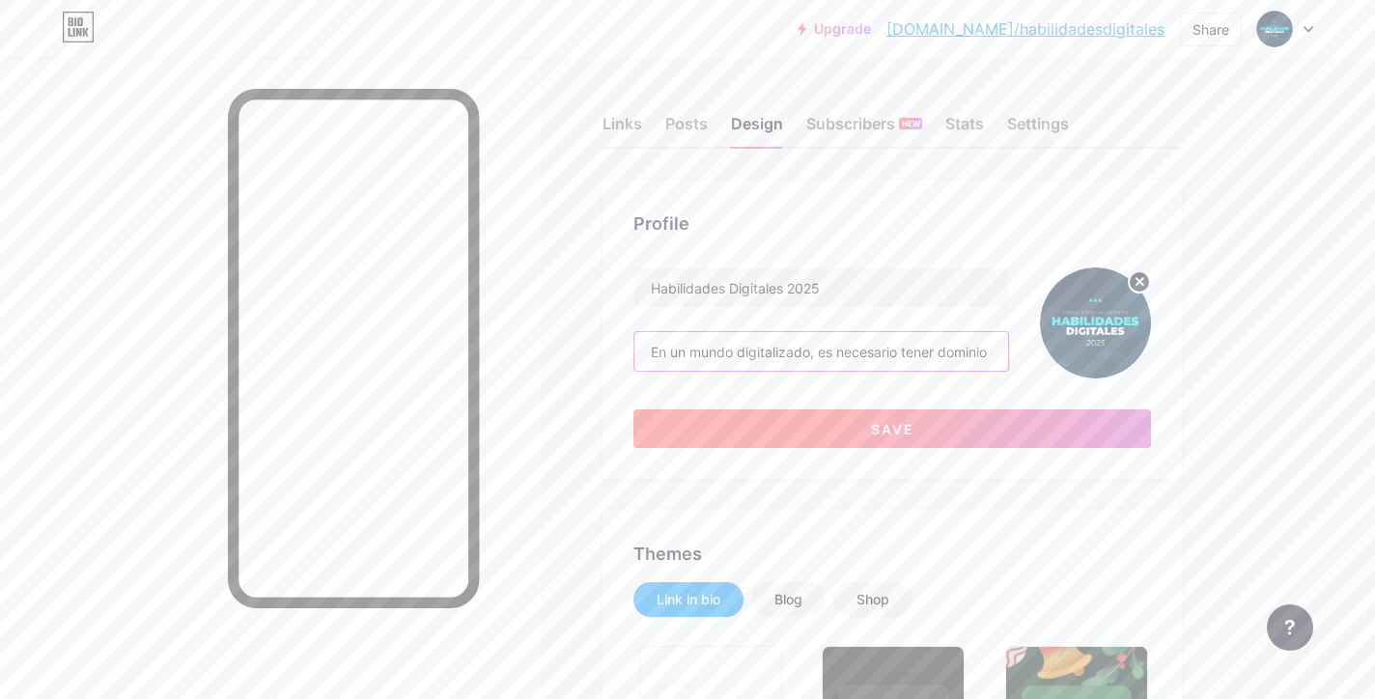
type input "En un mundo digitalizado, es necesario tener dominio de habilidades digitales b…"
click at [776, 421] on button "Save" at bounding box center [891, 428] width 517 height 39
type input "#ffffff"
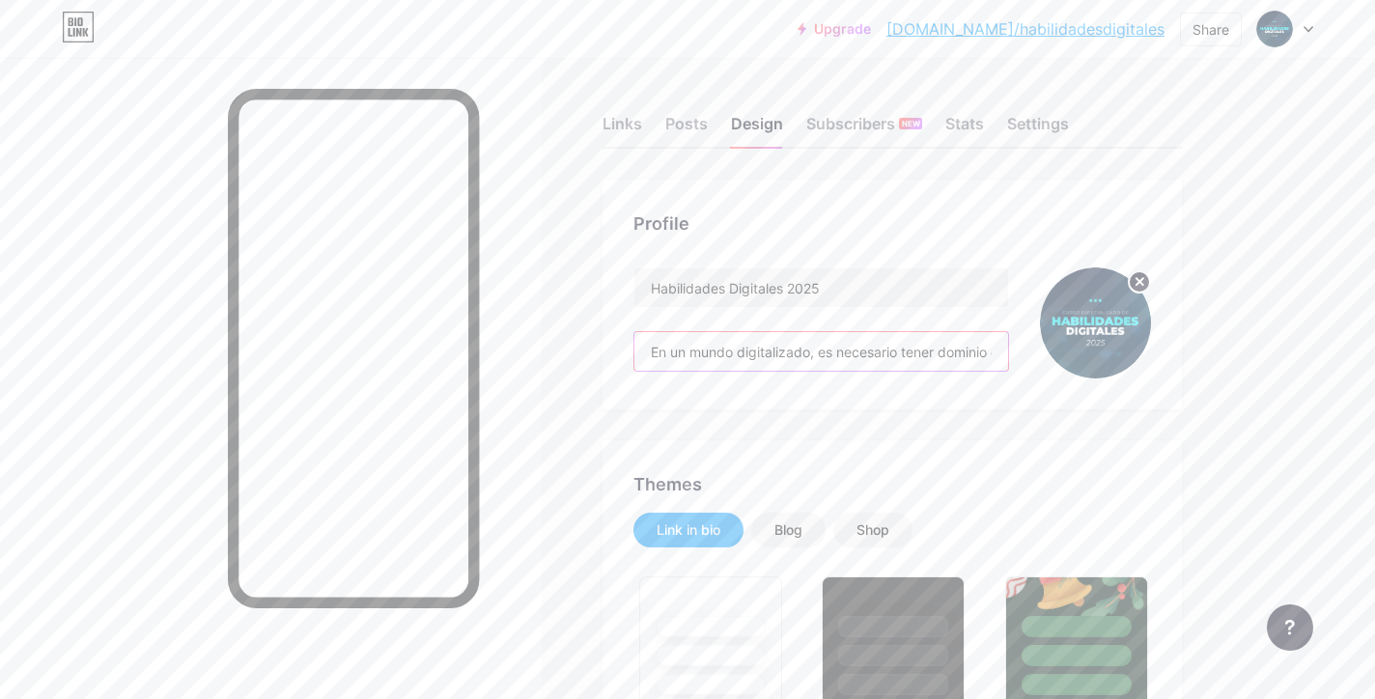
click at [926, 348] on input "En un mundo digitalizado, es necesario tener dominio de habilidades digitales b…" at bounding box center [821, 351] width 374 height 39
click at [949, 356] on input "En un mundo digitalizado, es necesario tener dominio de habilidades digitales b…" at bounding box center [821, 348] width 374 height 39
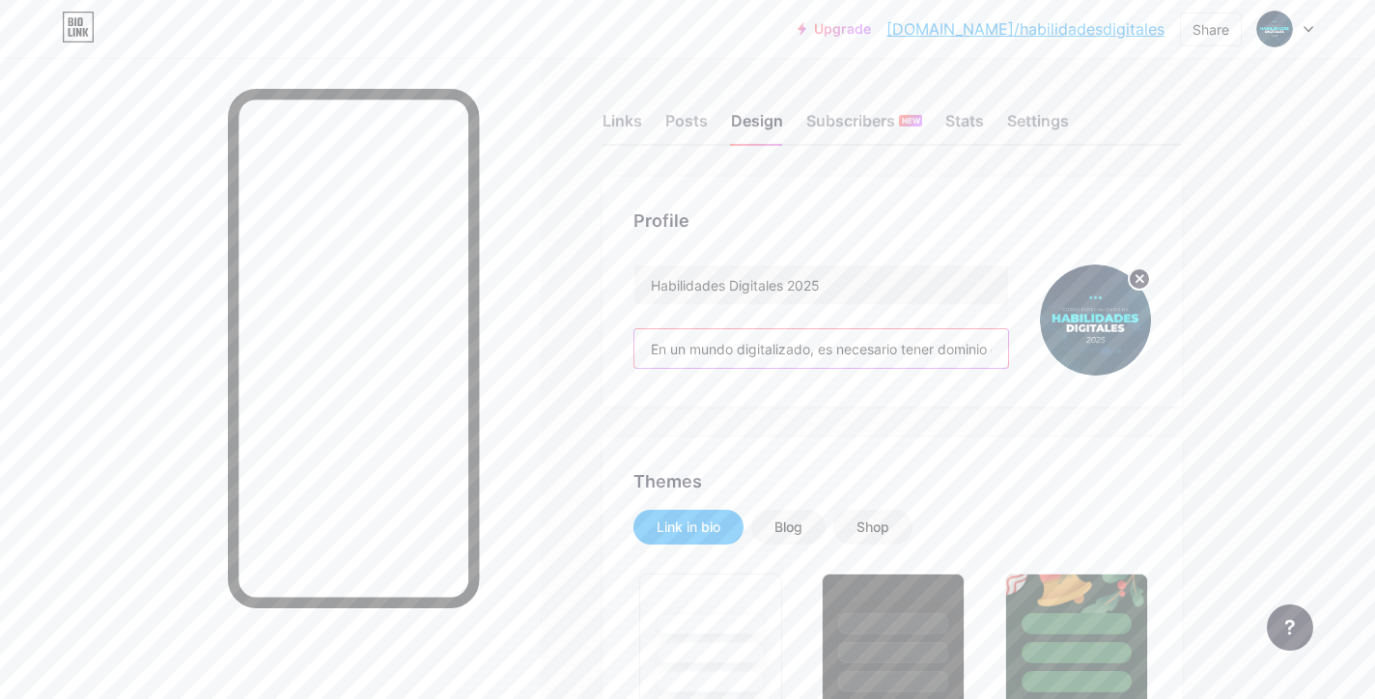
click at [949, 356] on input "En un mundo digitalizado, es necesario tener dominio de habilidades digitales b…" at bounding box center [821, 348] width 374 height 39
click at [753, 350] on input "En un mundo digitalizado, es necesario tener dominio de habilidades digitales b…" at bounding box center [821, 348] width 374 height 39
paste input "cada vez más digital, dominar habilidades tecnológicas básicas es indispensable…"
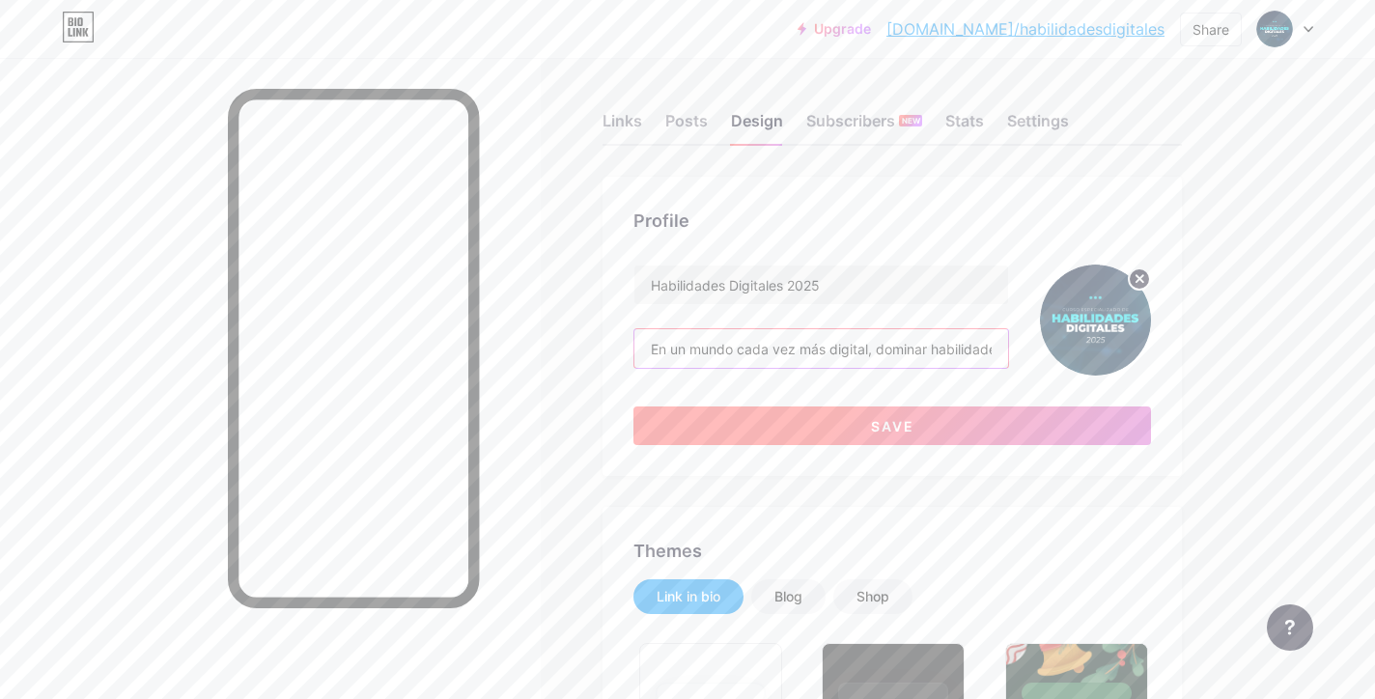
type input "En un mundo cada vez más digital, dominar habilidades tecnológicas básicas es i…"
click at [822, 425] on button "Save" at bounding box center [891, 425] width 517 height 39
type input "#ffffff"
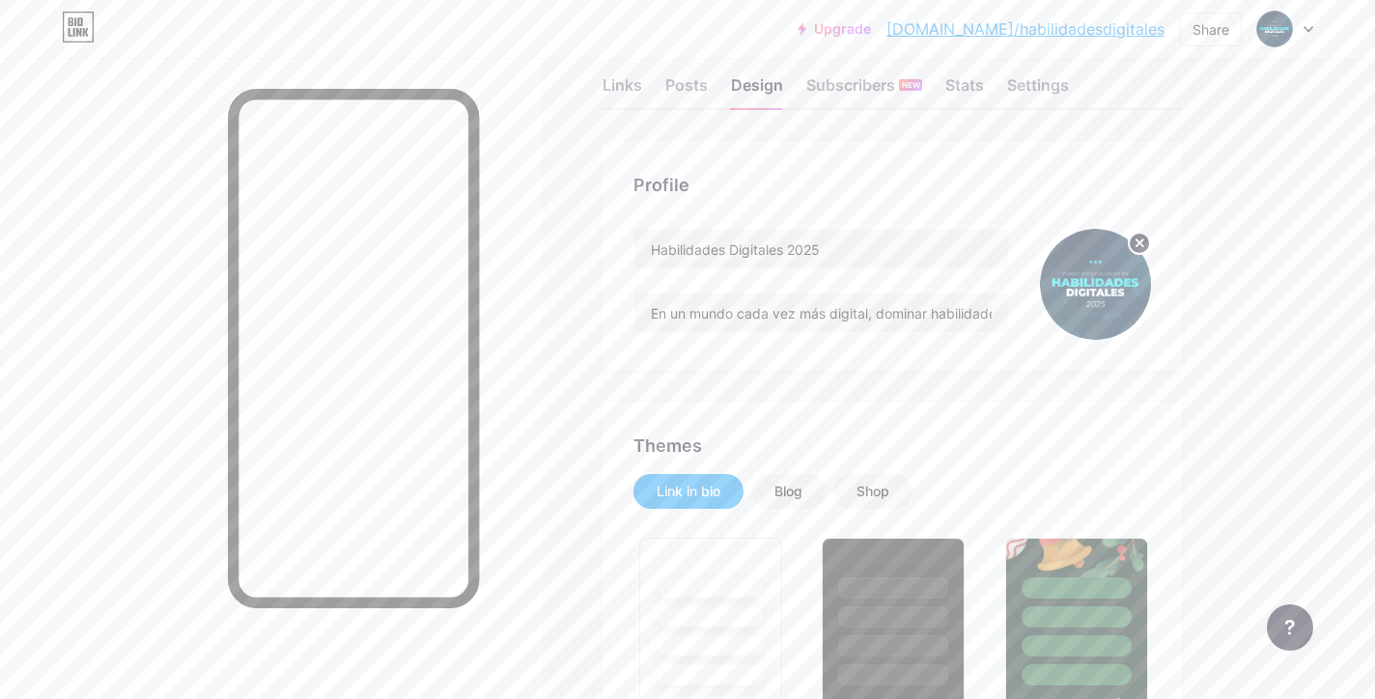
scroll to position [37, 0]
click at [629, 93] on div "Links" at bounding box center [622, 92] width 40 height 35
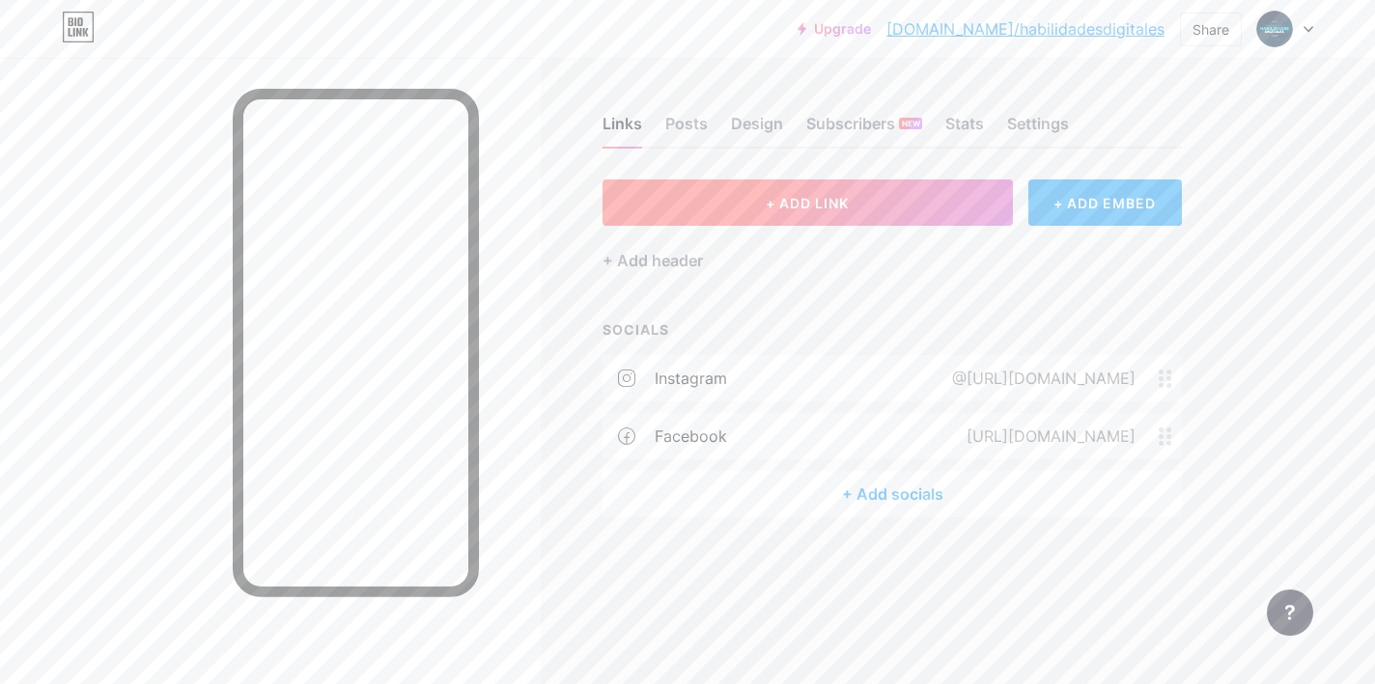
click at [873, 209] on button "+ ADD LINK" at bounding box center [807, 203] width 410 height 46
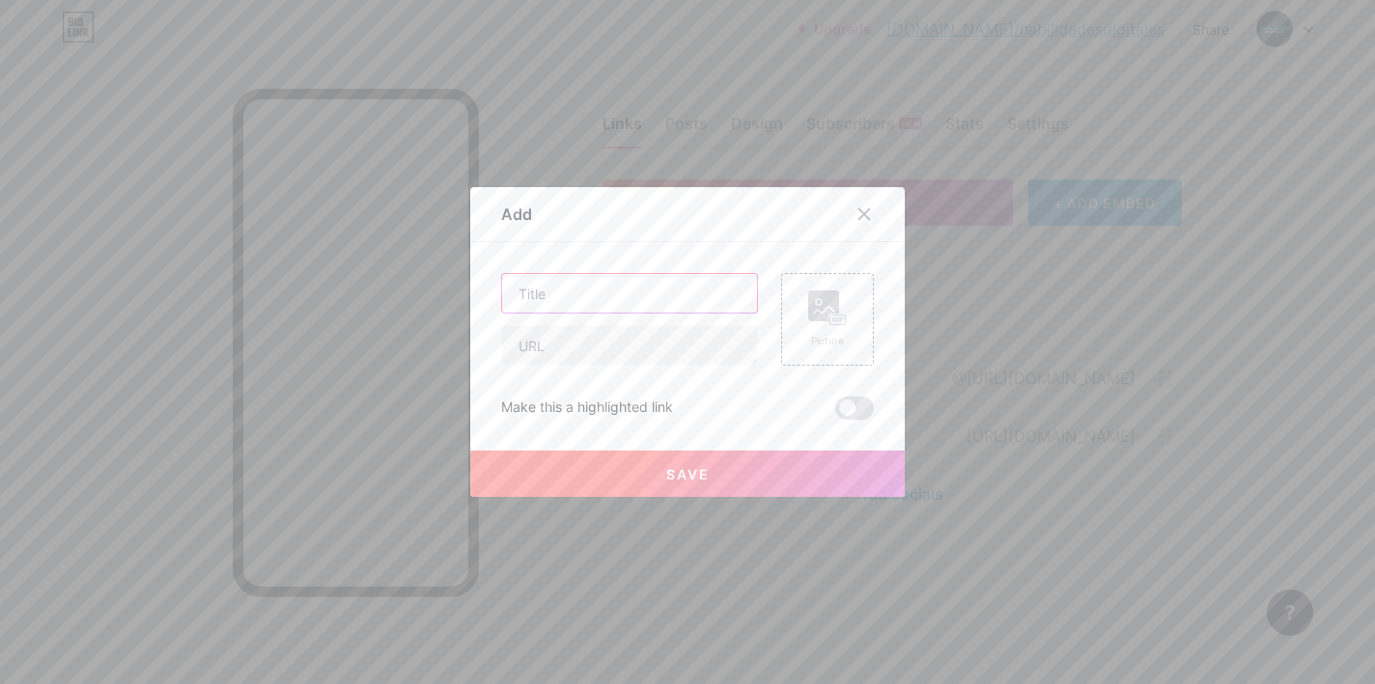
click at [648, 299] on input "text" at bounding box center [629, 293] width 255 height 39
type input "REGISTRO"
click at [575, 357] on input "text" at bounding box center [629, 345] width 255 height 39
paste input "[URL][DOMAIN_NAME]"
type input "[URL][DOMAIN_NAME]"
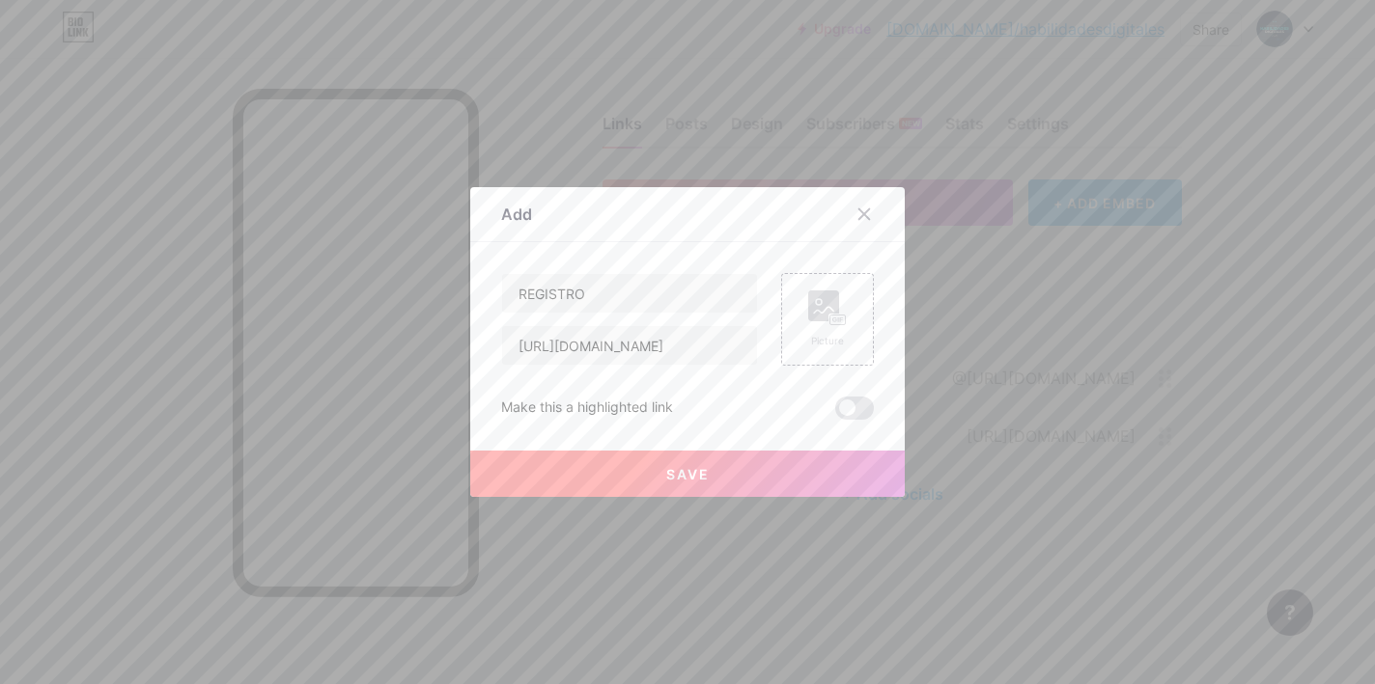
click at [857, 425] on div "Save" at bounding box center [687, 458] width 434 height 77
click at [857, 418] on span at bounding box center [854, 408] width 39 height 23
click at [835, 413] on input "checkbox" at bounding box center [835, 413] width 0 height 0
click at [783, 475] on button "Save" at bounding box center [687, 474] width 434 height 46
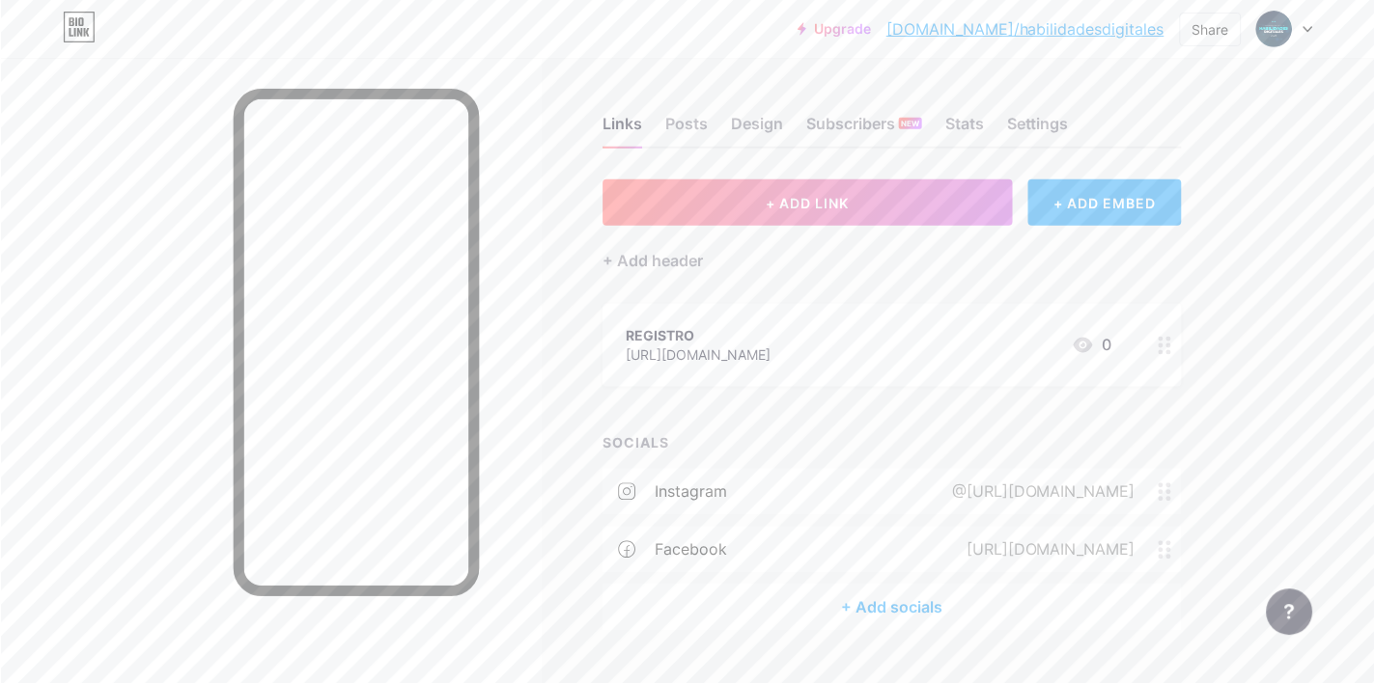
scroll to position [42, 0]
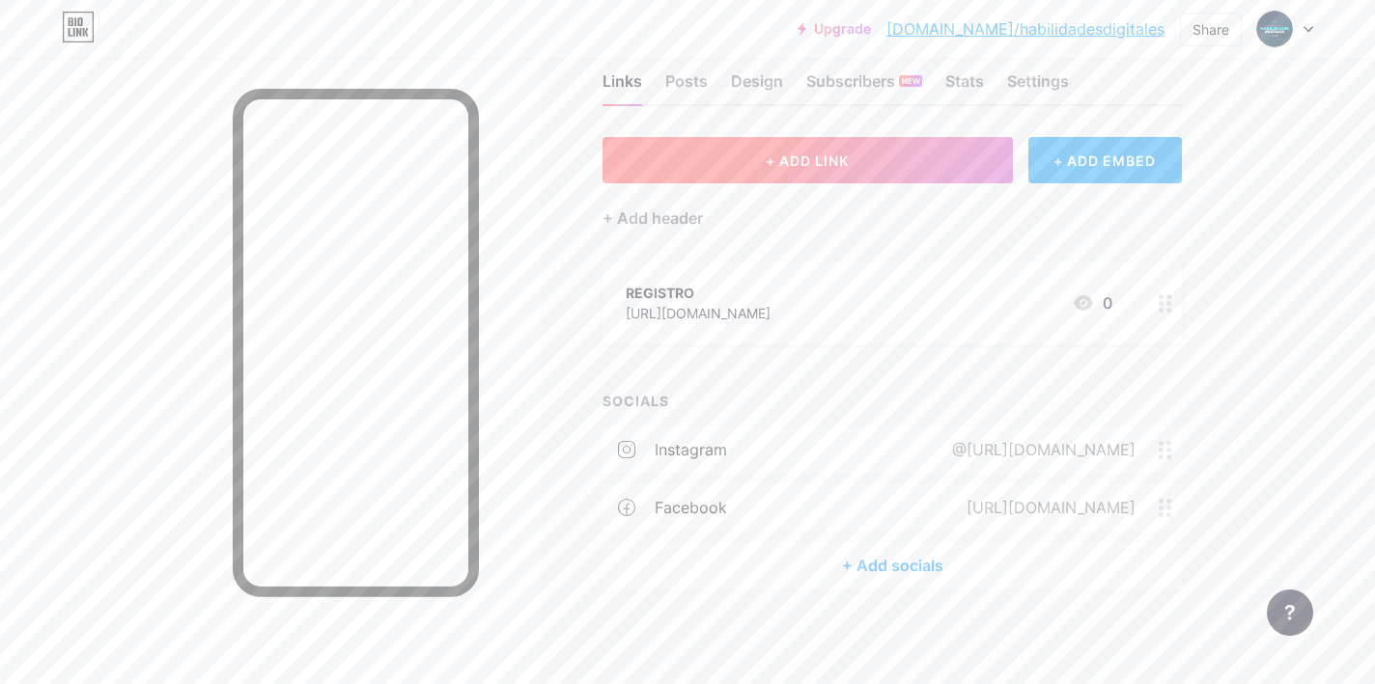
click at [881, 172] on button "+ ADD LINK" at bounding box center [807, 160] width 410 height 46
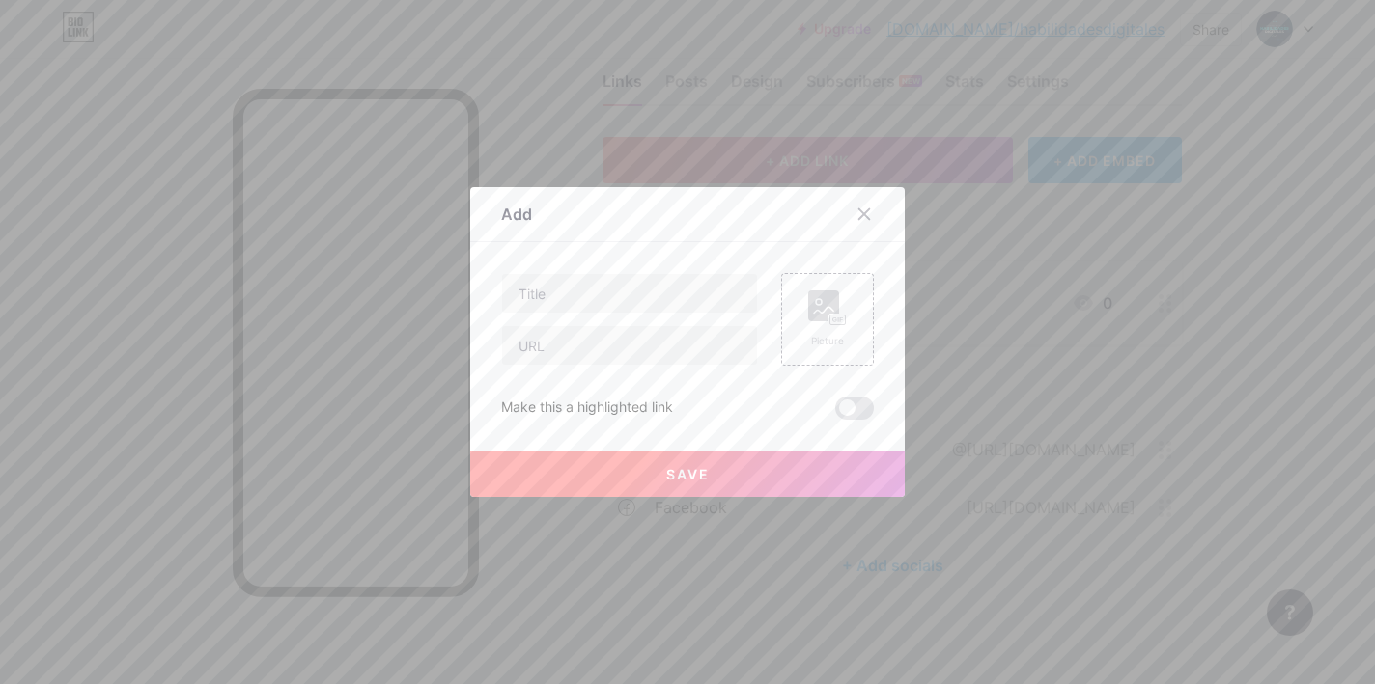
click at [648, 316] on div at bounding box center [629, 319] width 257 height 93
click at [648, 297] on input "text" at bounding box center [629, 293] width 255 height 39
type input "t"
type input "TEMARIO"
click at [558, 386] on div "TEMARIO Picture Make this a highlighted link Save" at bounding box center [687, 346] width 373 height 147
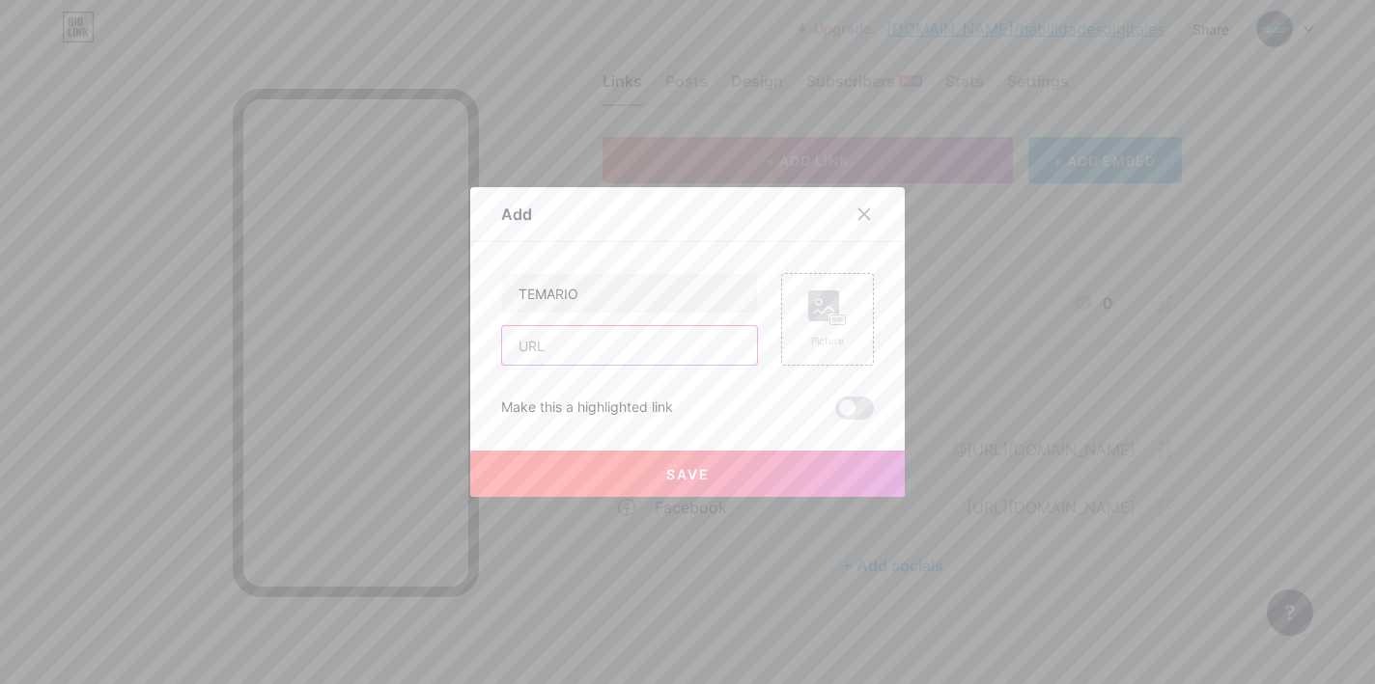
click at [566, 353] on input "text" at bounding box center [629, 345] width 255 height 39
